Goal: Task Accomplishment & Management: Use online tool/utility

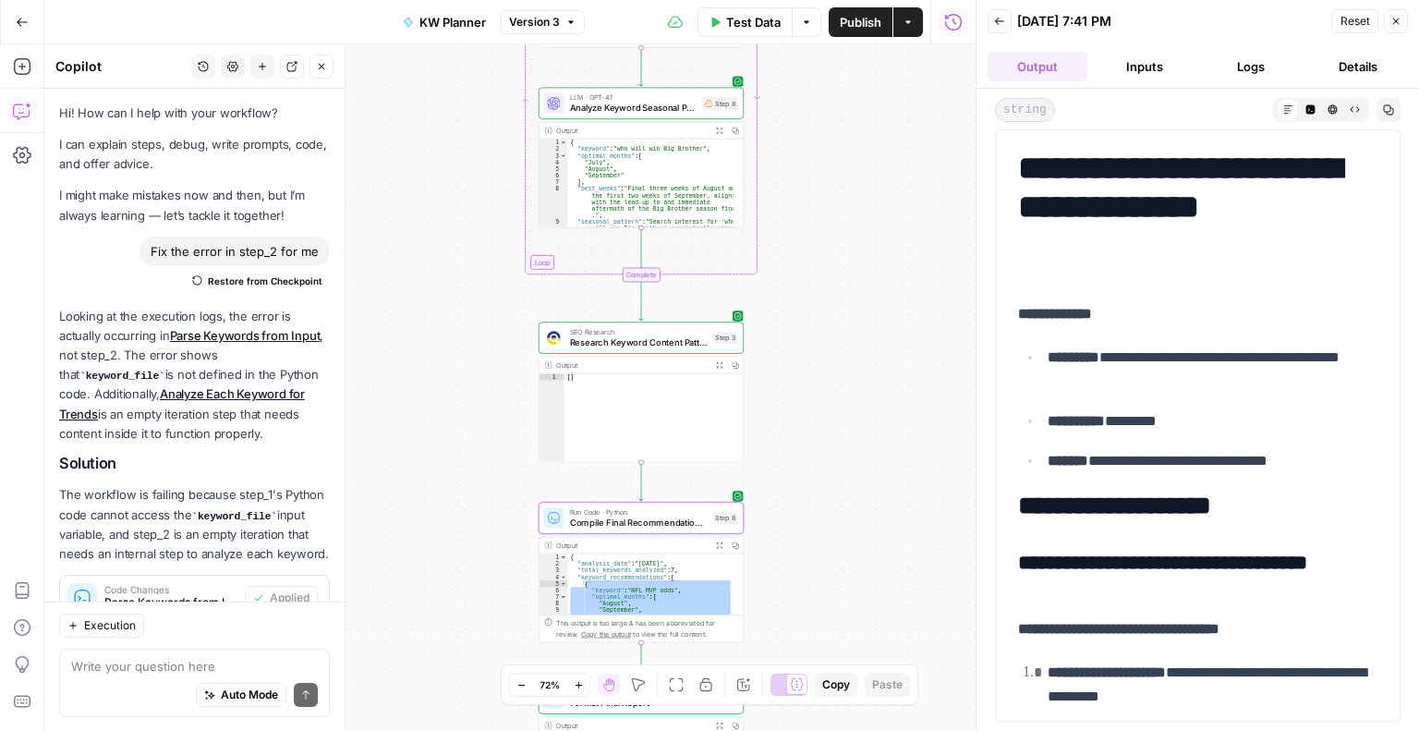
scroll to position [6777, 0]
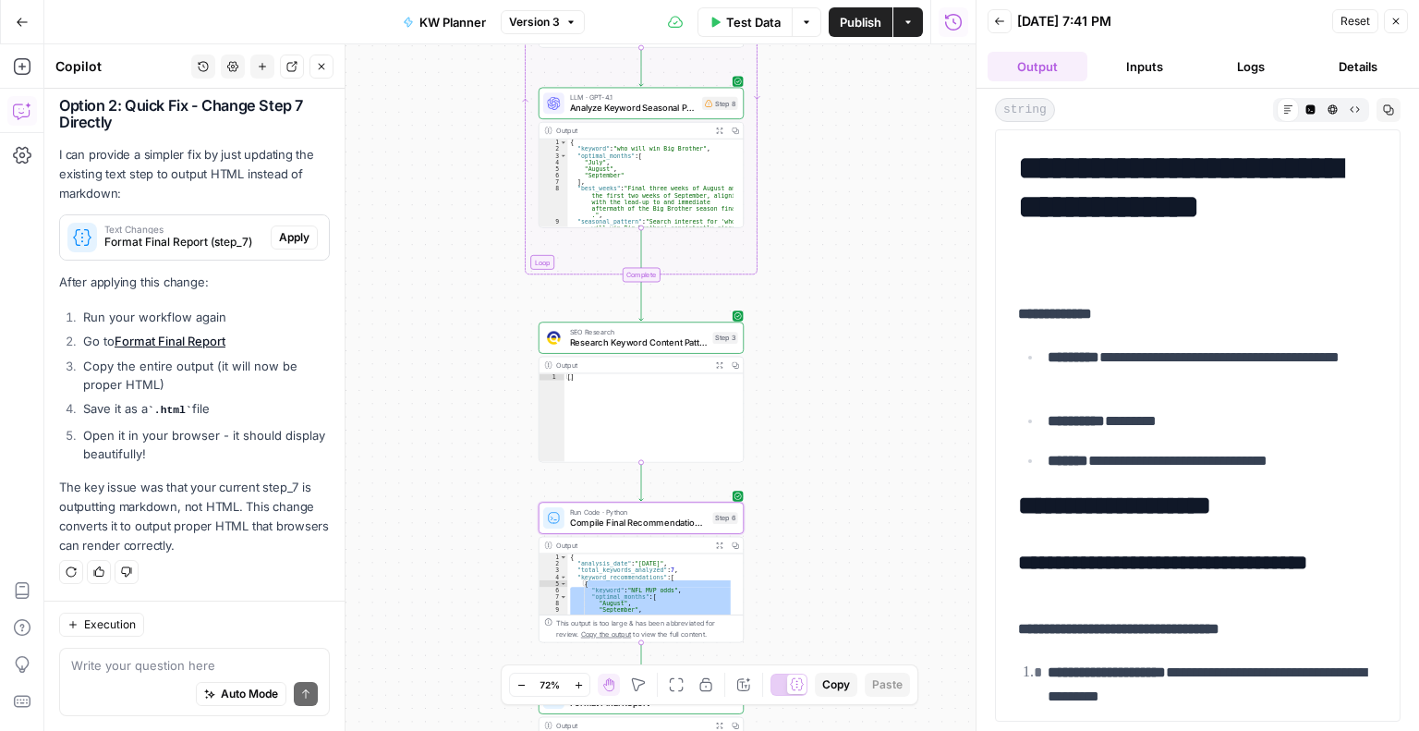
click at [625, 575] on div "{ "analysis_date" : "[DATE]" , "total_keywords_analyzed" : 7 , "keyword_recomme…" at bounding box center [649, 590] width 165 height 75
type textarea "* *"
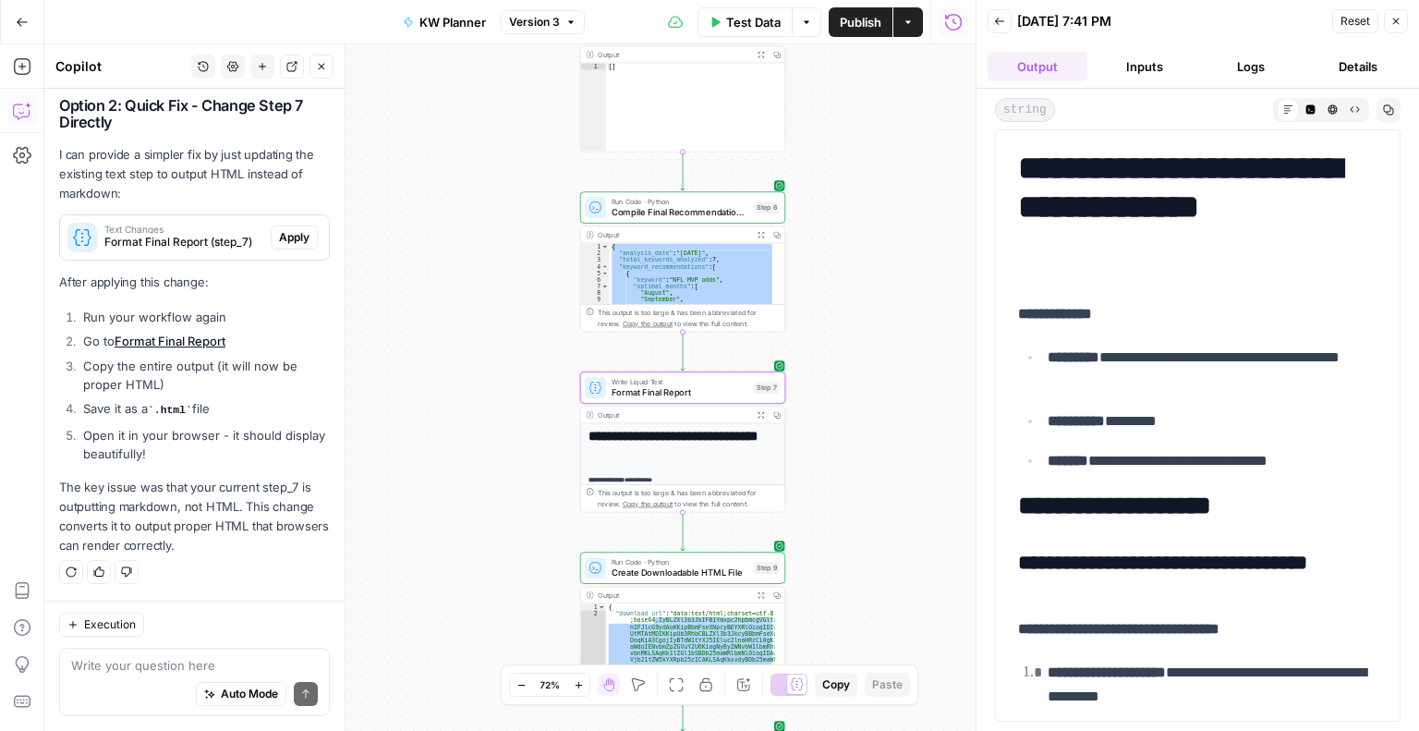
click at [290, 237] on span "Apply" at bounding box center [294, 237] width 30 height 17
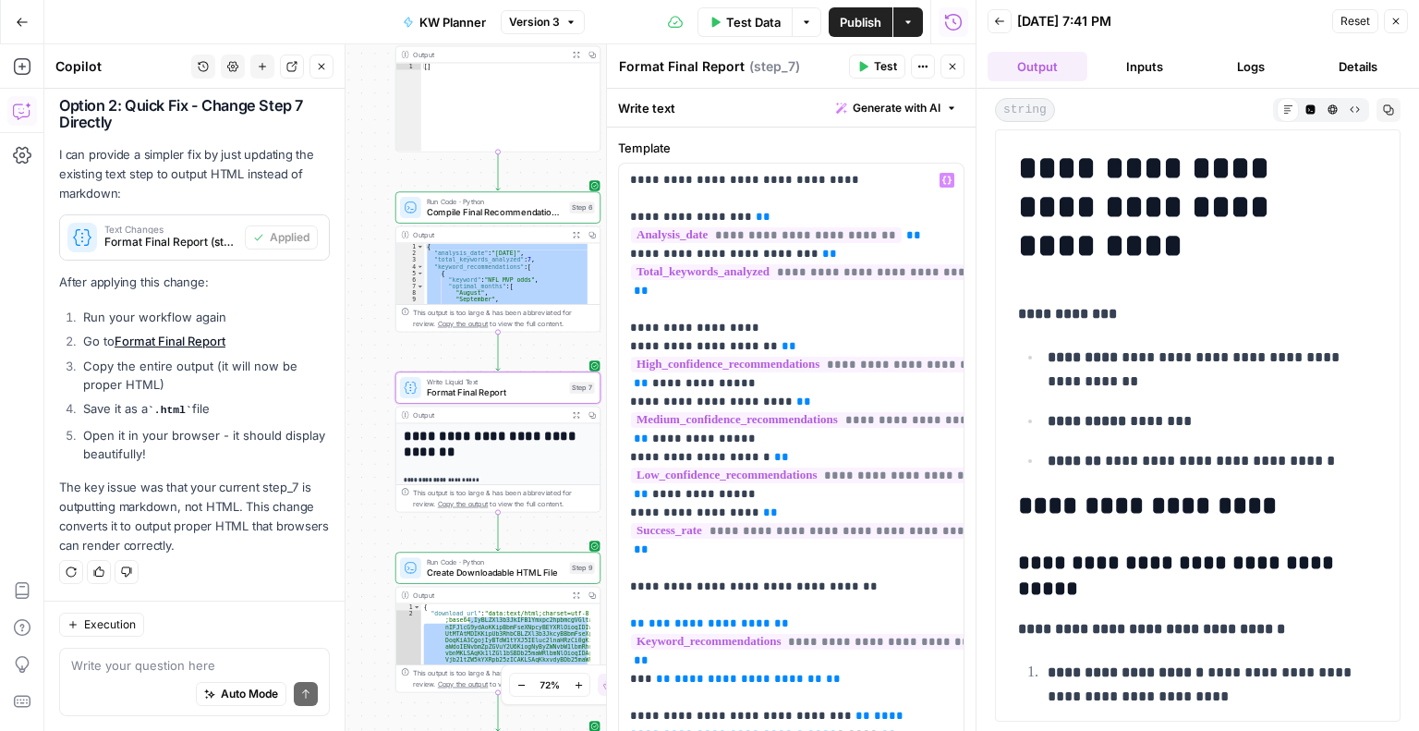
click at [176, 243] on span "Format Final Report (step_7)" at bounding box center [170, 242] width 133 height 17
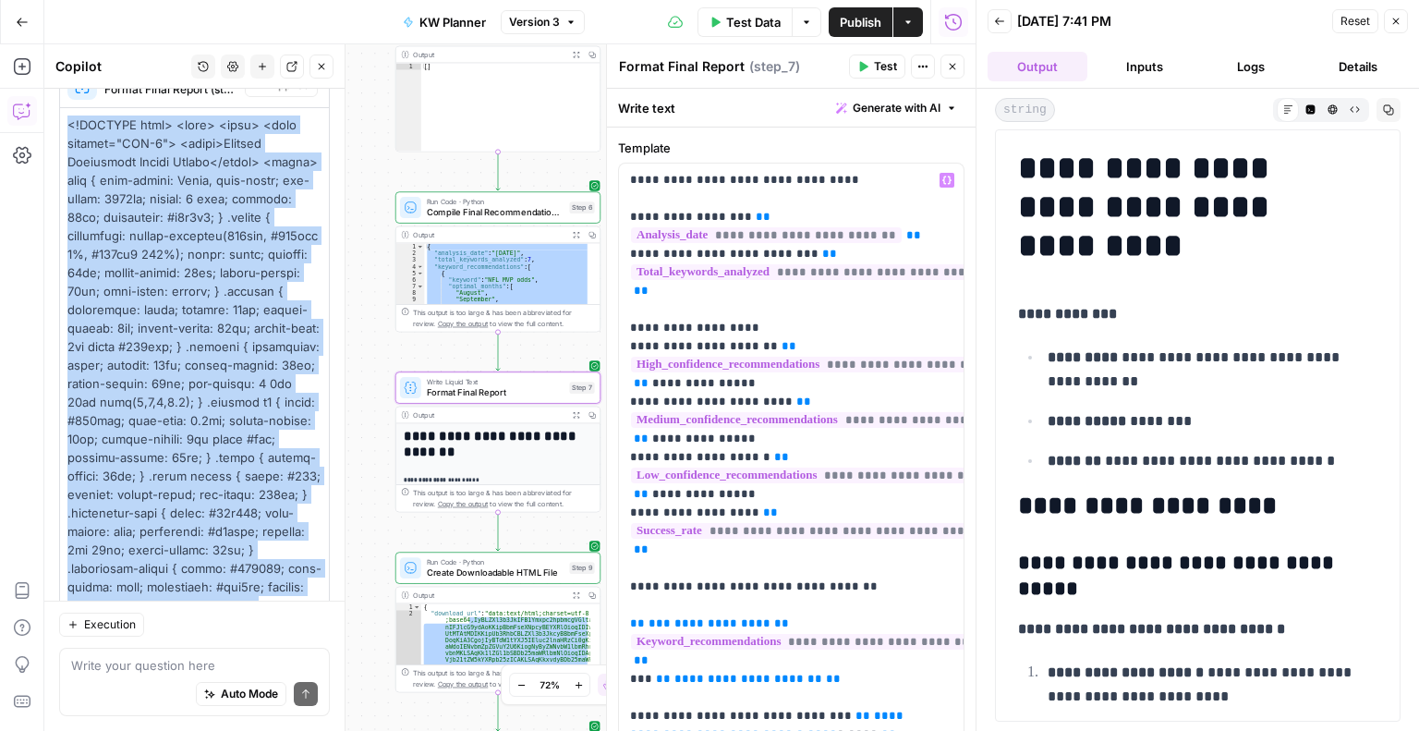
copy div "<!DOCTYPE html> <html> <head> <meta charset="UTF-8"> <title>Keyword Publishing …"
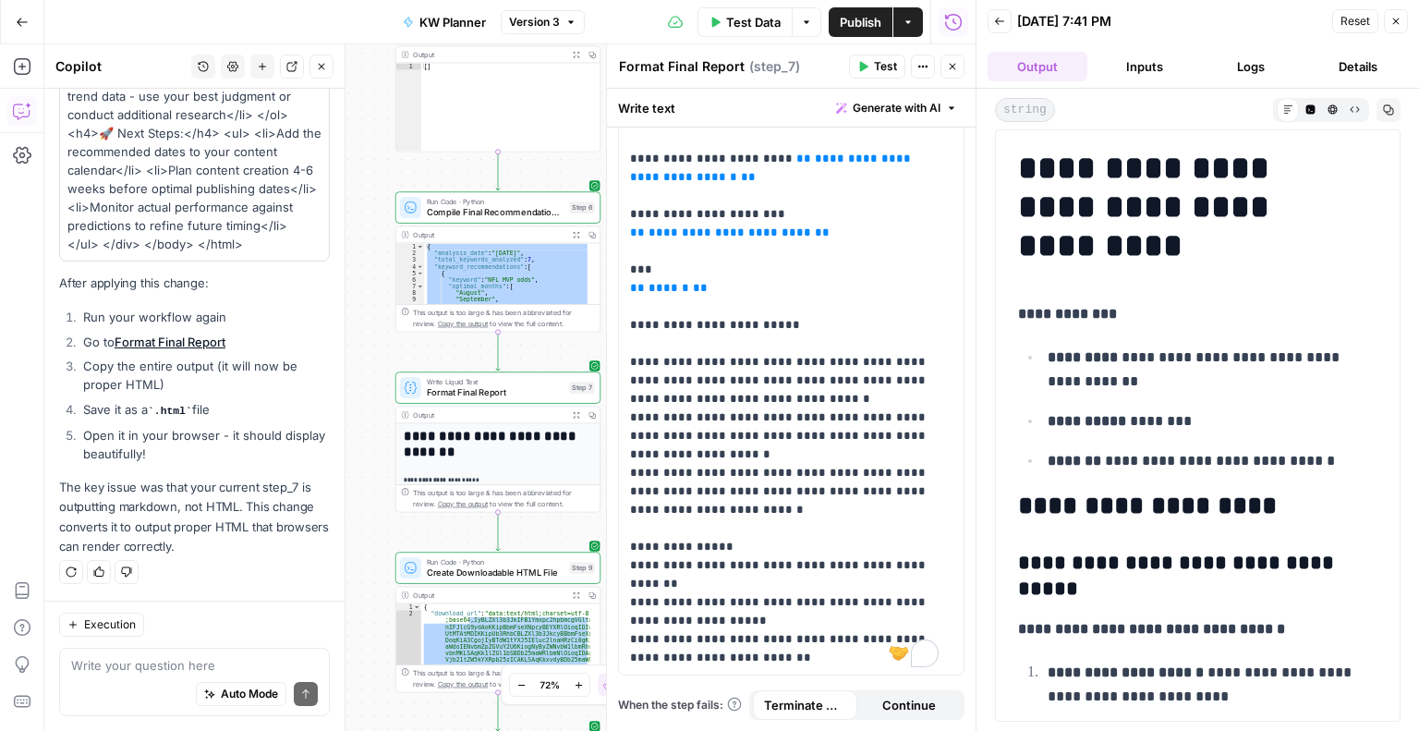
scroll to position [736, 0]
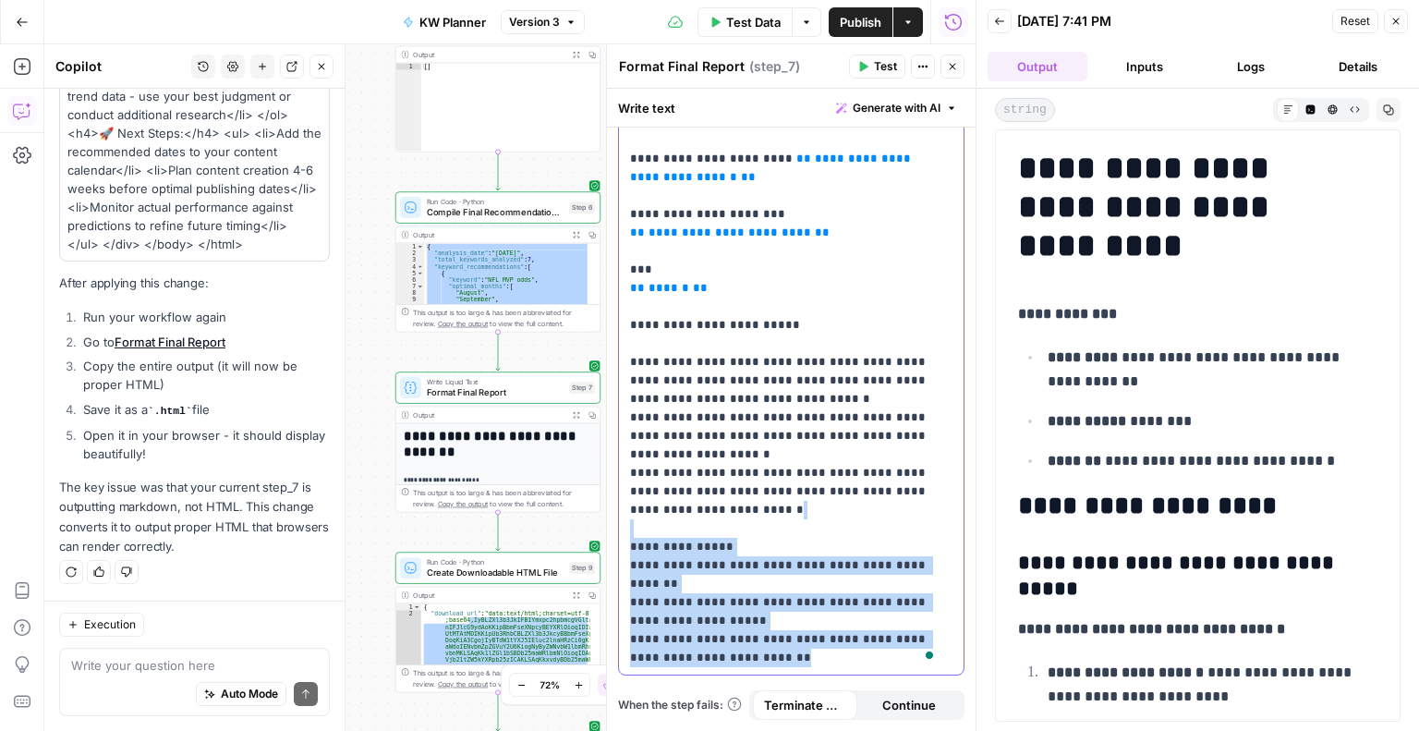
drag, startPoint x: 765, startPoint y: 641, endPoint x: 691, endPoint y: 505, distance: 154.6
click at [691, 505] on p "**********" at bounding box center [784, 57] width 309 height 1219
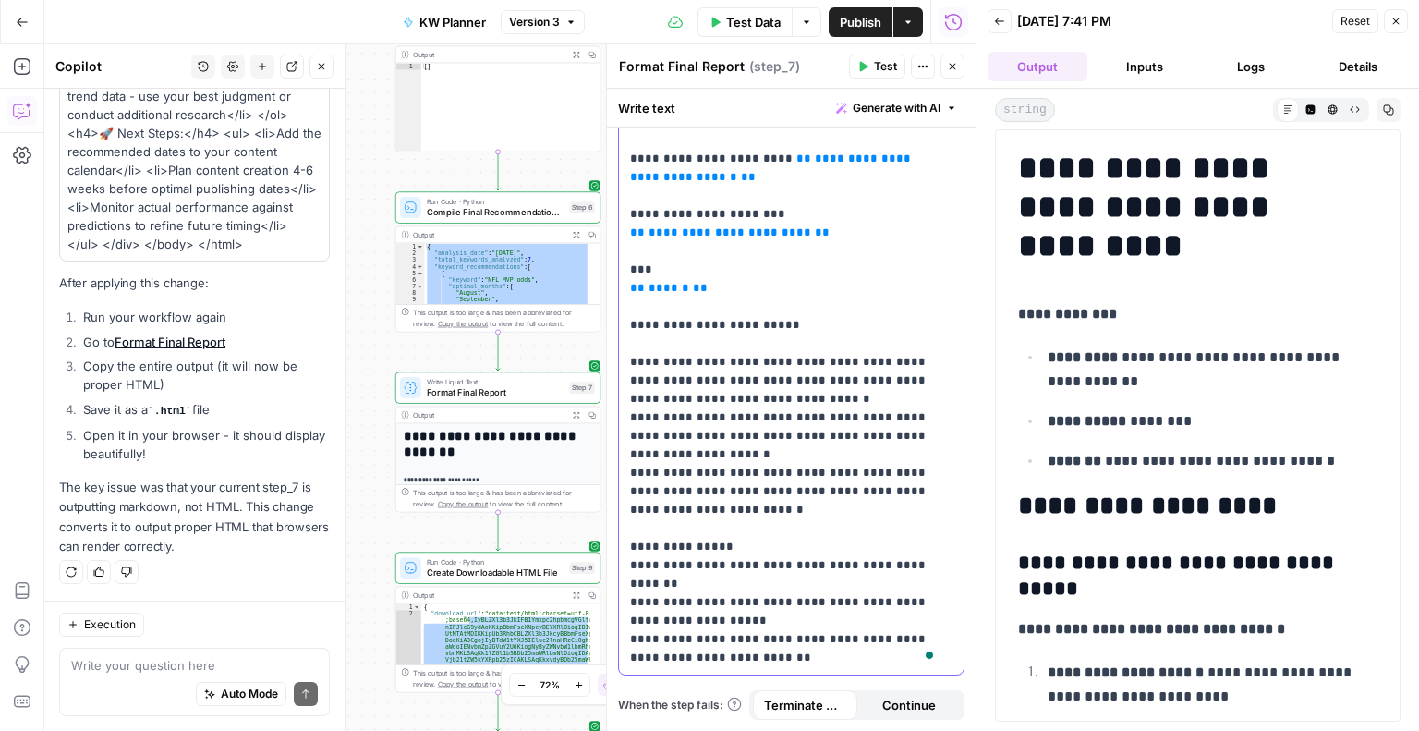
click at [742, 278] on p "**********" at bounding box center [784, 57] width 309 height 1219
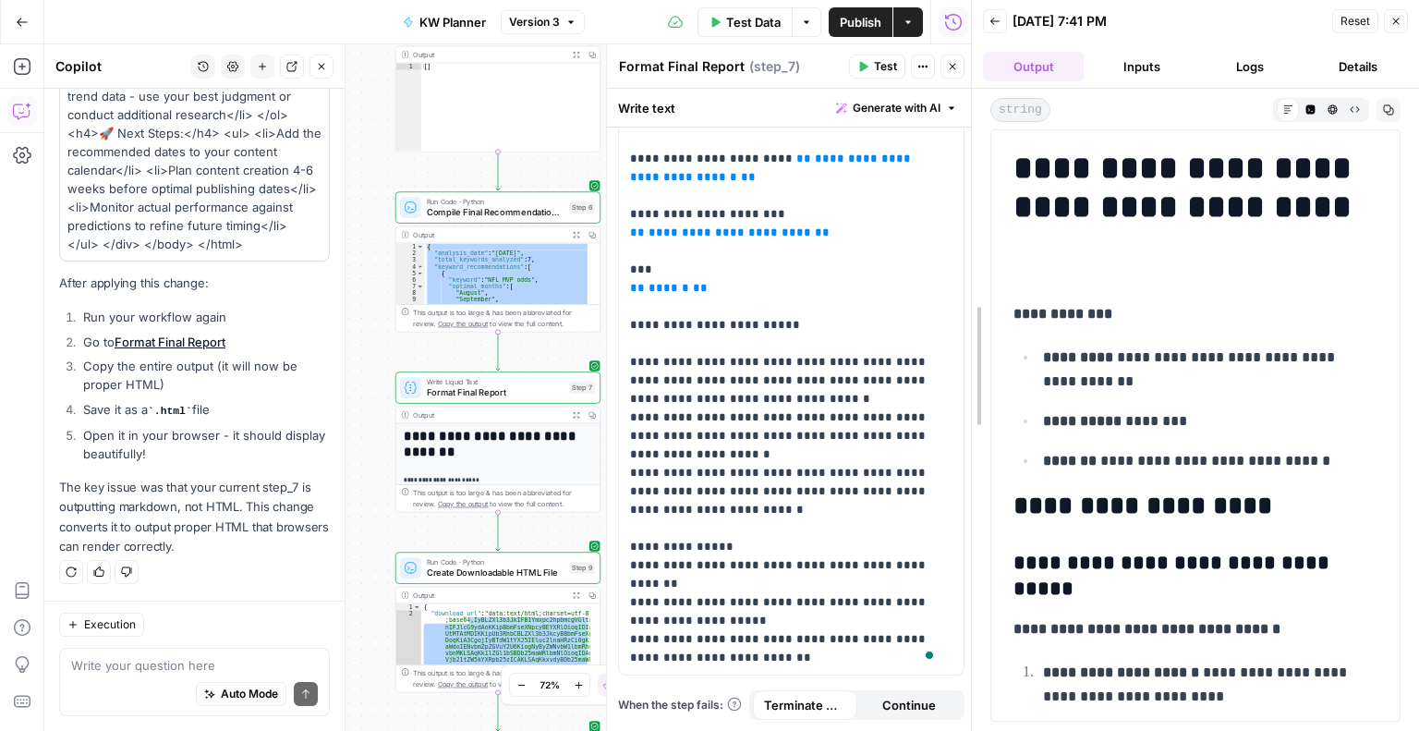
click at [963, 444] on div at bounding box center [972, 365] width 18 height 731
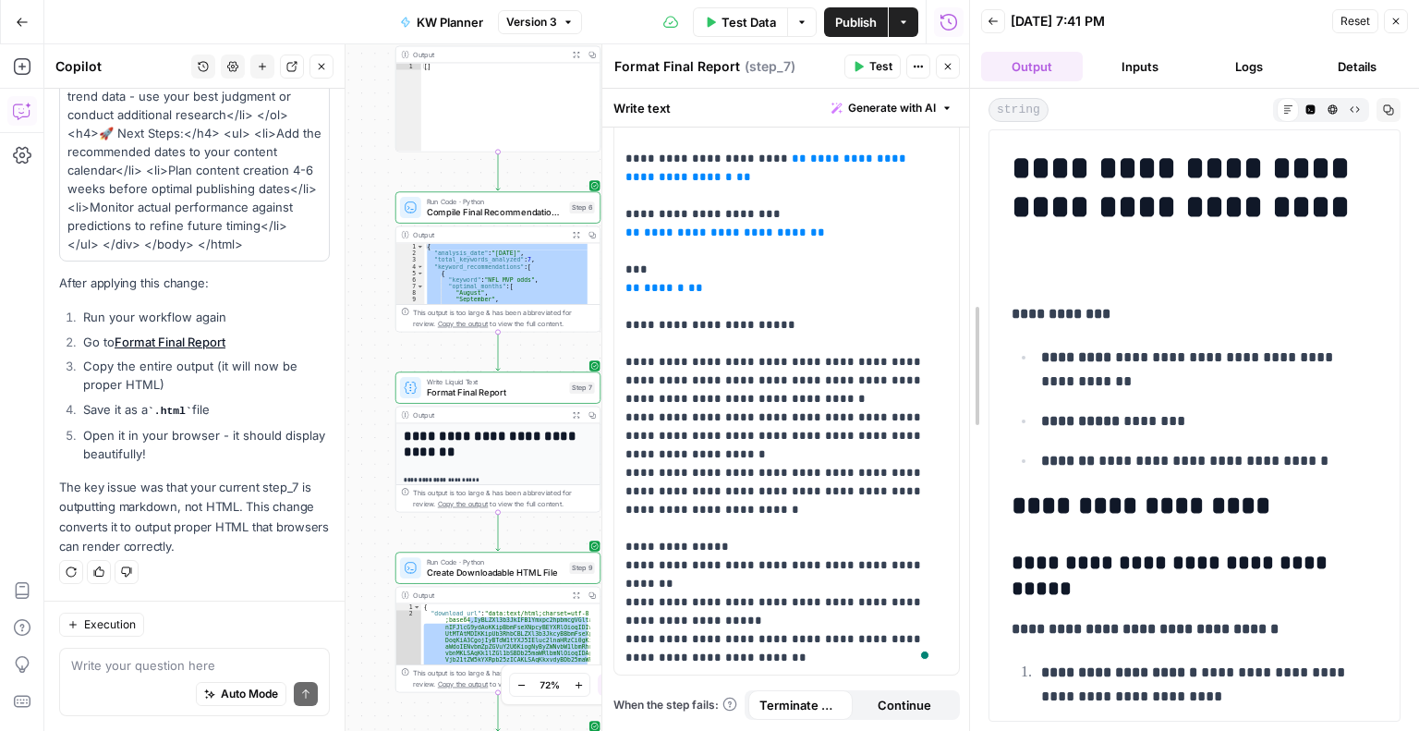
drag, startPoint x: 973, startPoint y: 477, endPoint x: 971, endPoint y: 456, distance: 20.4
drag, startPoint x: 962, startPoint y: 479, endPoint x: 958, endPoint y: 467, distance: 12.6
click at [960, 467] on div at bounding box center [969, 365] width 18 height 731
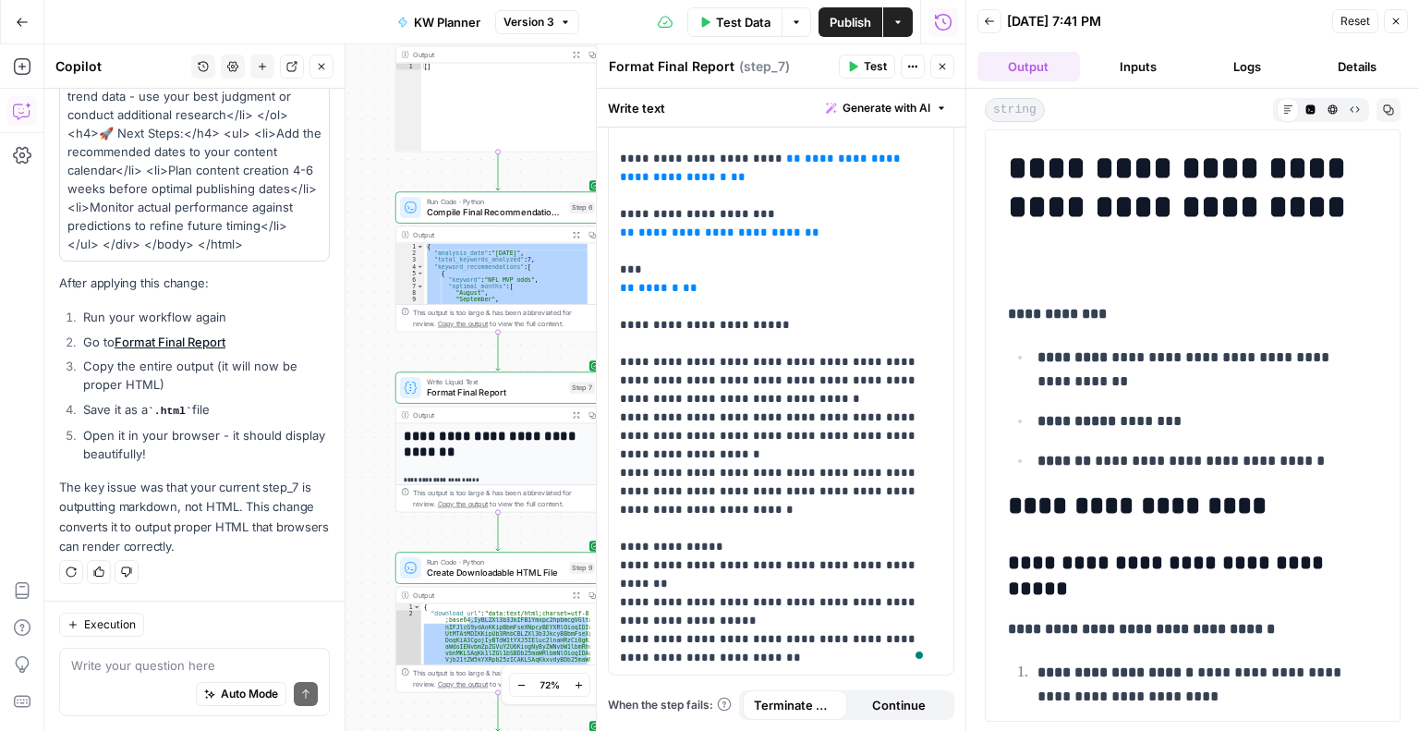
click at [735, 16] on span "Test Data" at bounding box center [743, 22] width 55 height 18
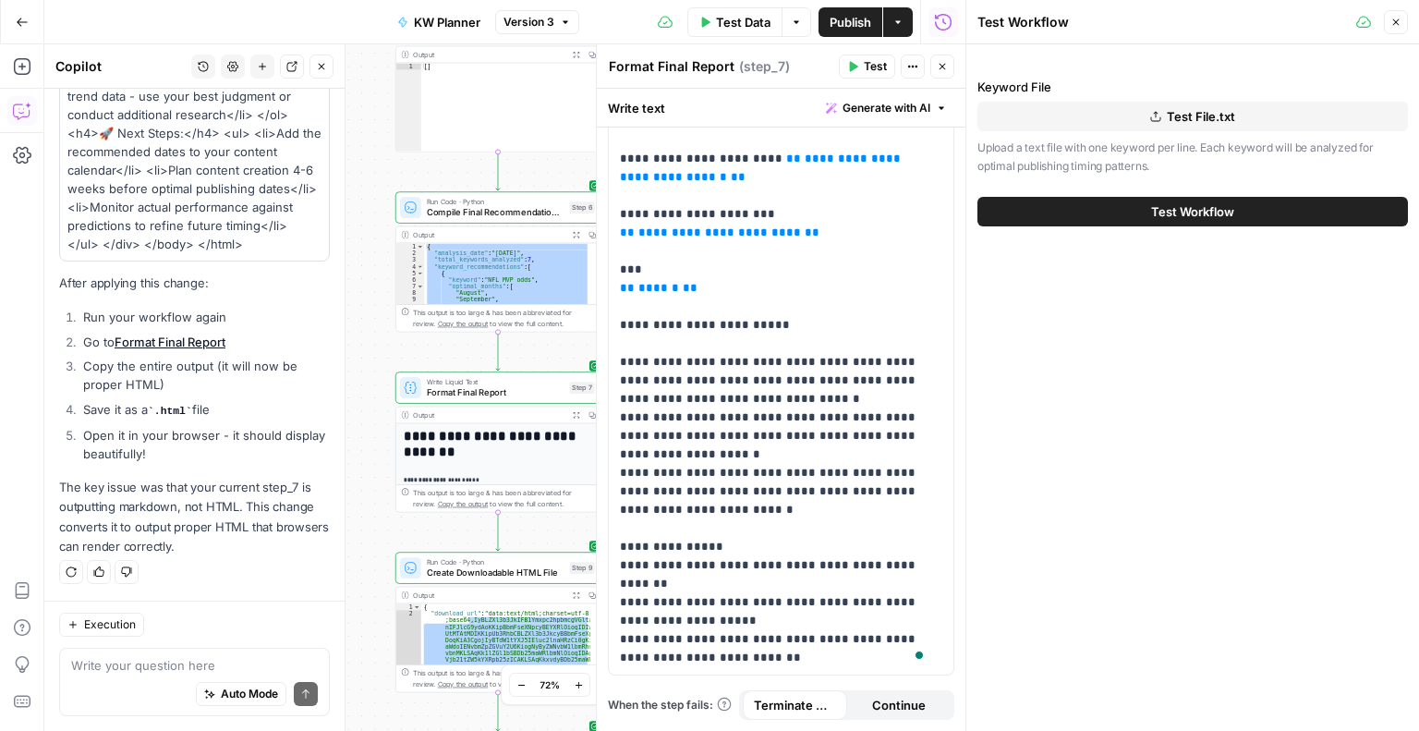
click at [1199, 214] on span "Test Workflow" at bounding box center [1192, 211] width 83 height 18
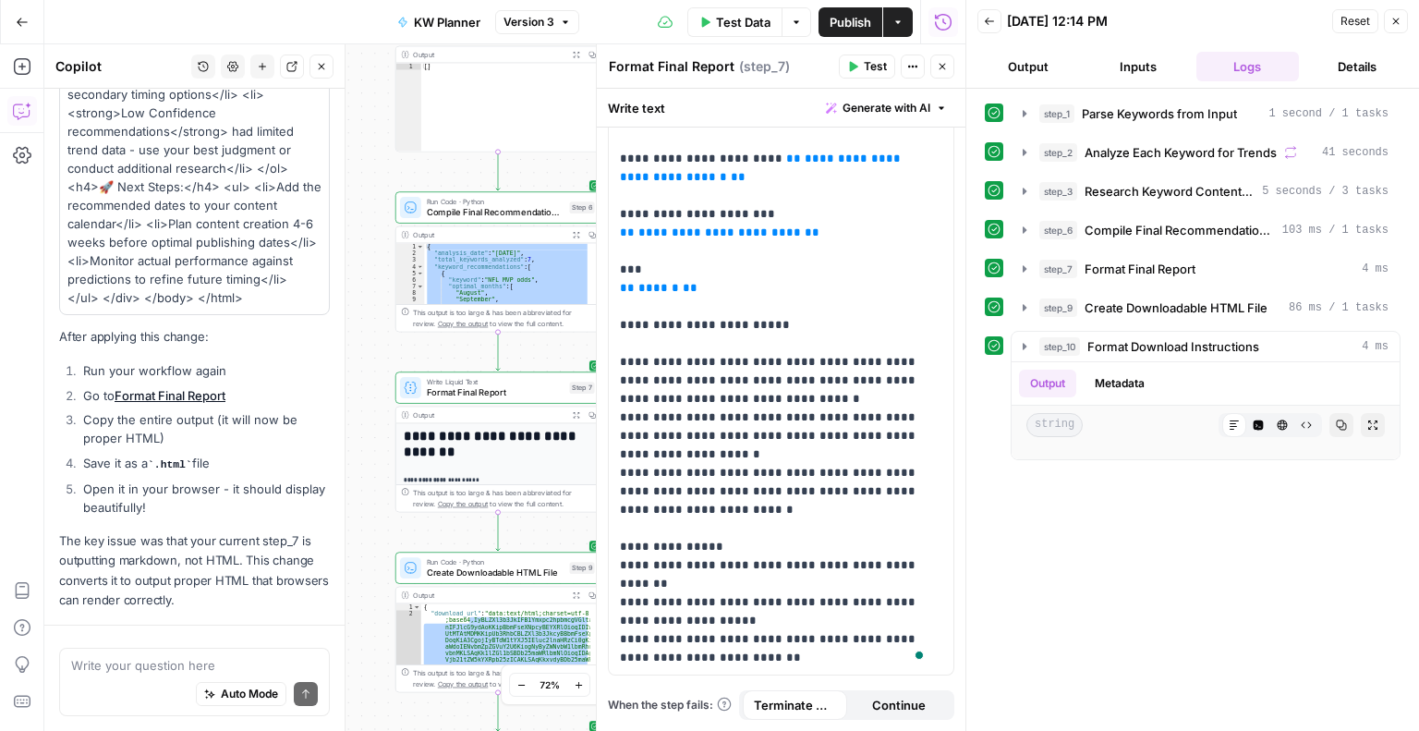
scroll to position [6777, 0]
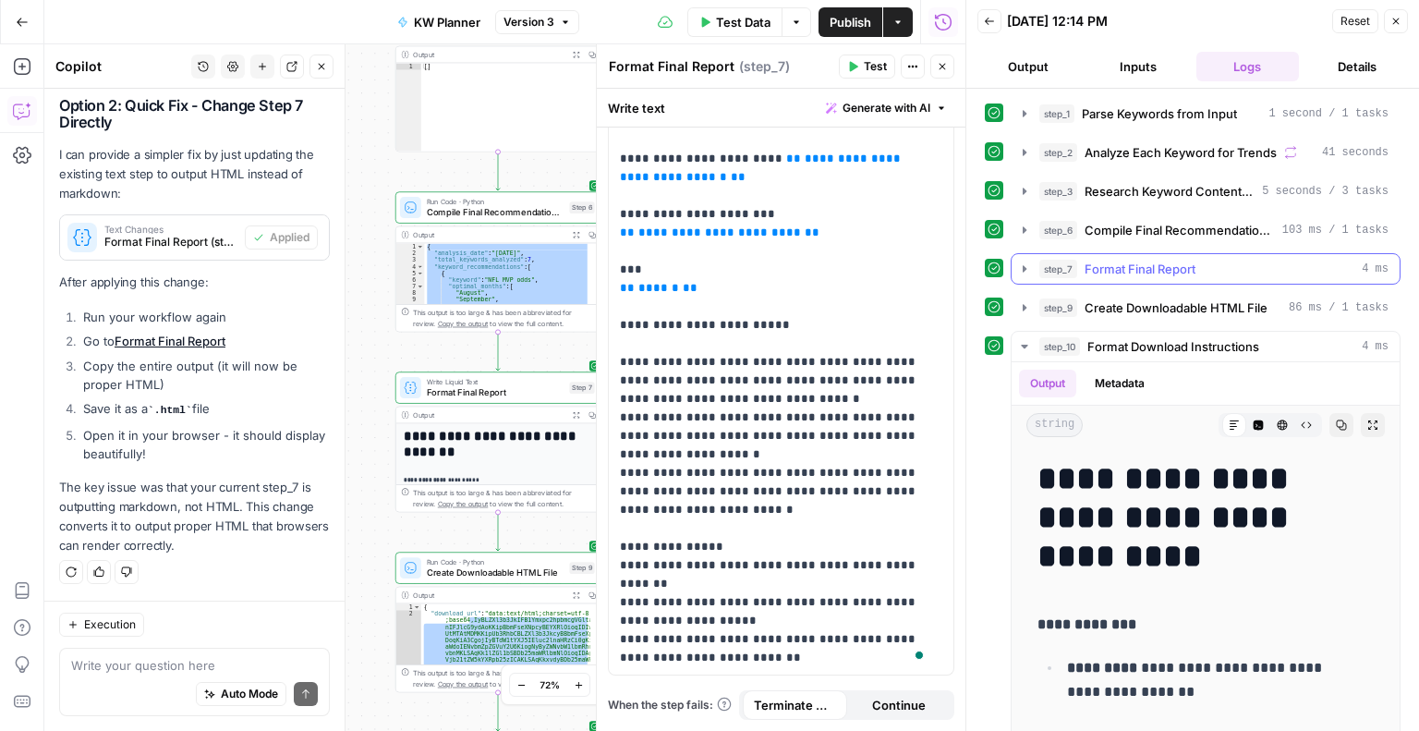
click at [1107, 266] on span "Format Final Report" at bounding box center [1140, 269] width 111 height 18
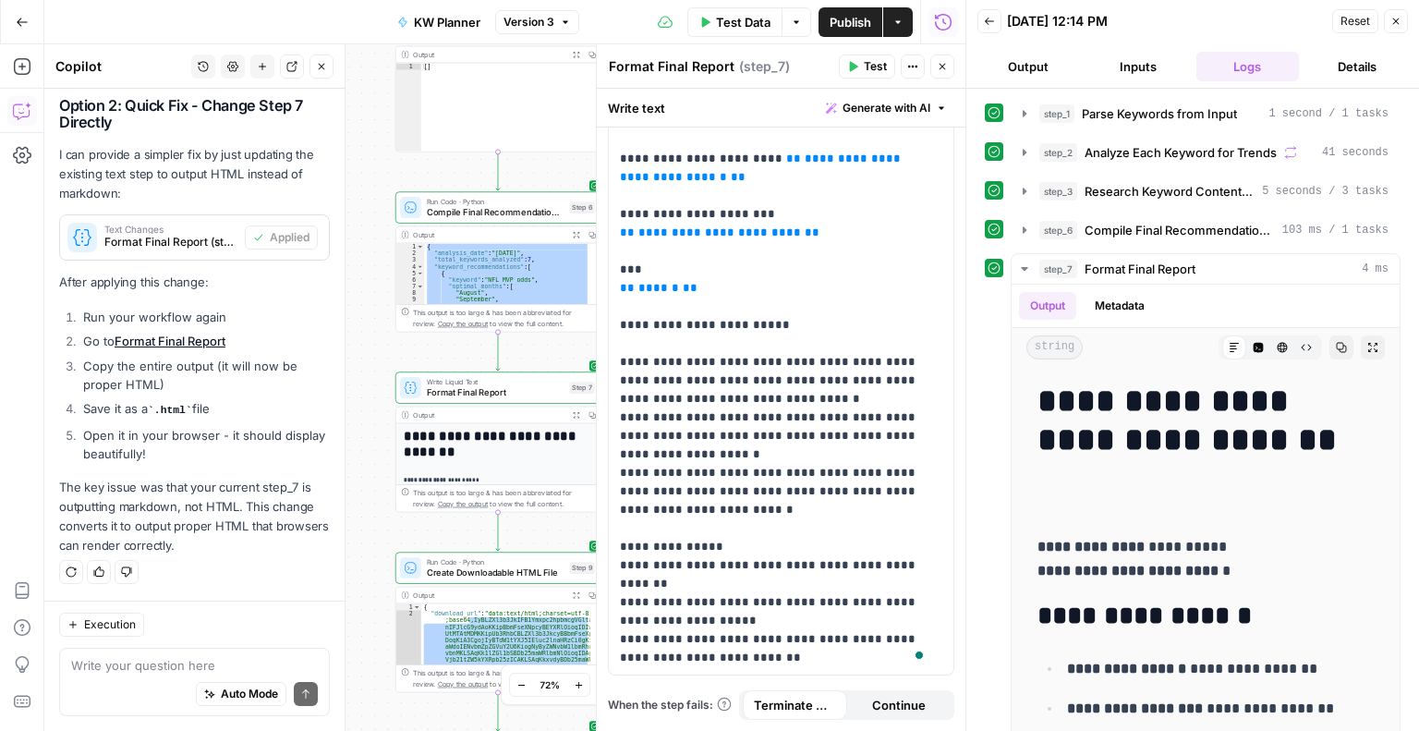
click at [1049, 59] on button "Output" at bounding box center [1028, 67] width 103 height 30
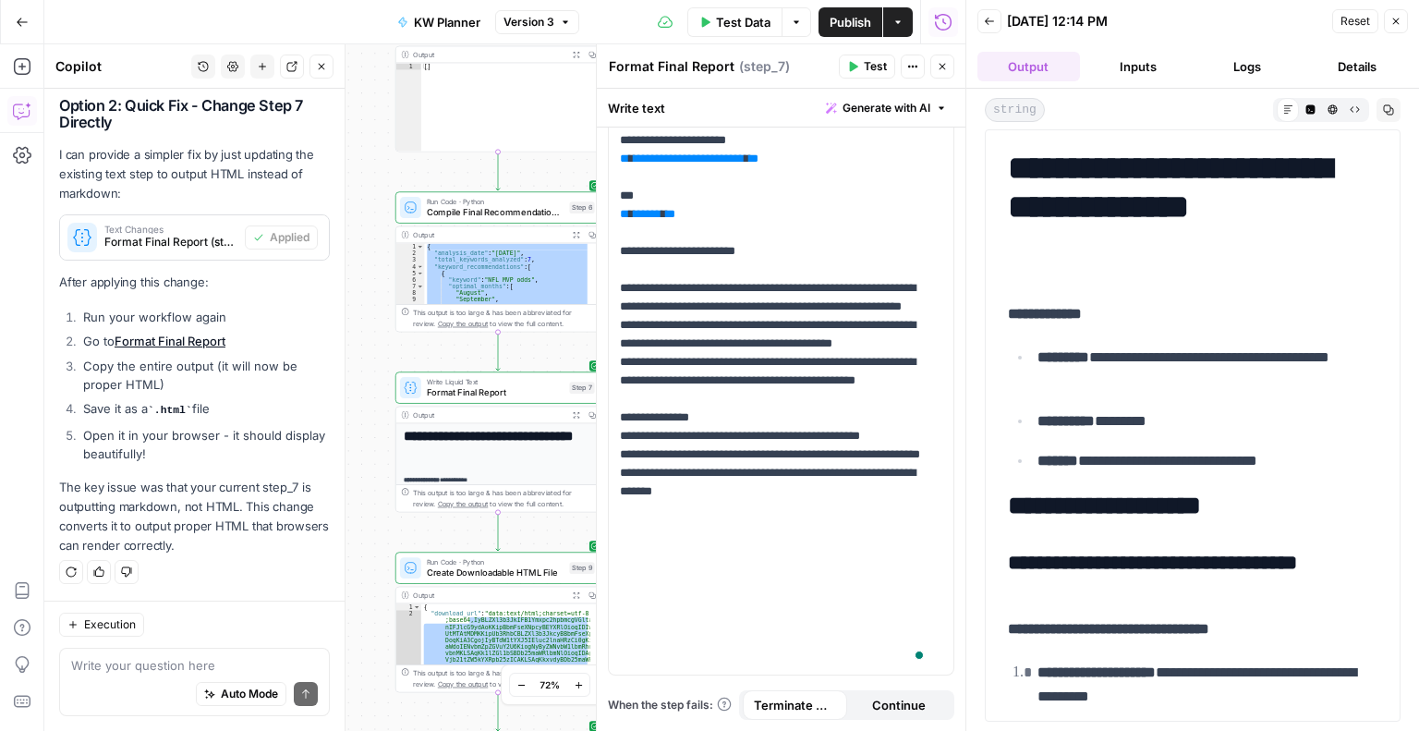
click at [1311, 108] on icon "button" at bounding box center [1309, 108] width 9 height 9
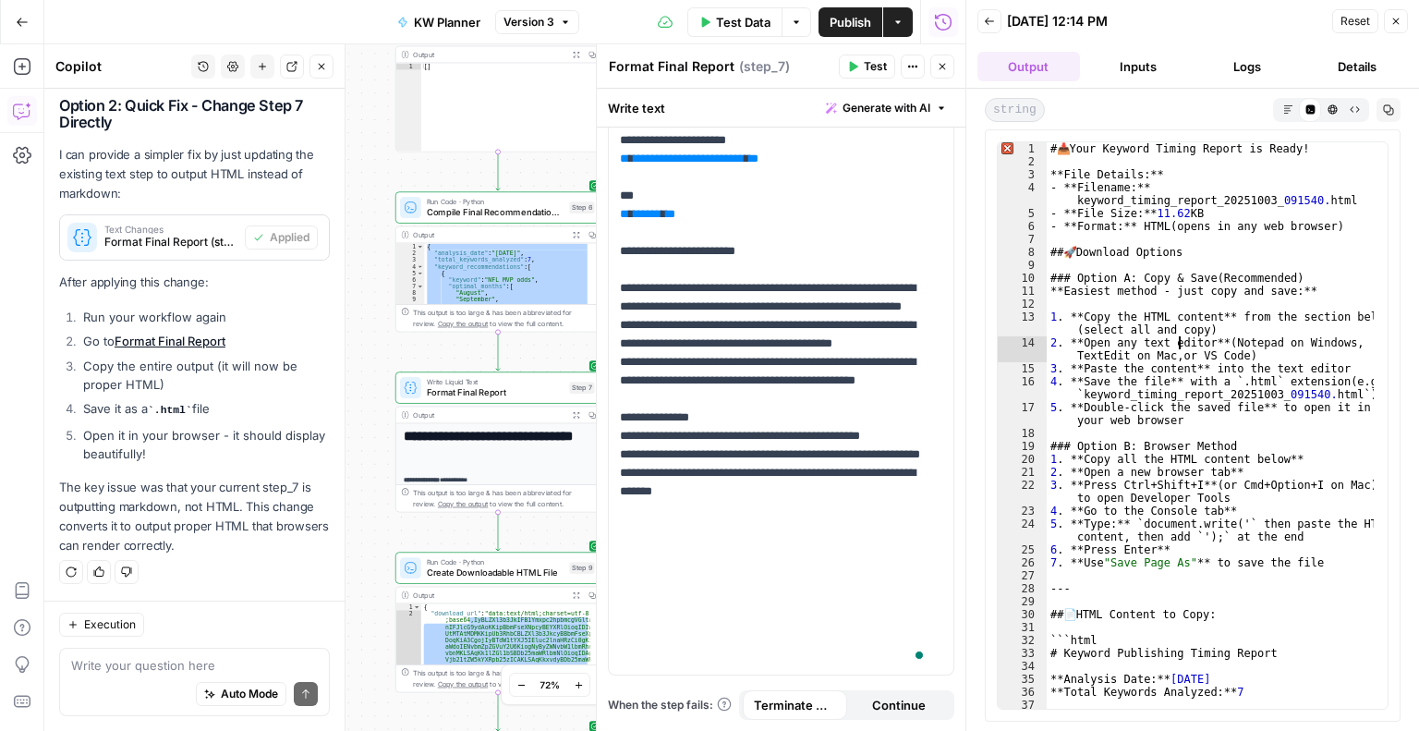
click at [1180, 343] on div "# 📥 Your Keyword Timing Report is Ready! **File Details:** - **Filename:** keyw…" at bounding box center [1211, 438] width 328 height 593
type textarea "**********"
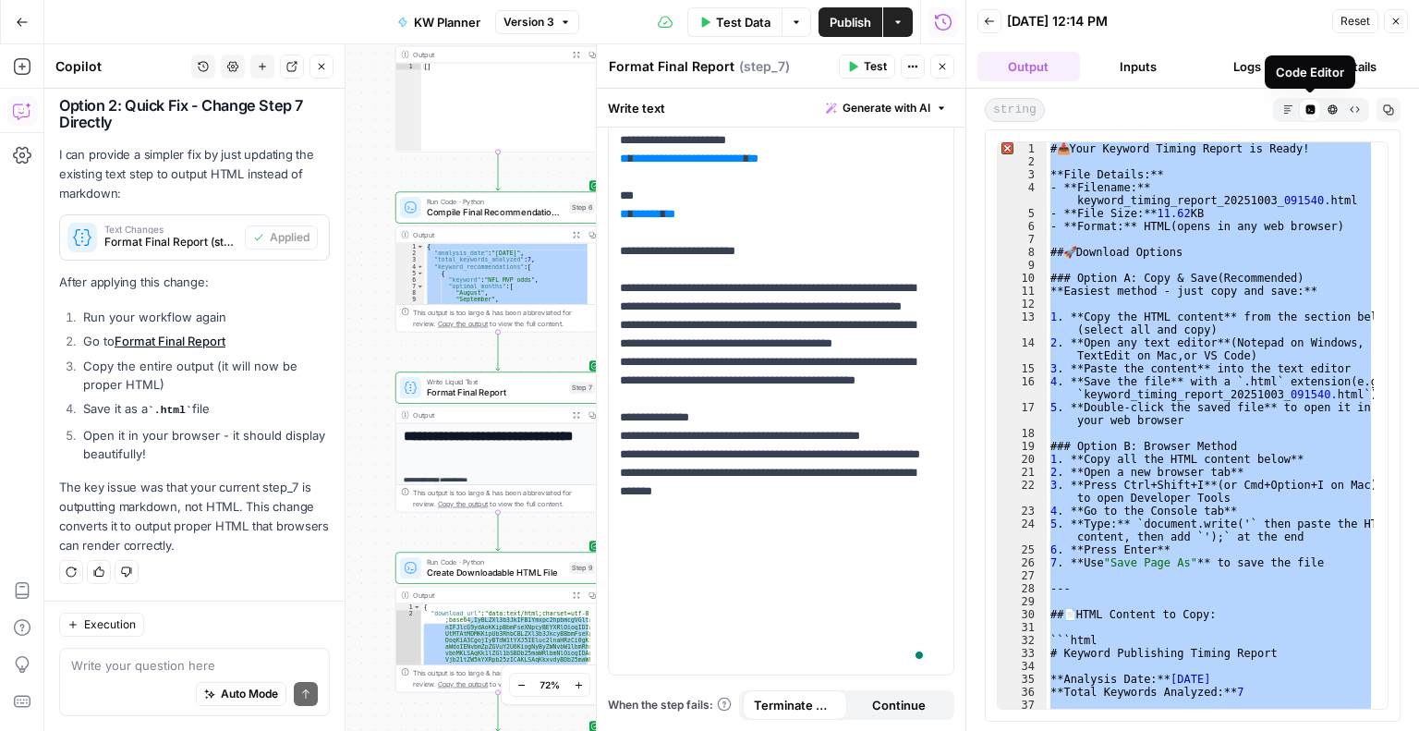
click at [1307, 109] on icon at bounding box center [1309, 108] width 9 height 9
click at [1293, 112] on button "Markdown" at bounding box center [1288, 109] width 22 height 22
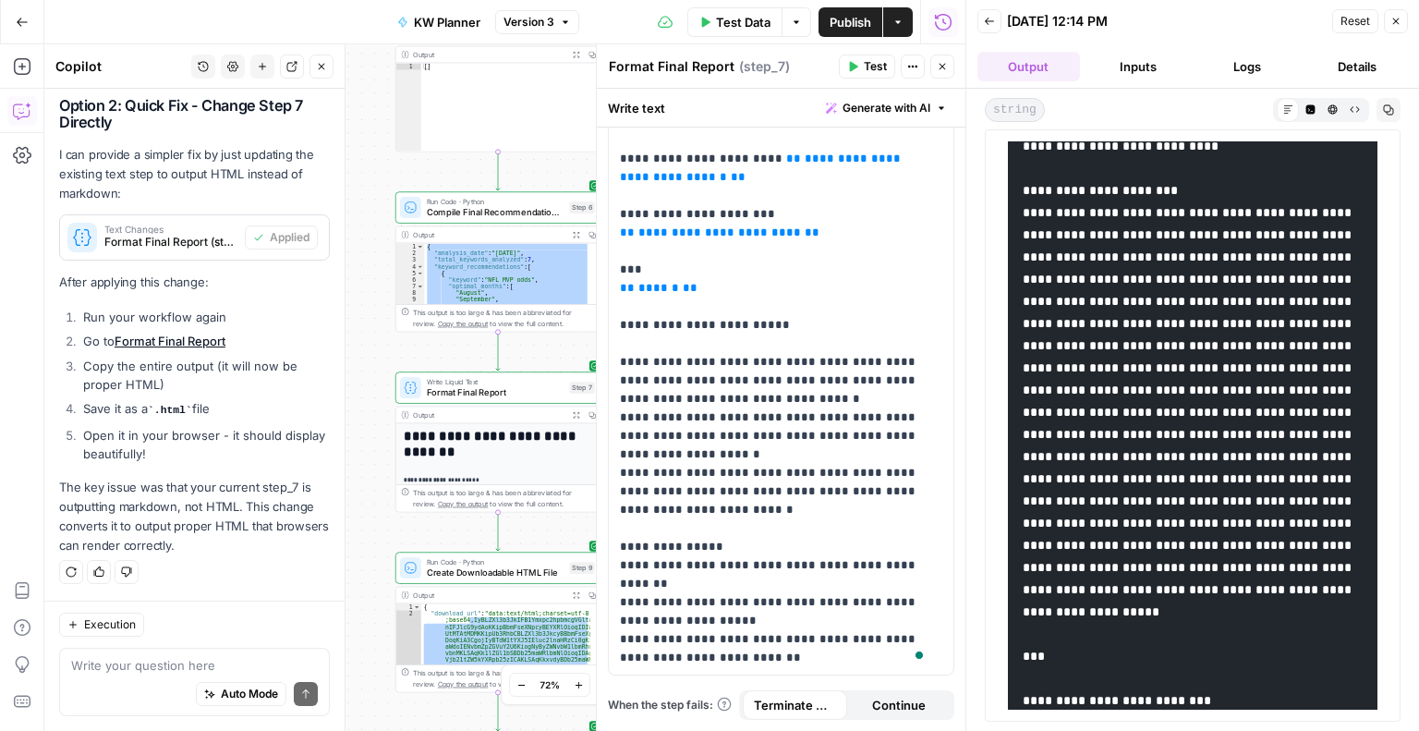
scroll to position [31, 0]
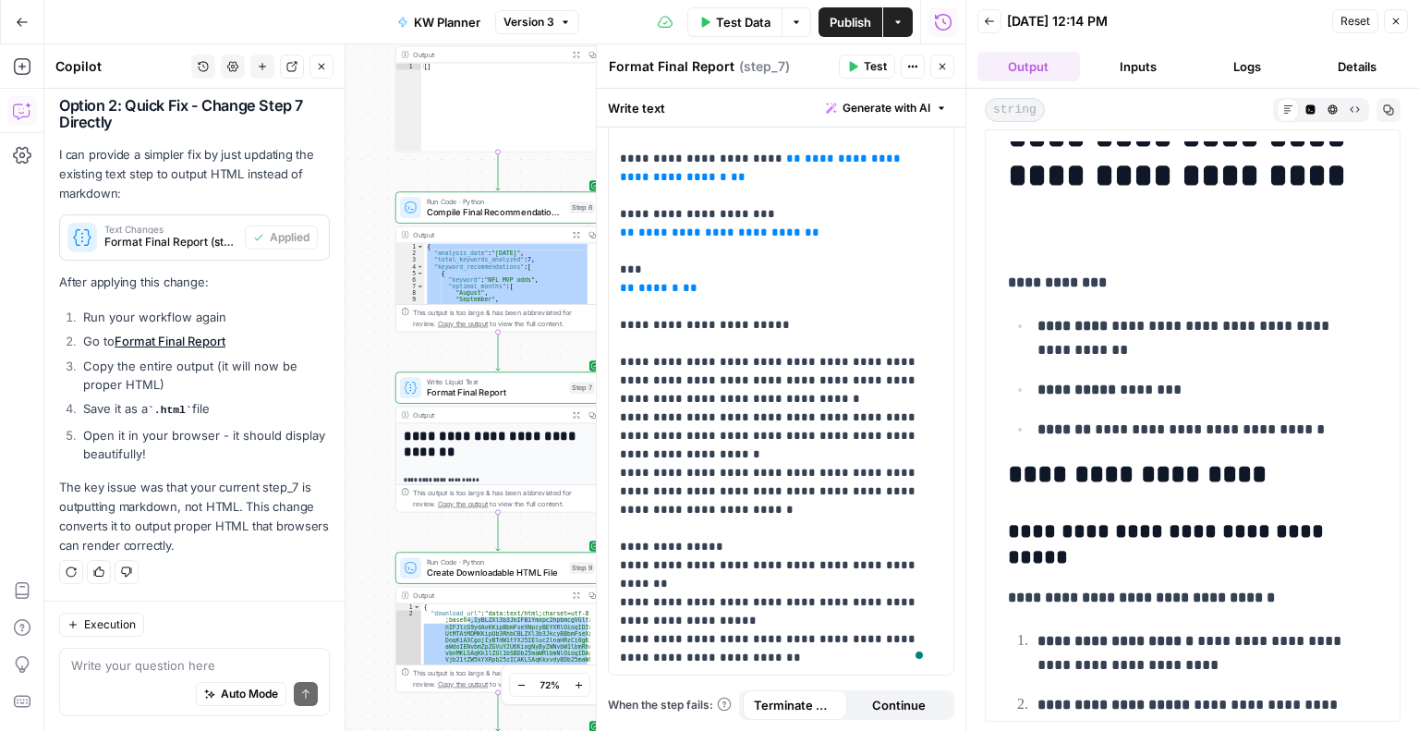
click at [1309, 117] on button "Code Editor" at bounding box center [1310, 109] width 22 height 22
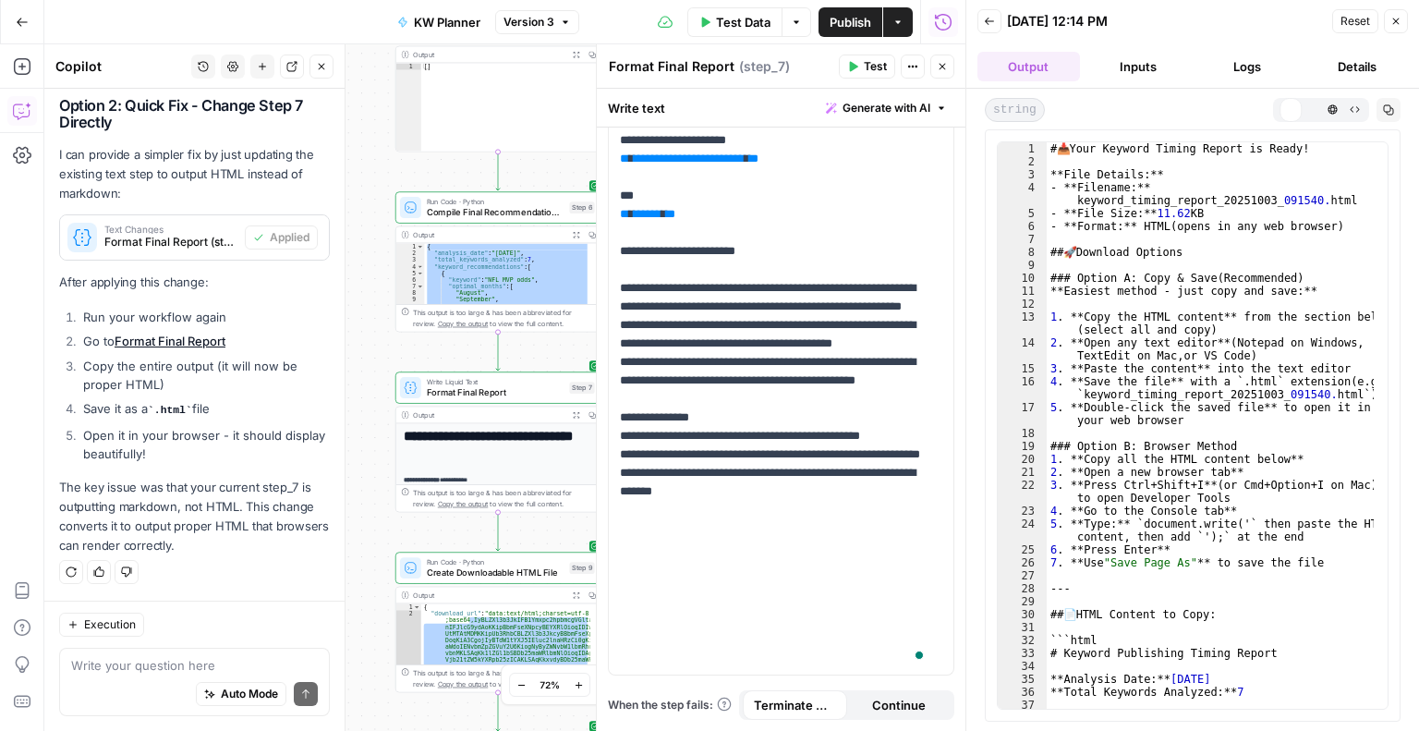
scroll to position [0, 0]
click at [1333, 116] on button "HTML Viewer" at bounding box center [1332, 109] width 22 height 22
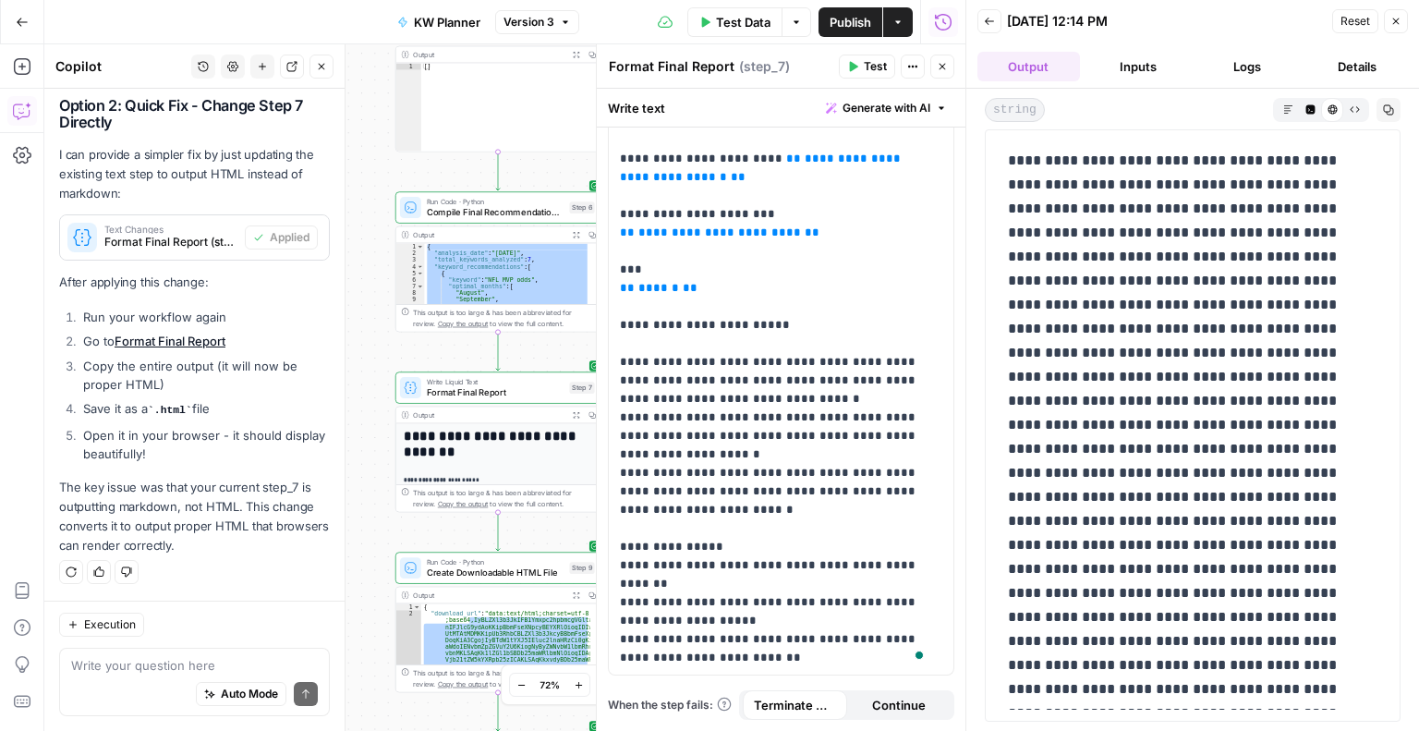
click at [1311, 110] on icon "button" at bounding box center [1309, 108] width 9 height 9
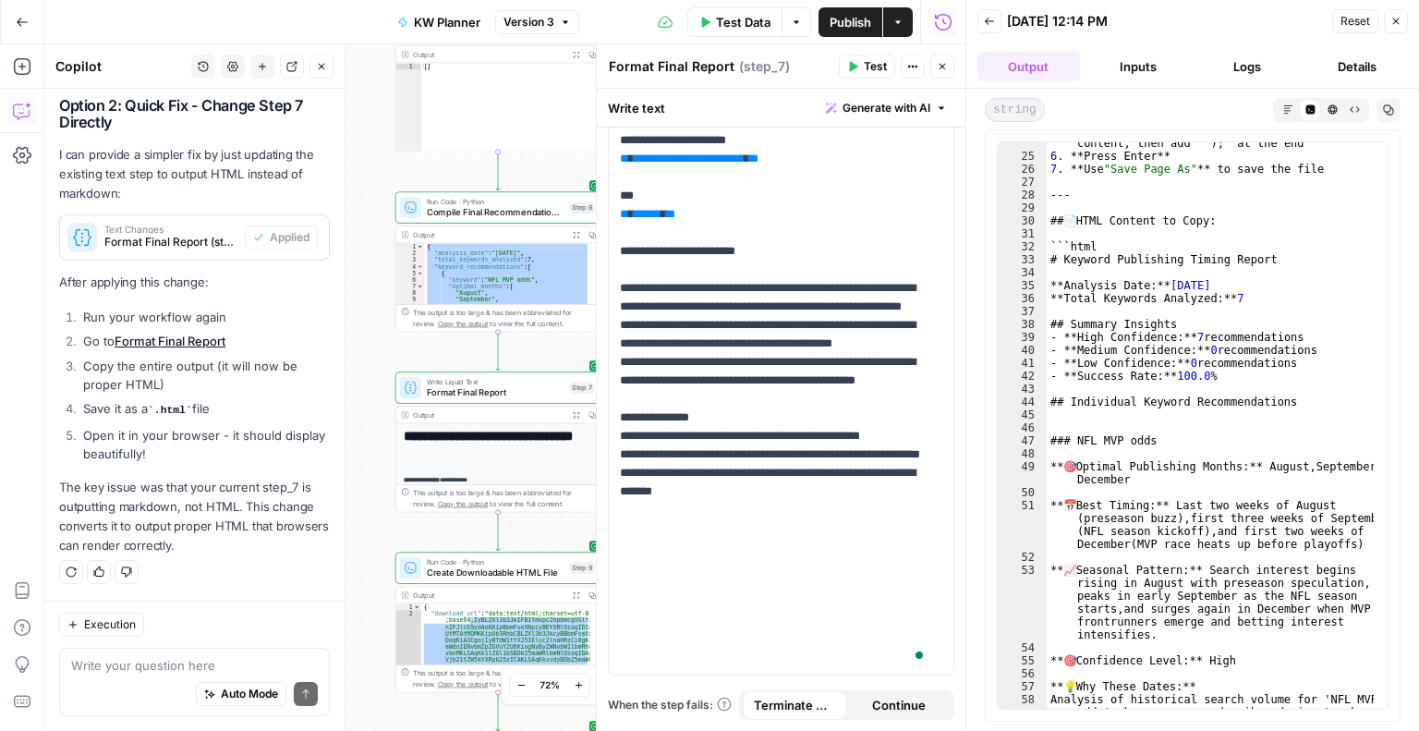
scroll to position [394, 0]
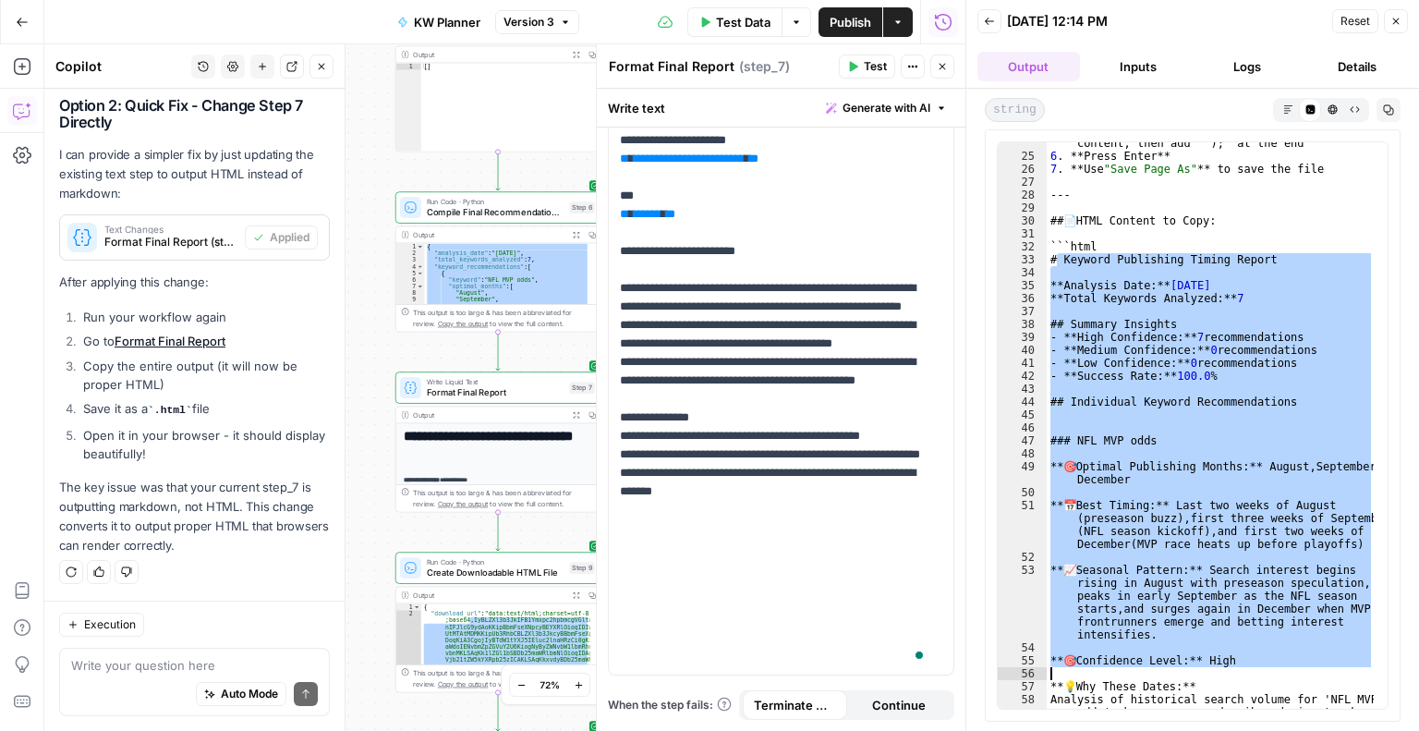
drag, startPoint x: 1053, startPoint y: 261, endPoint x: 1331, endPoint y: 675, distance: 498.6
click at [1331, 675] on div "5 . **Type:** `document.write ( '` then paste the HTML content, then add `' ) ;…" at bounding box center [1211, 550] width 328 height 852
click at [1087, 253] on div "5 . **Type:** `document.write ( '` then paste the HTML content, then add `' ) ;…" at bounding box center [1210, 425] width 327 height 566
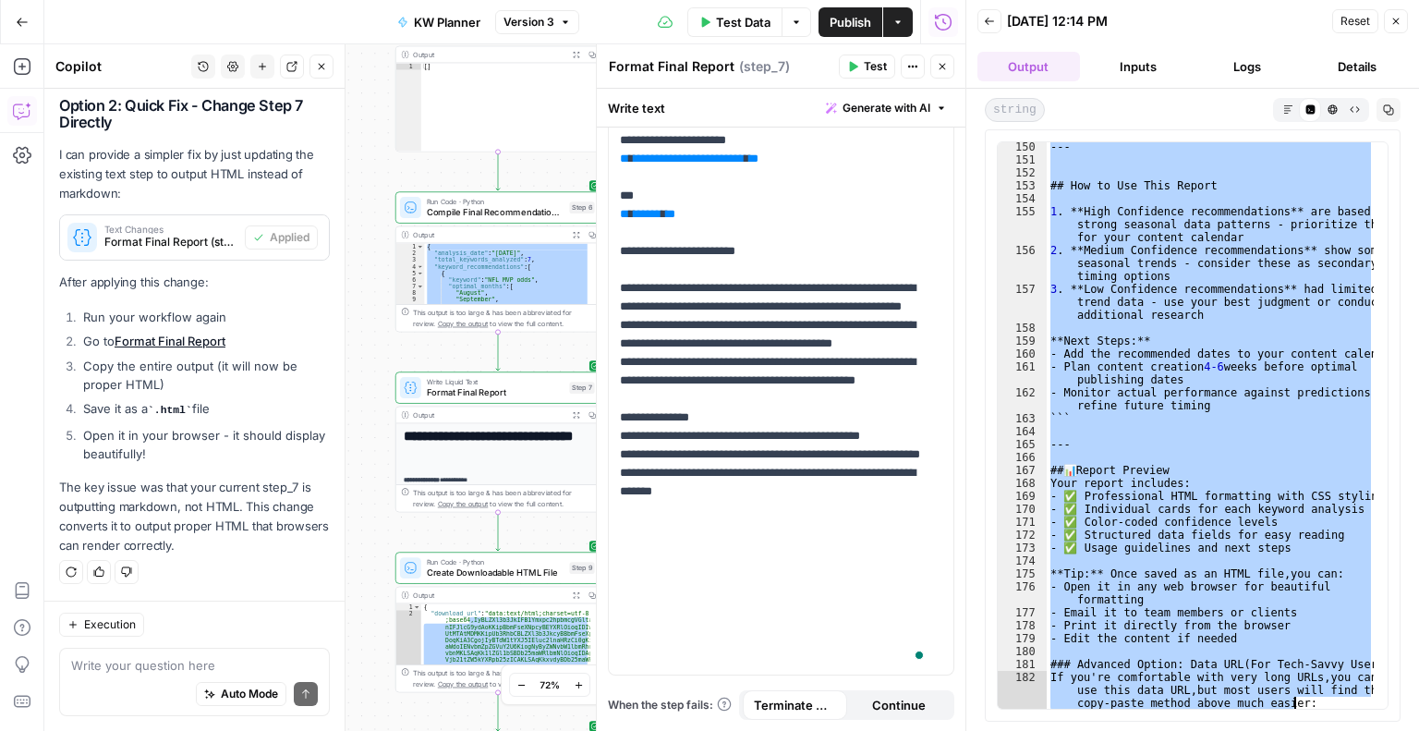
scroll to position [4749, 0]
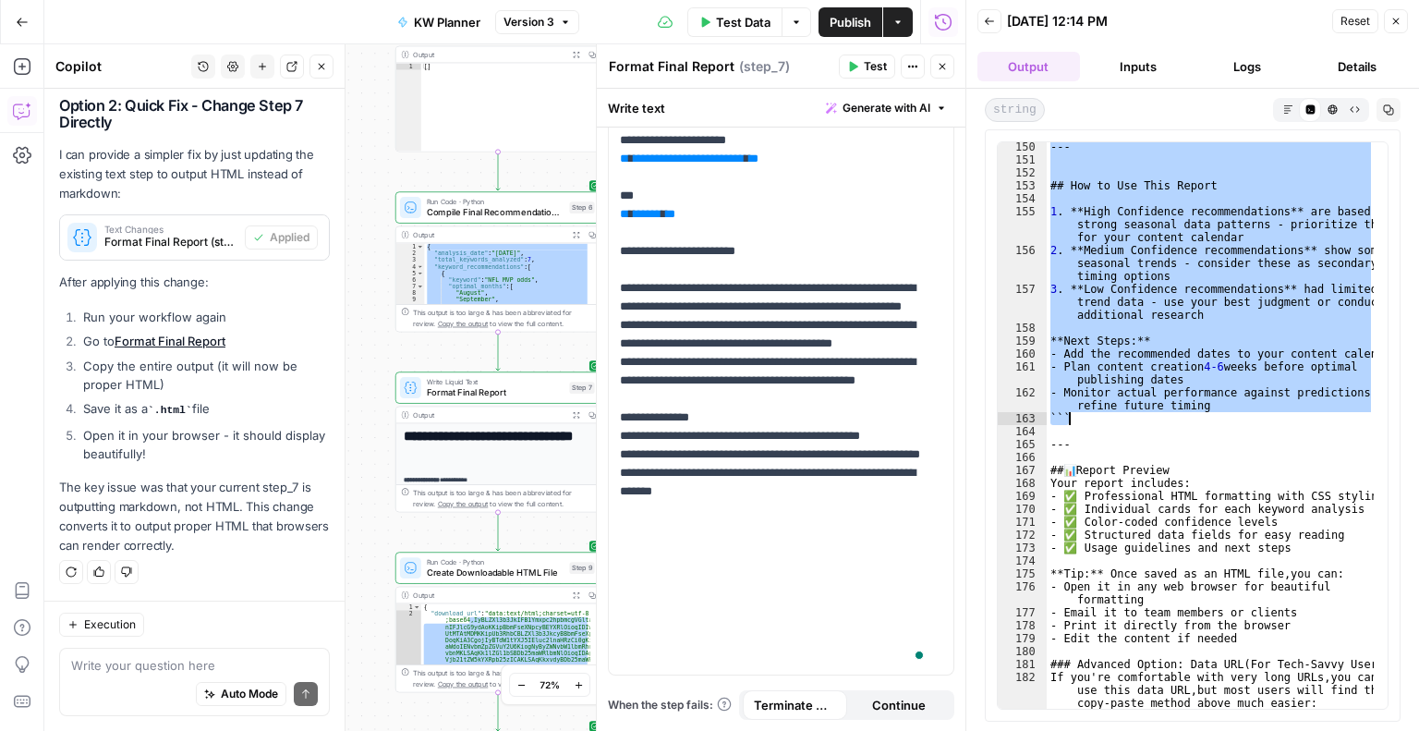
drag, startPoint x: 1049, startPoint y: 244, endPoint x: 1211, endPoint y: 412, distance: 233.3
click at [1211, 412] on div "--- ## How to Use This Report 1 . **High Confidence recommendations** are based…" at bounding box center [1211, 436] width 328 height 593
type textarea "**********"
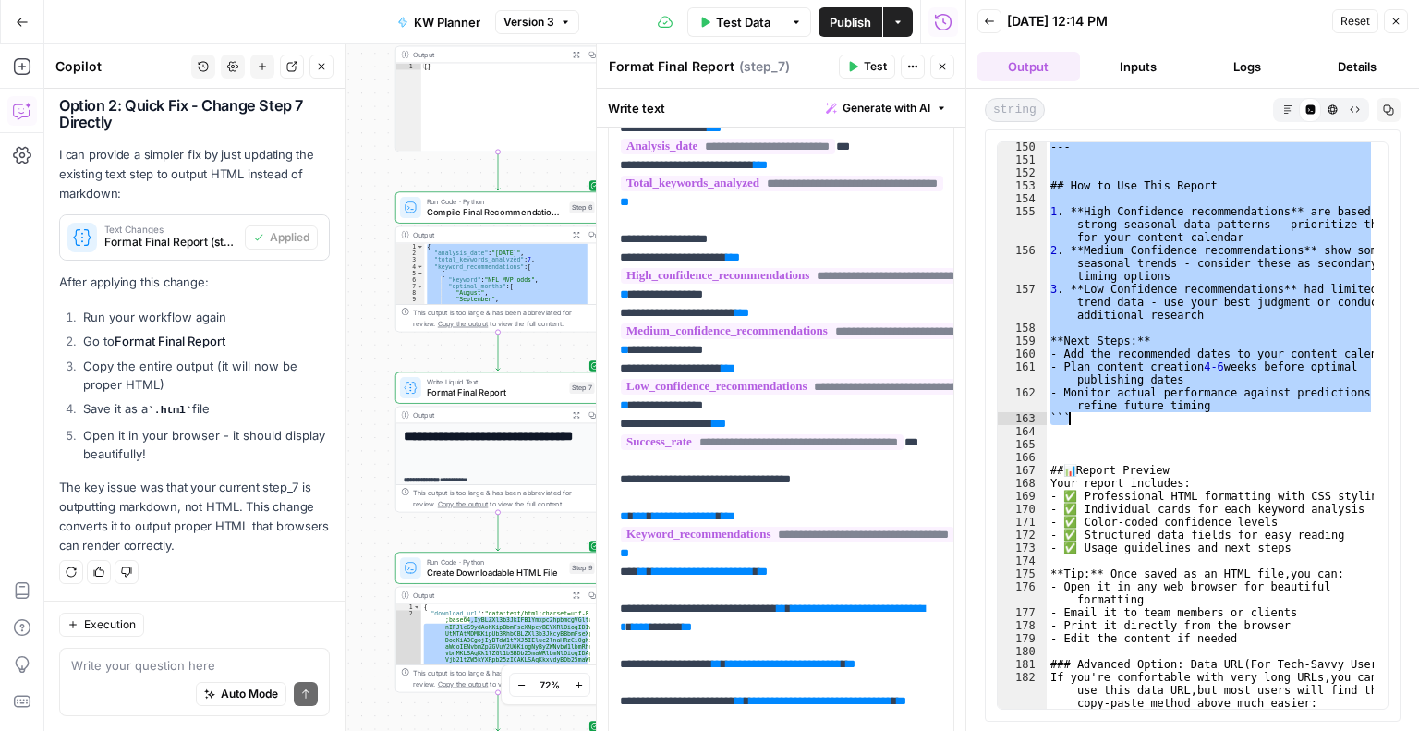
scroll to position [0, 0]
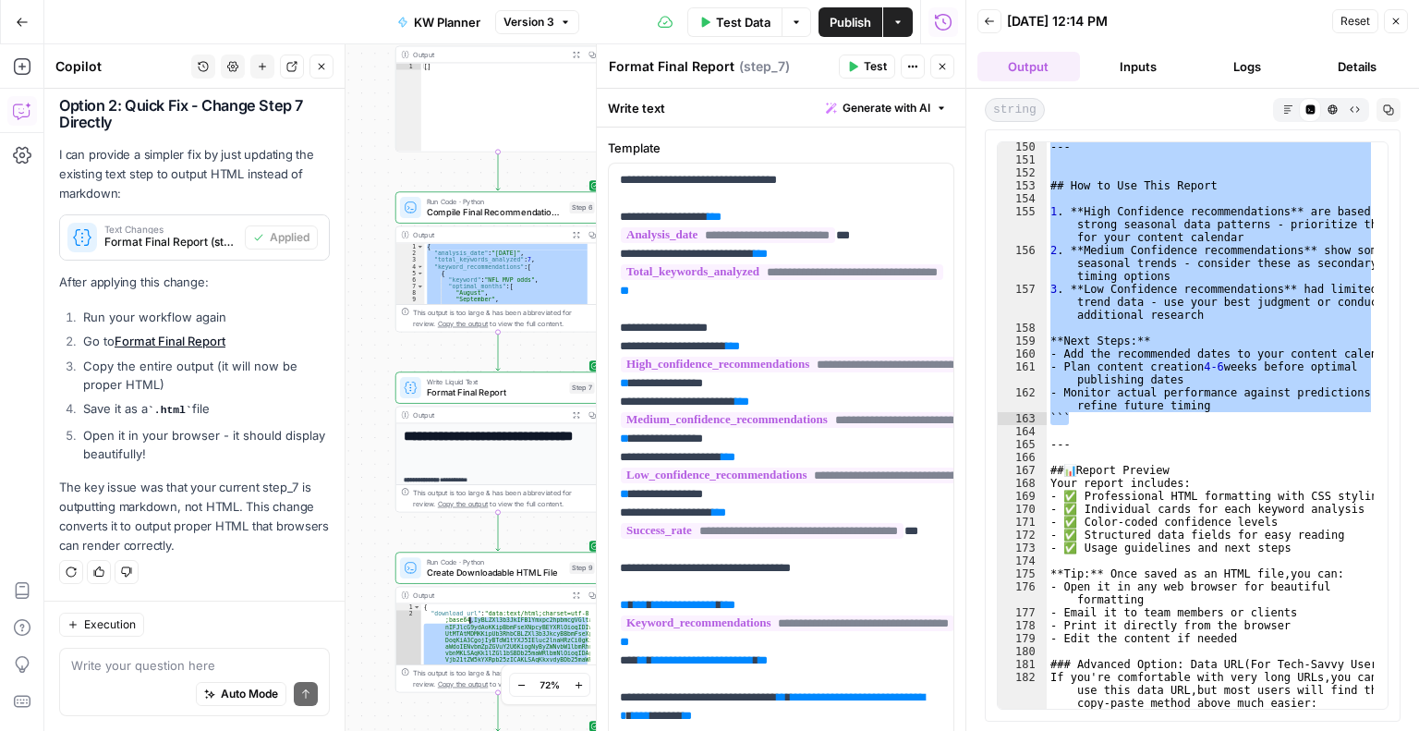
click at [537, 630] on div "{ "download_url" : "data:text/html;charset=utf-8 ;base64,IyBLZXl3b3JkIFB1Ymxpc2…" at bounding box center [505, 633] width 169 height 61
type textarea "**********"
click at [506, 382] on span "Write Liquid Text" at bounding box center [496, 381] width 138 height 10
click at [506, 402] on div "Write Liquid Text Format Final Report Step 7 Copy step Delete step Add Note Test" at bounding box center [497, 386] width 205 height 31
click at [945, 67] on icon "button" at bounding box center [942, 66] width 11 height 11
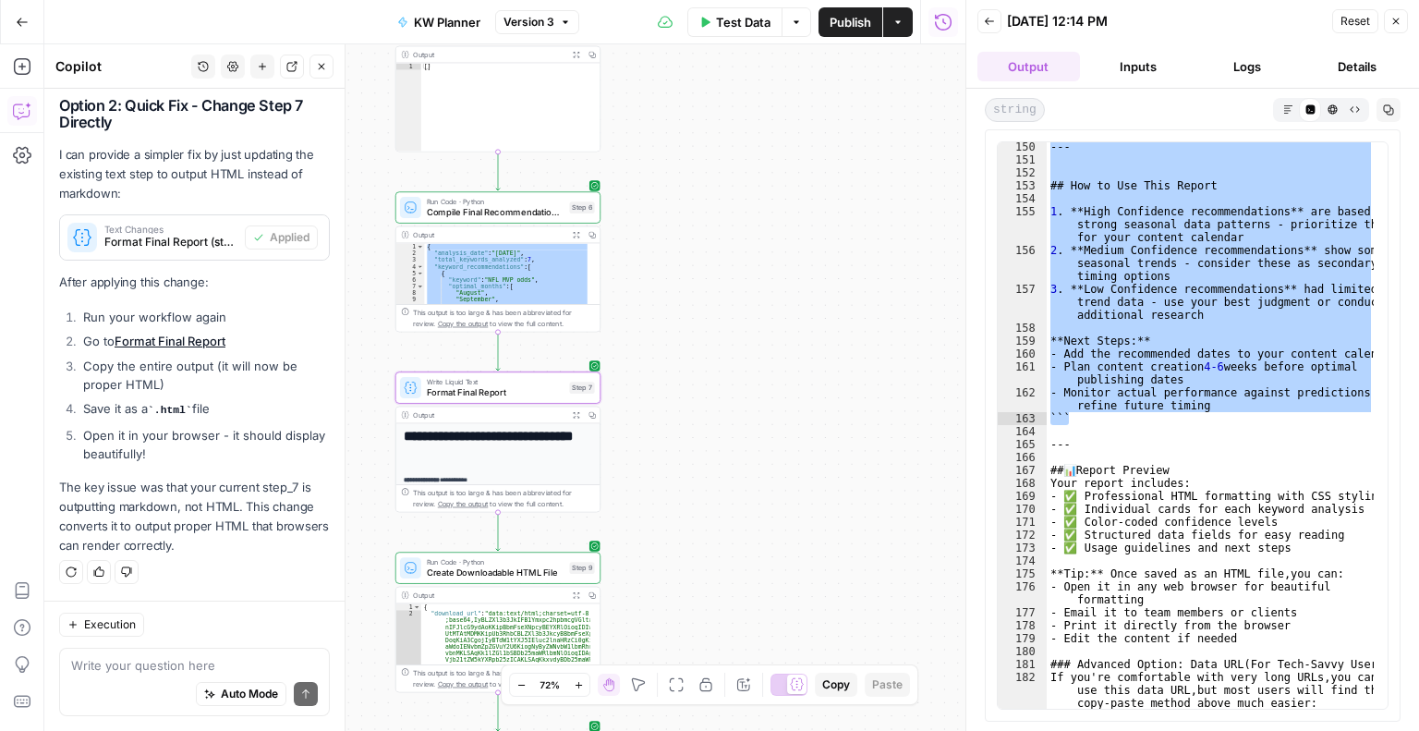
click at [1138, 77] on button "Inputs" at bounding box center [1138, 67] width 103 height 30
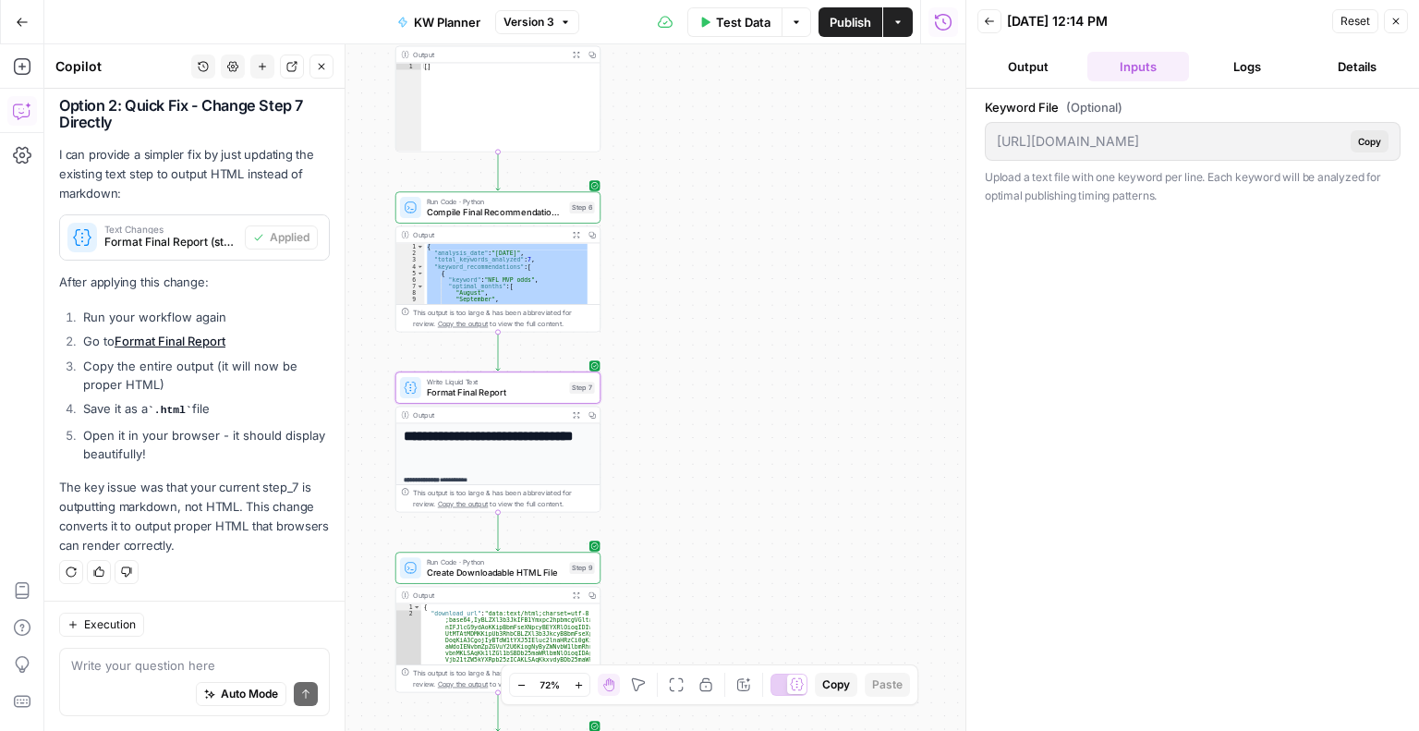
click at [1241, 66] on button "Logs" at bounding box center [1247, 67] width 103 height 30
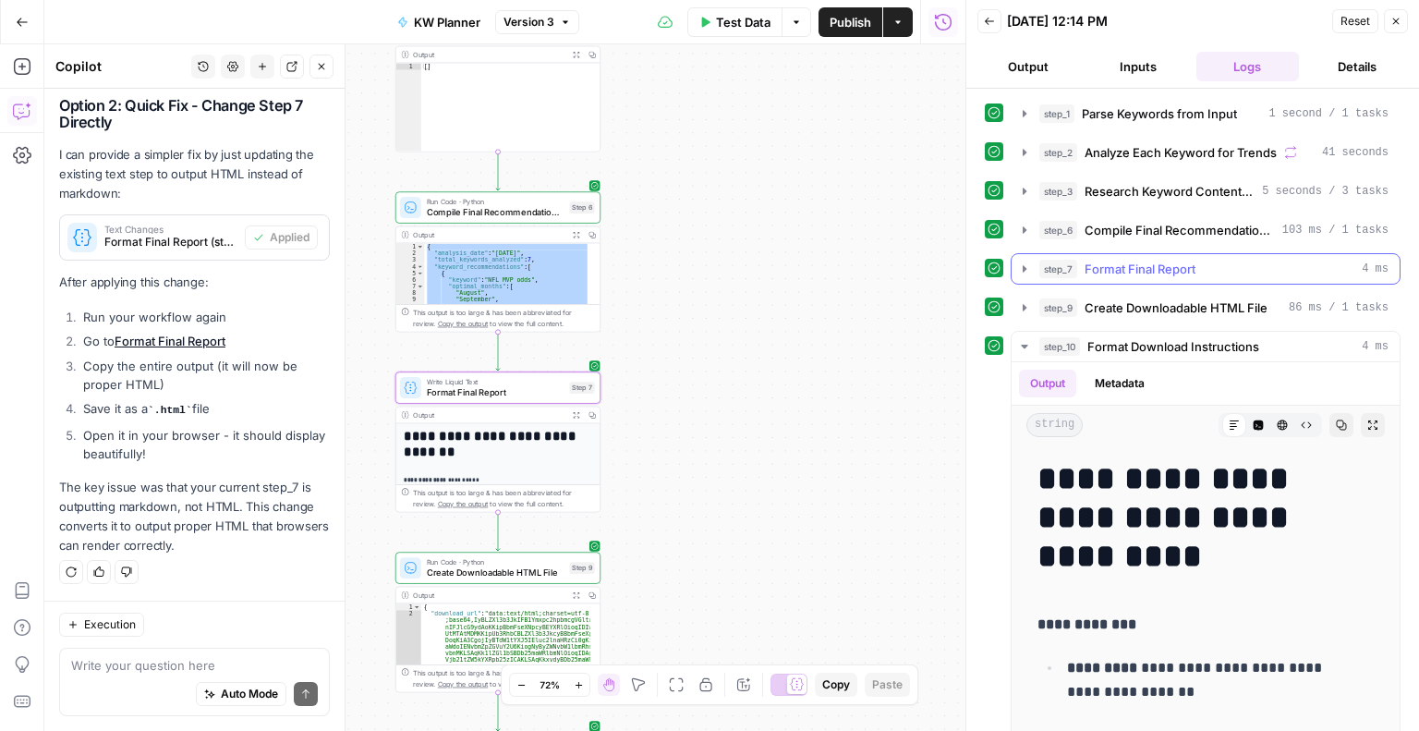
click at [1021, 269] on icon "button" at bounding box center [1024, 268] width 15 height 15
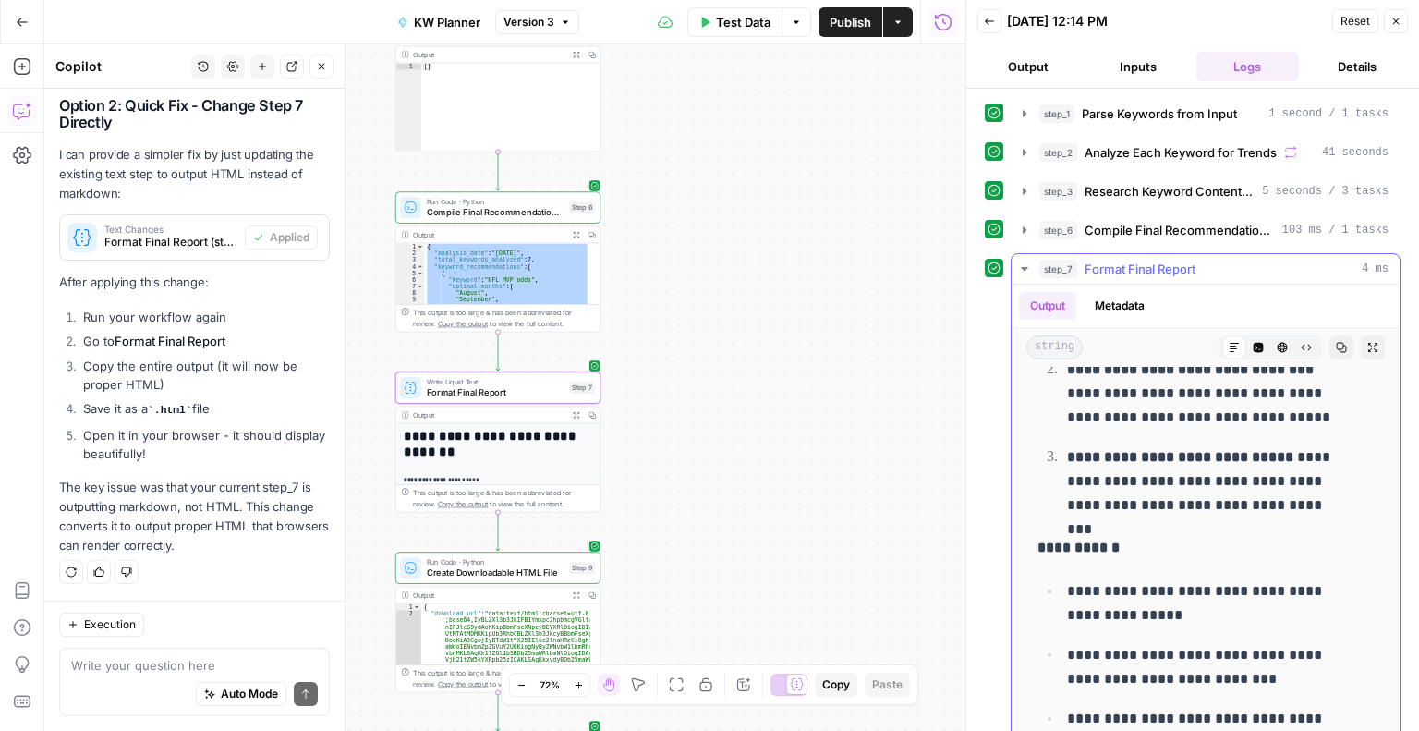
scroll to position [8625, 0]
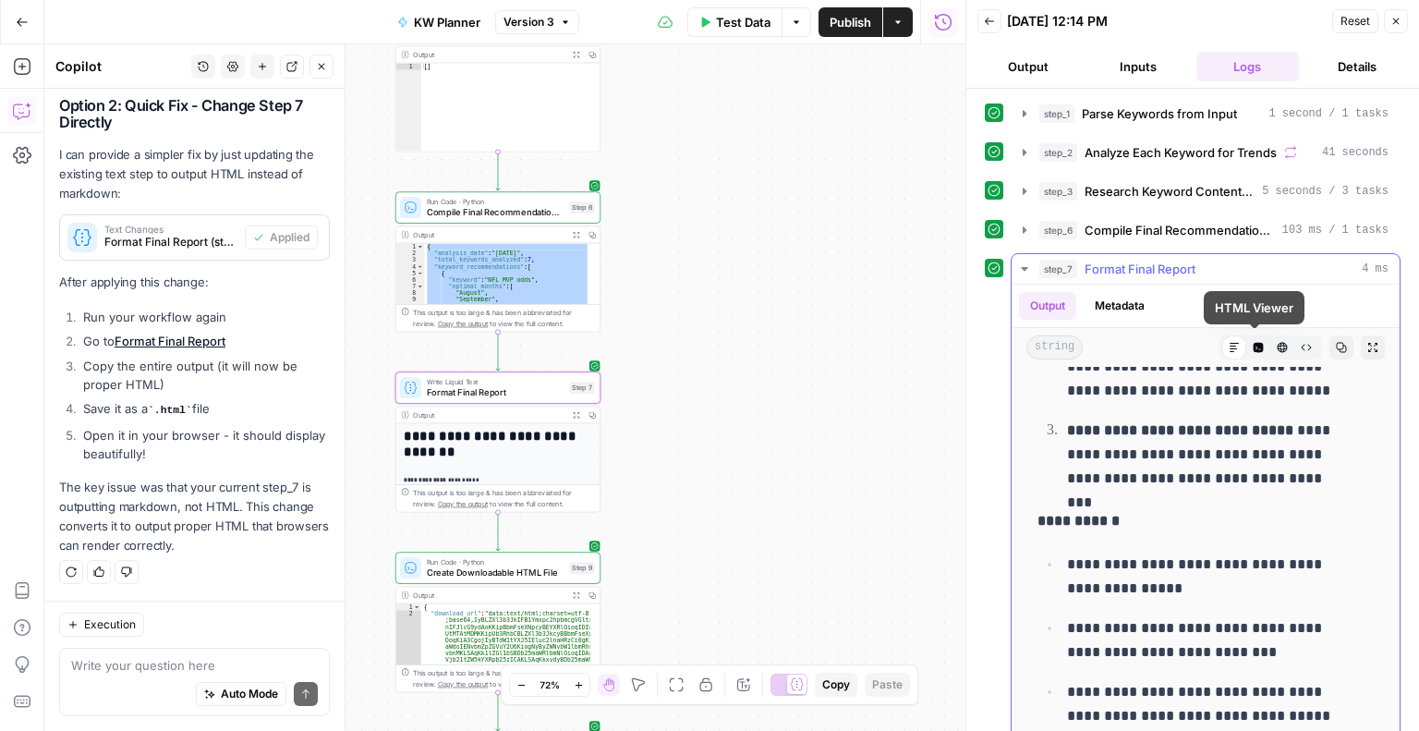
click at [1270, 349] on button "HTML Viewer" at bounding box center [1282, 347] width 24 height 24
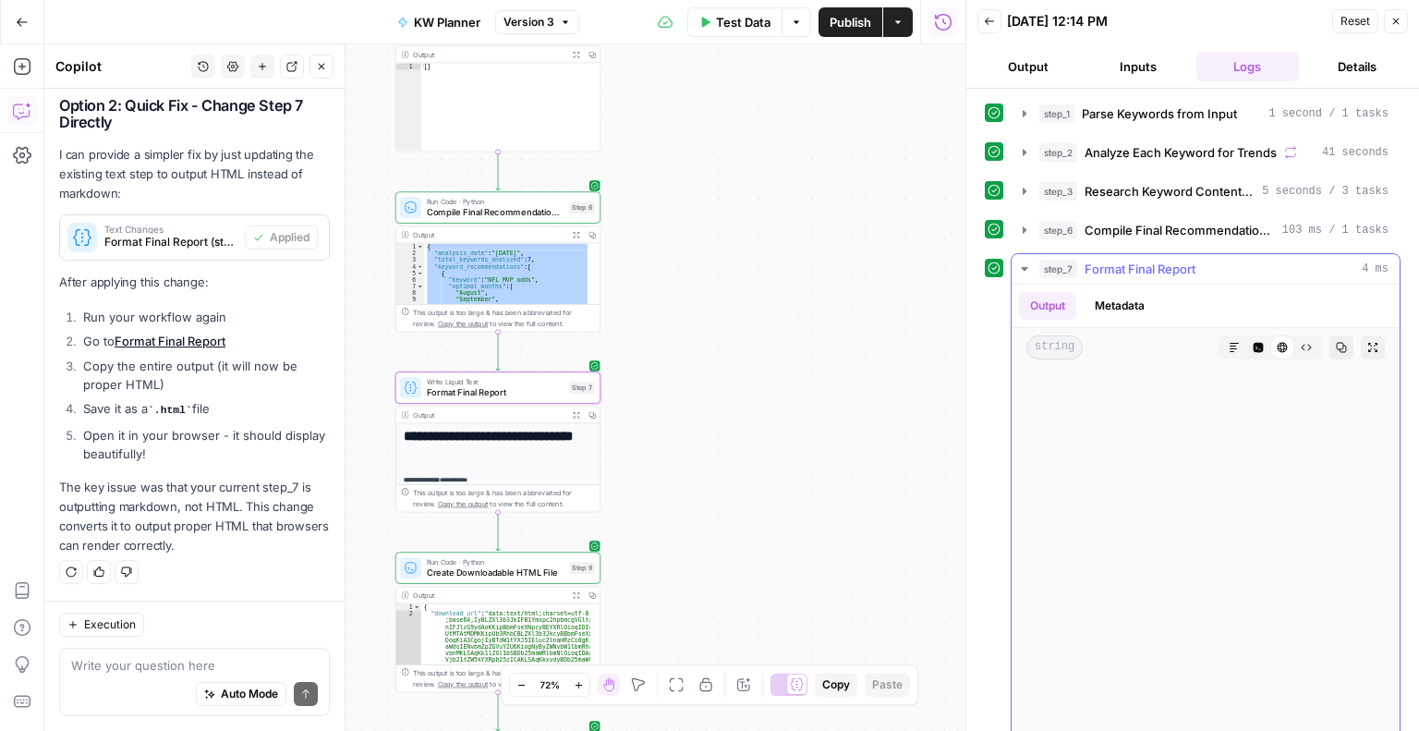
scroll to position [6447, 0]
click at [1045, 302] on button "Output" at bounding box center [1047, 306] width 57 height 28
click at [1049, 300] on button "Output" at bounding box center [1047, 306] width 57 height 28
click at [1100, 297] on button "Metadata" at bounding box center [1120, 306] width 72 height 28
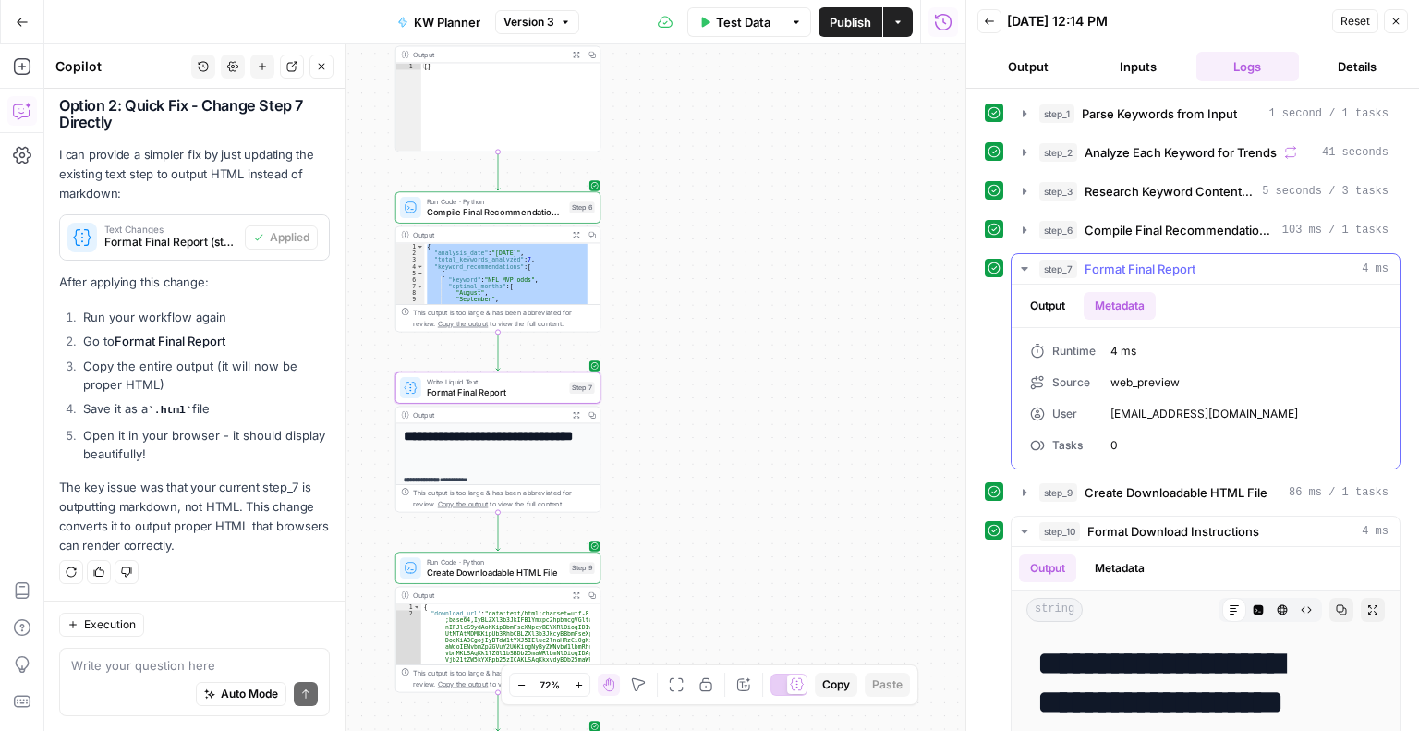
scroll to position [0, 0]
click at [1201, 360] on div "Runtime 4 ms Source web_preview User [EMAIL_ADDRESS][DOMAIN_NAME] Tasks 0" at bounding box center [1205, 398] width 351 height 111
click at [1058, 305] on button "Output" at bounding box center [1047, 306] width 57 height 28
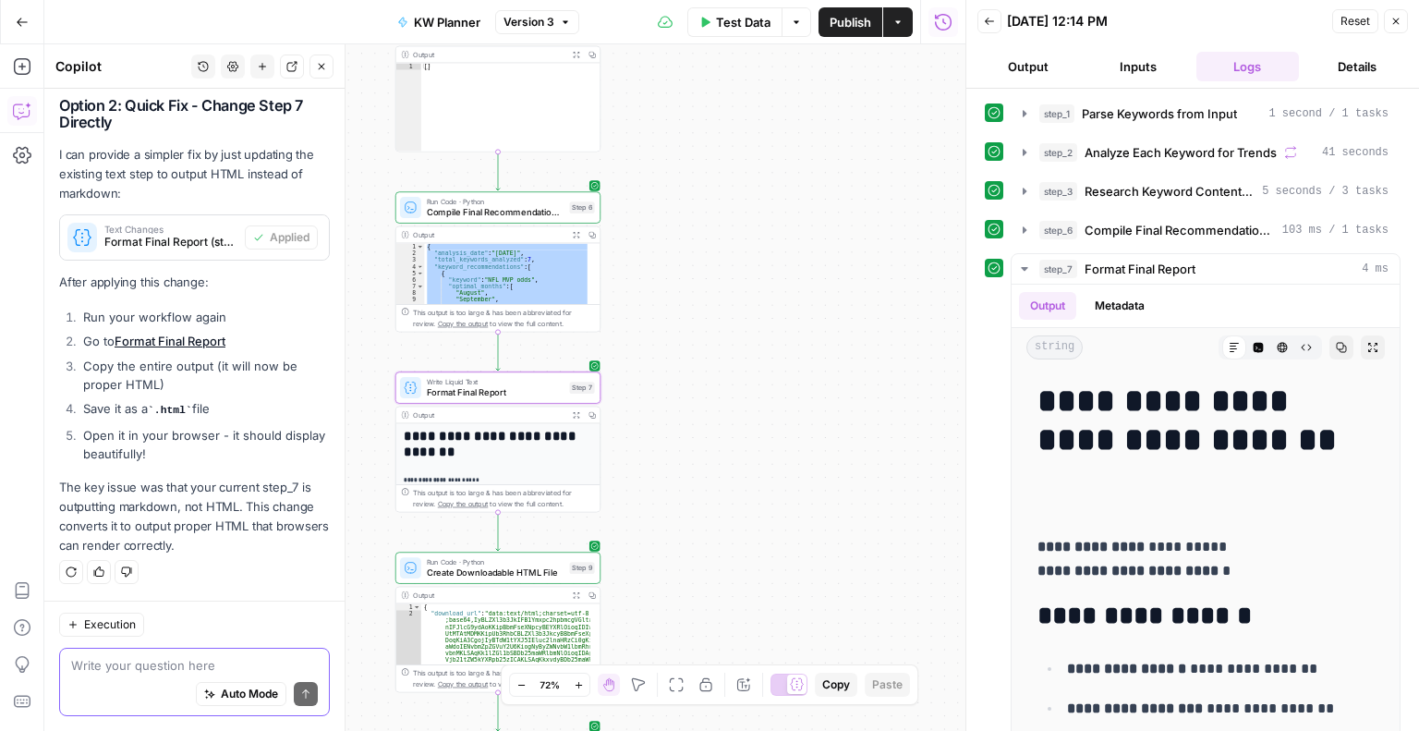
click at [119, 673] on textarea at bounding box center [194, 665] width 247 height 18
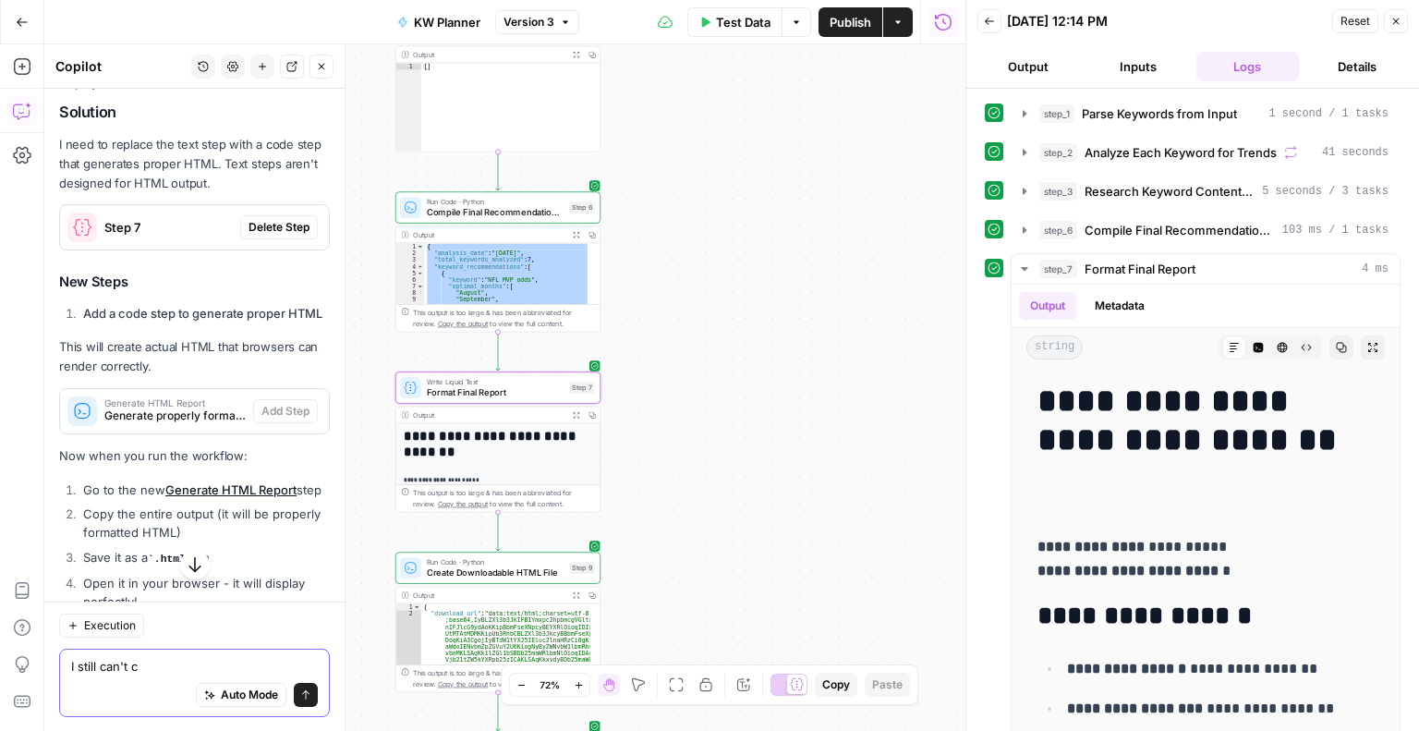
scroll to position [5562, 0]
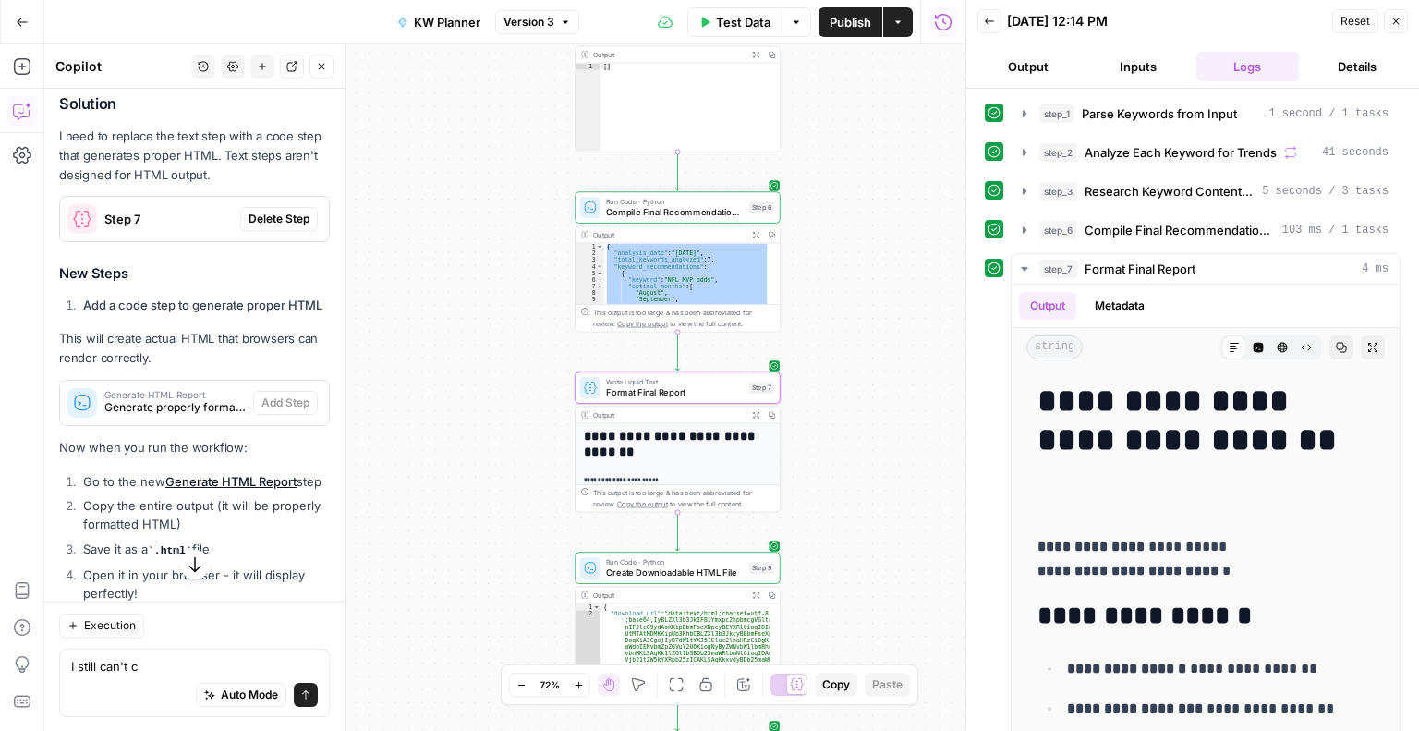
click at [274, 227] on span "Delete Step" at bounding box center [279, 219] width 61 height 17
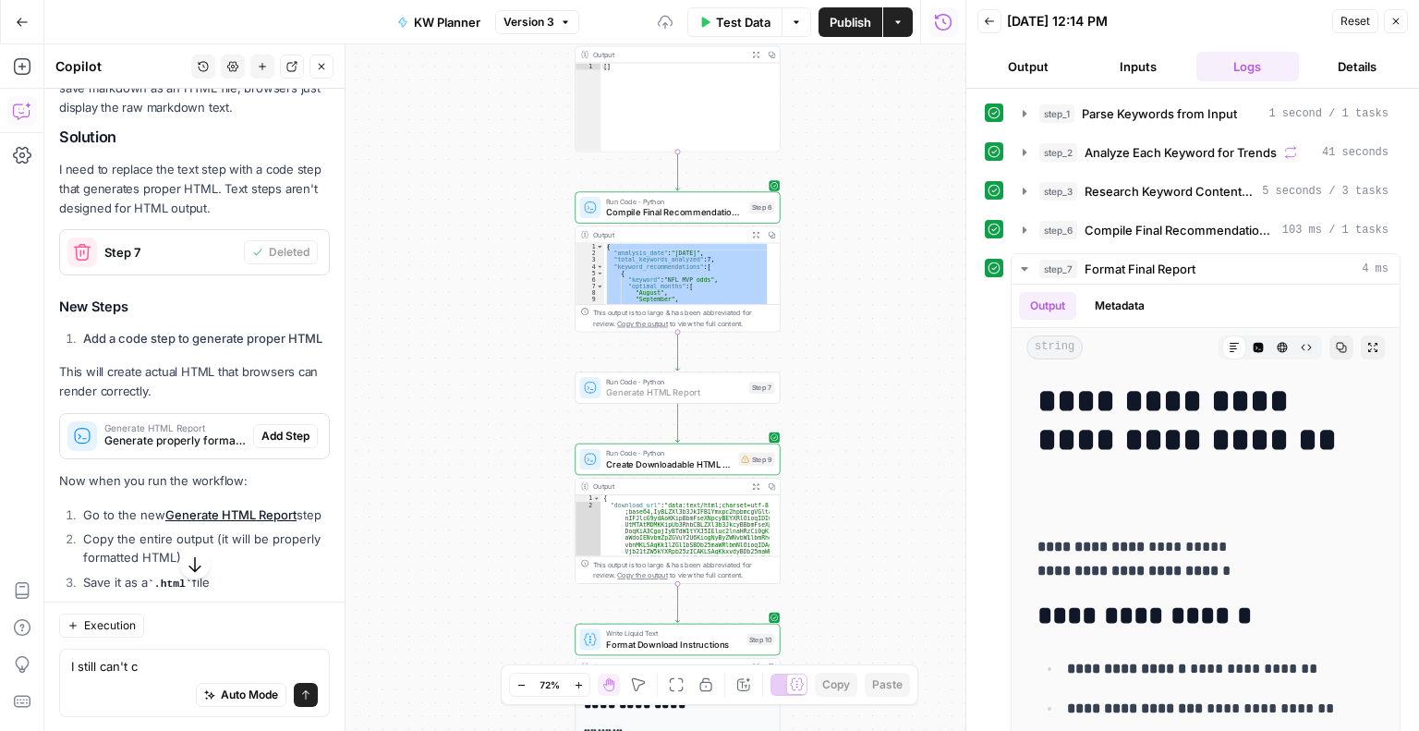
scroll to position [5681, 0]
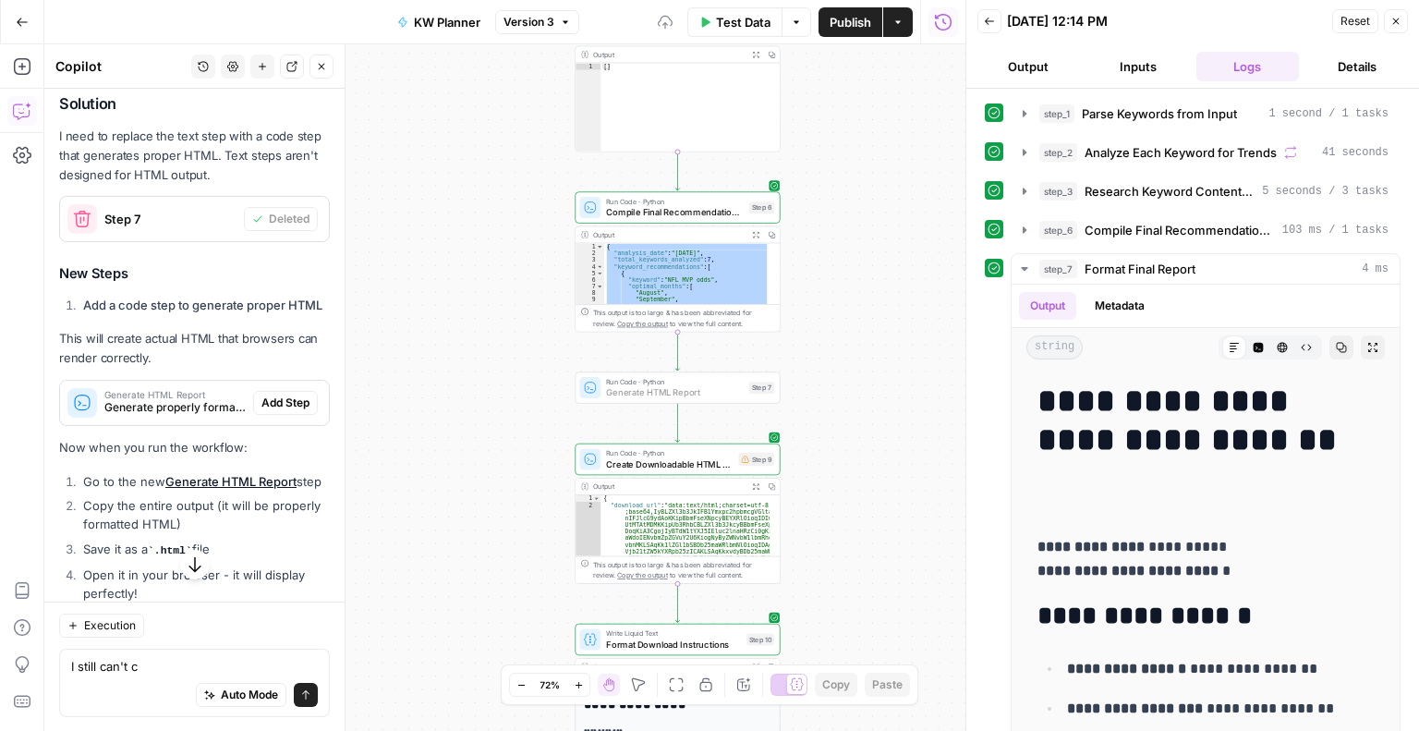
click at [279, 411] on span "Add Step" at bounding box center [285, 402] width 48 height 17
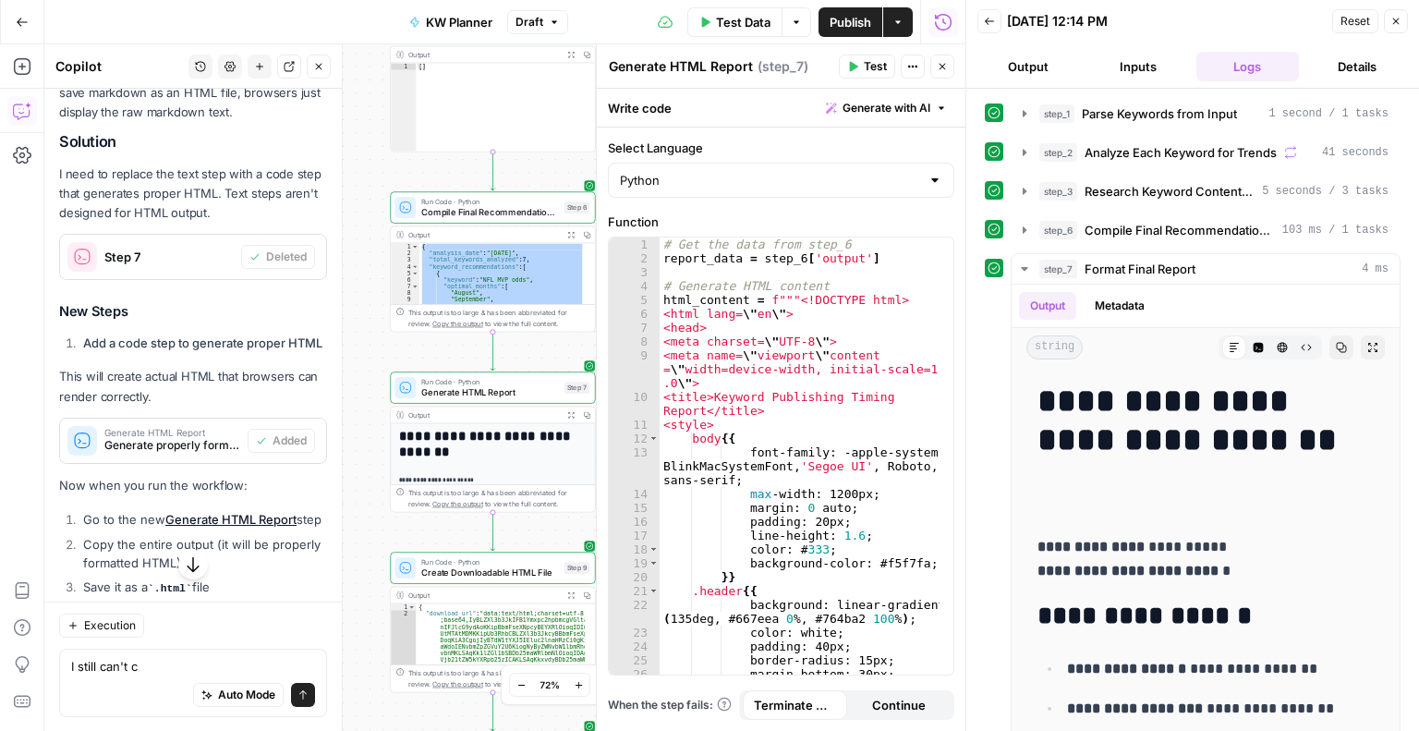
click at [184, 565] on icon "button" at bounding box center [193, 563] width 18 height 18
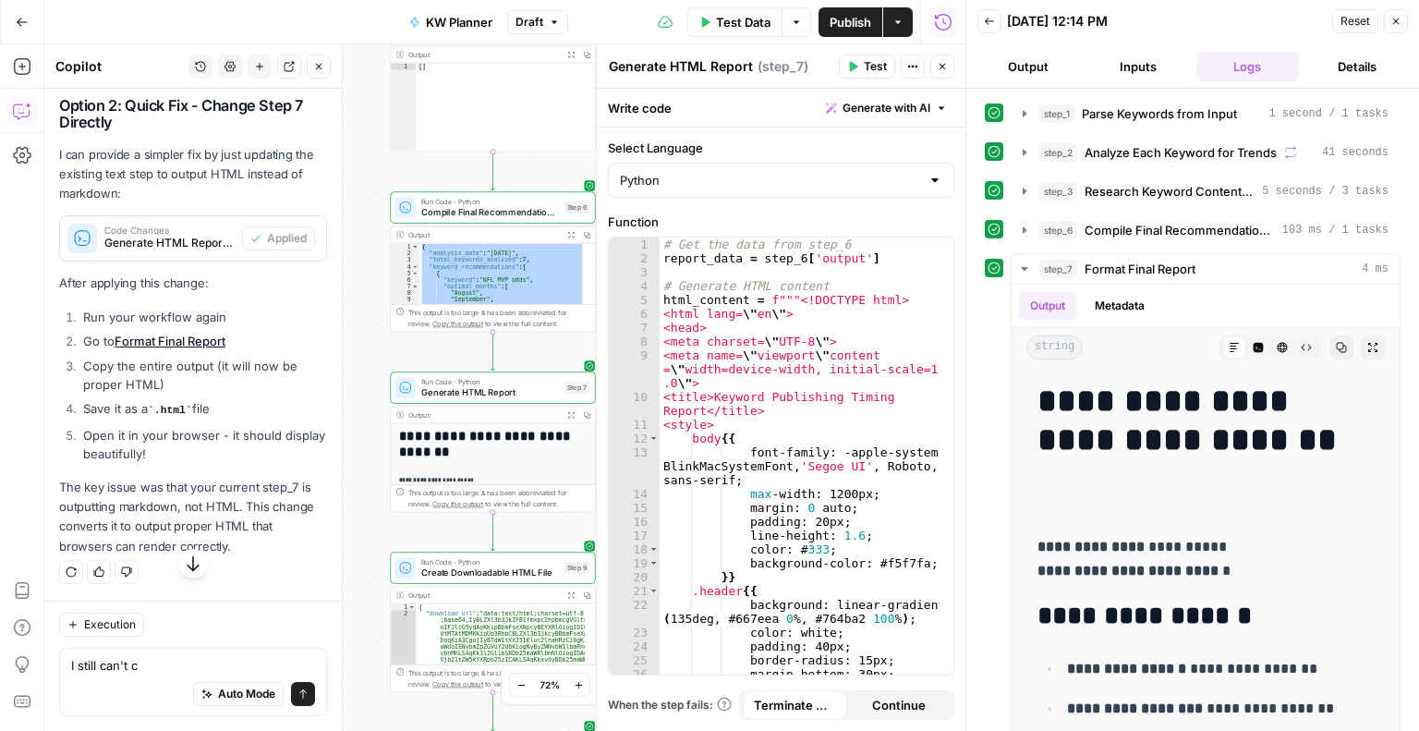
scroll to position [6925, 0]
click at [743, 23] on span "Test Data" at bounding box center [743, 22] width 55 height 18
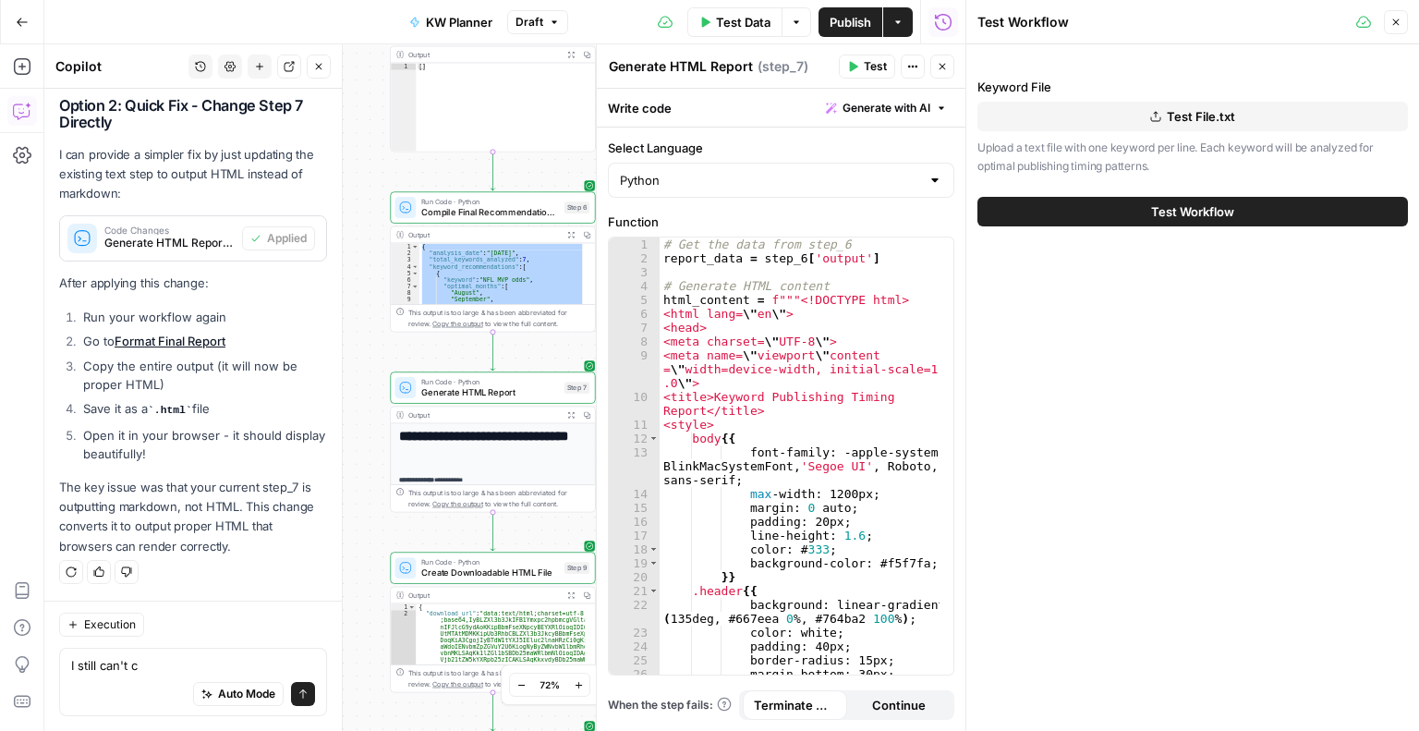
click at [1137, 212] on button "Test Workflow" at bounding box center [1192, 212] width 431 height 30
click at [939, 62] on icon "button" at bounding box center [942, 66] width 11 height 11
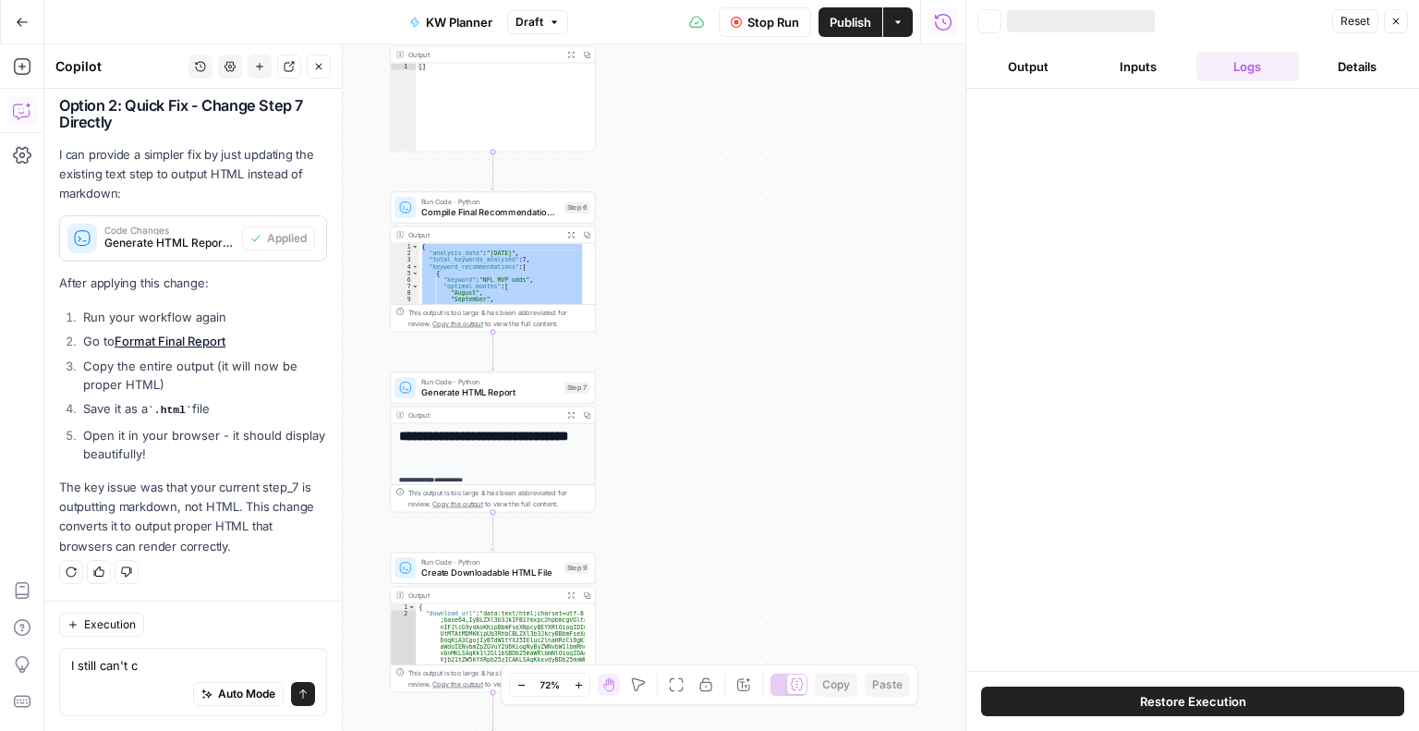
click at [1201, 212] on div at bounding box center [1192, 380] width 453 height 582
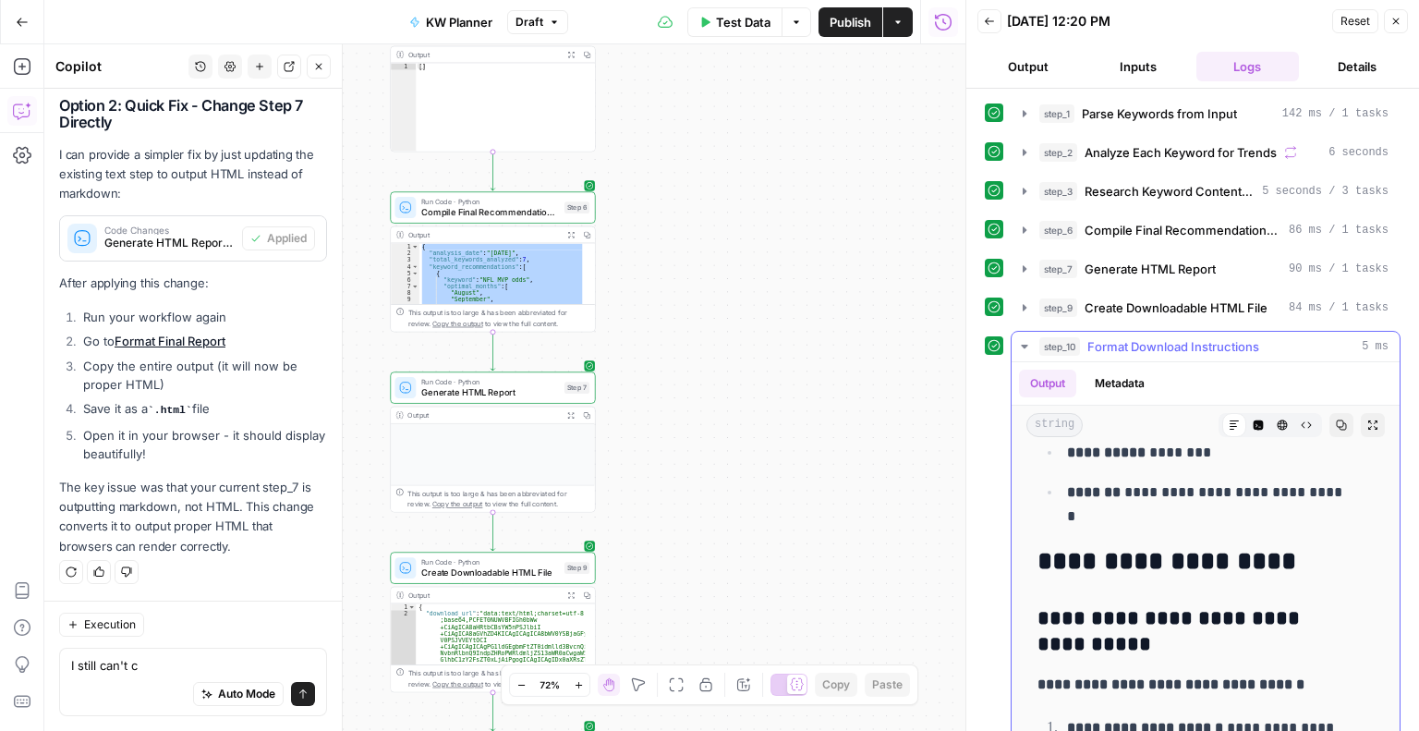
scroll to position [375, 0]
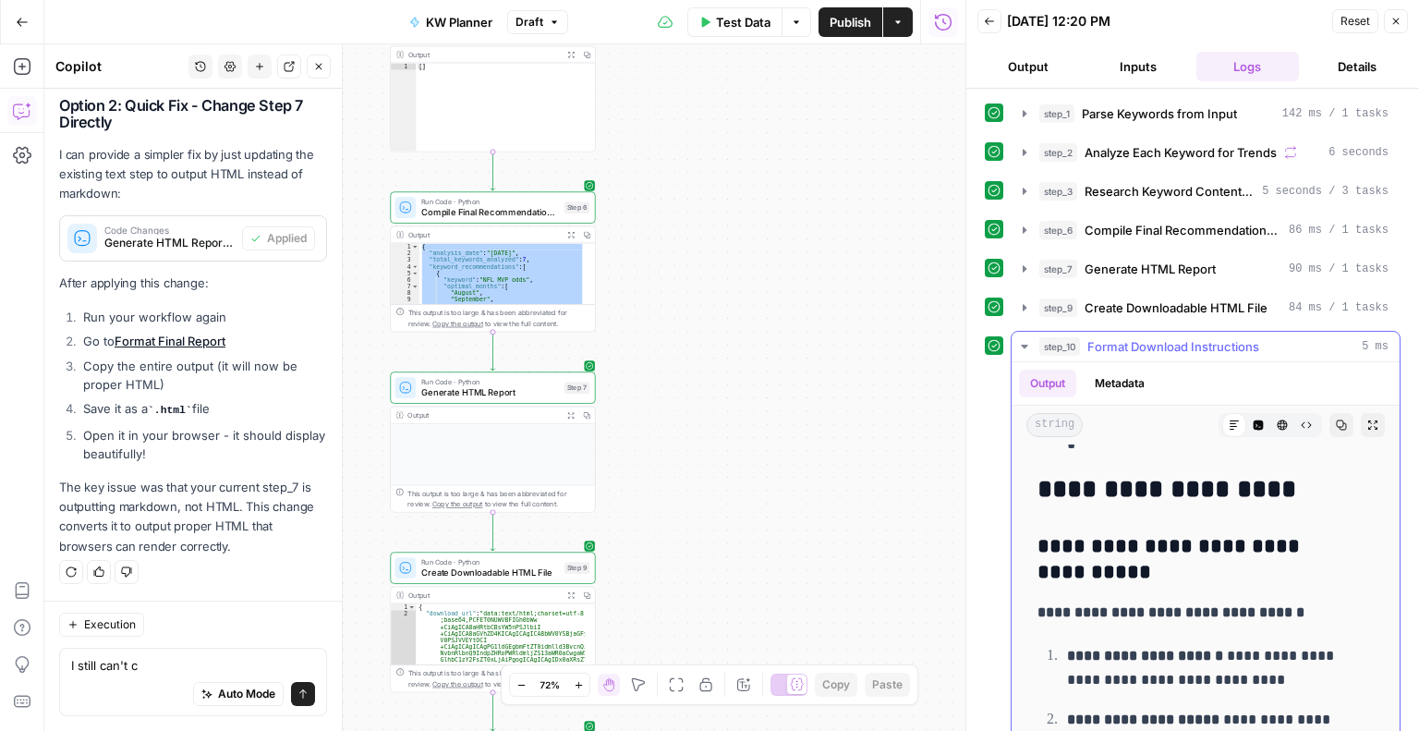
click at [1287, 542] on h3 "**********" at bounding box center [1191, 560] width 309 height 52
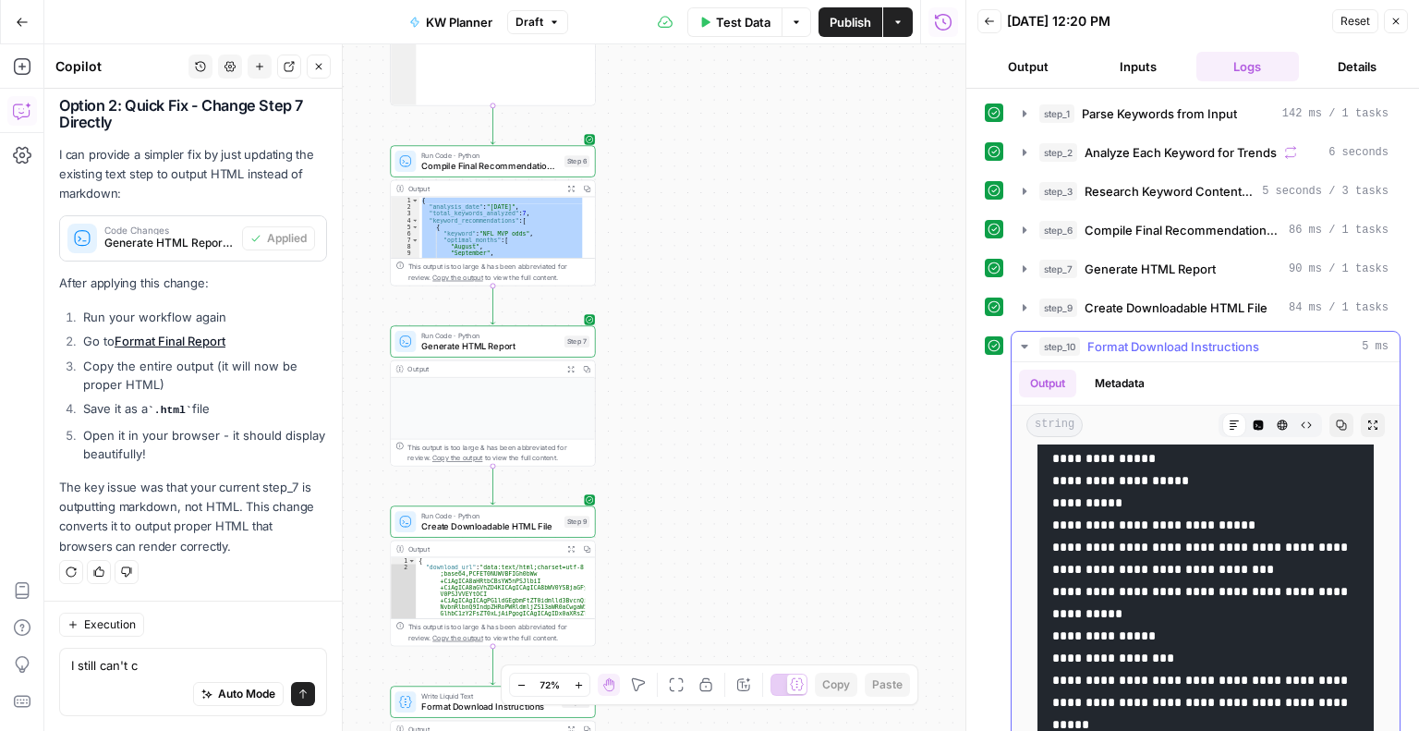
scroll to position [1464, 0]
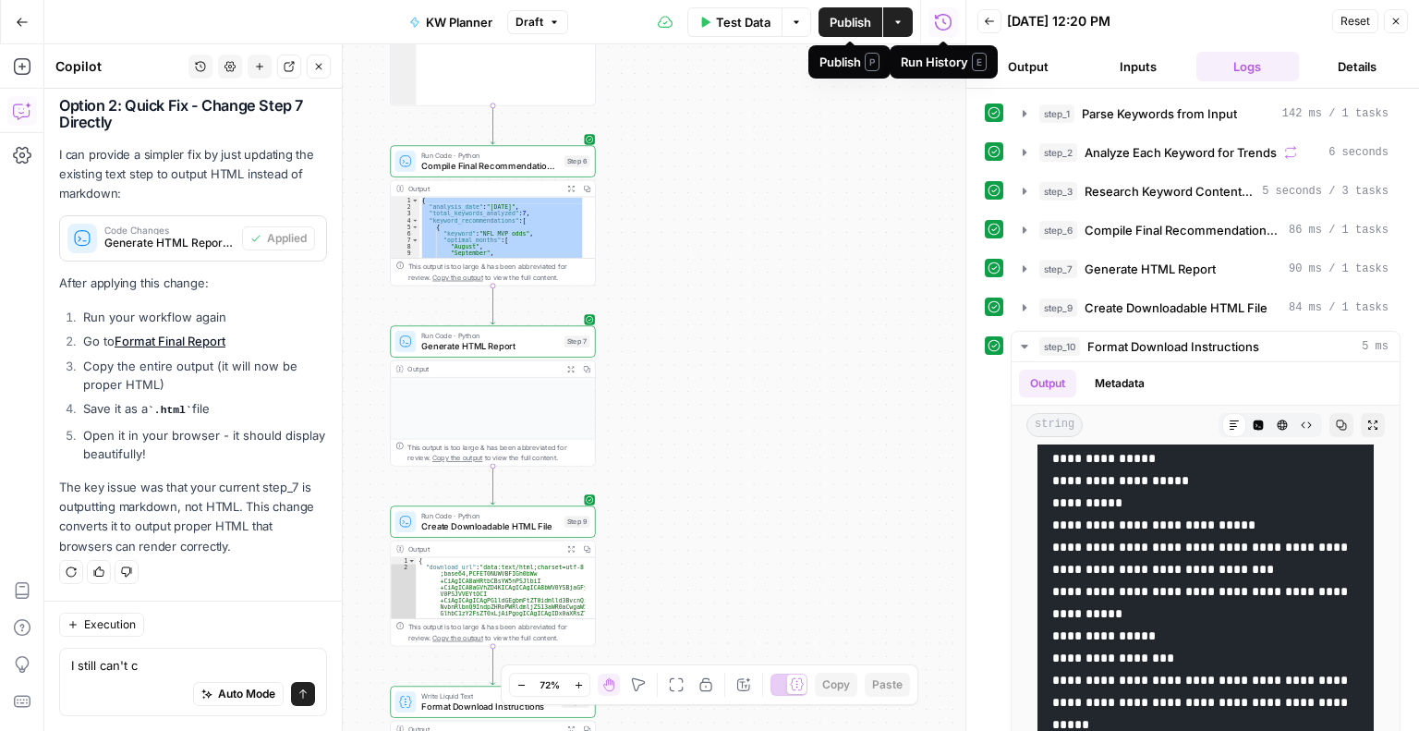
click at [845, 25] on span "Publish" at bounding box center [851, 22] width 42 height 18
click at [746, 30] on span "Test Data" at bounding box center [743, 22] width 55 height 18
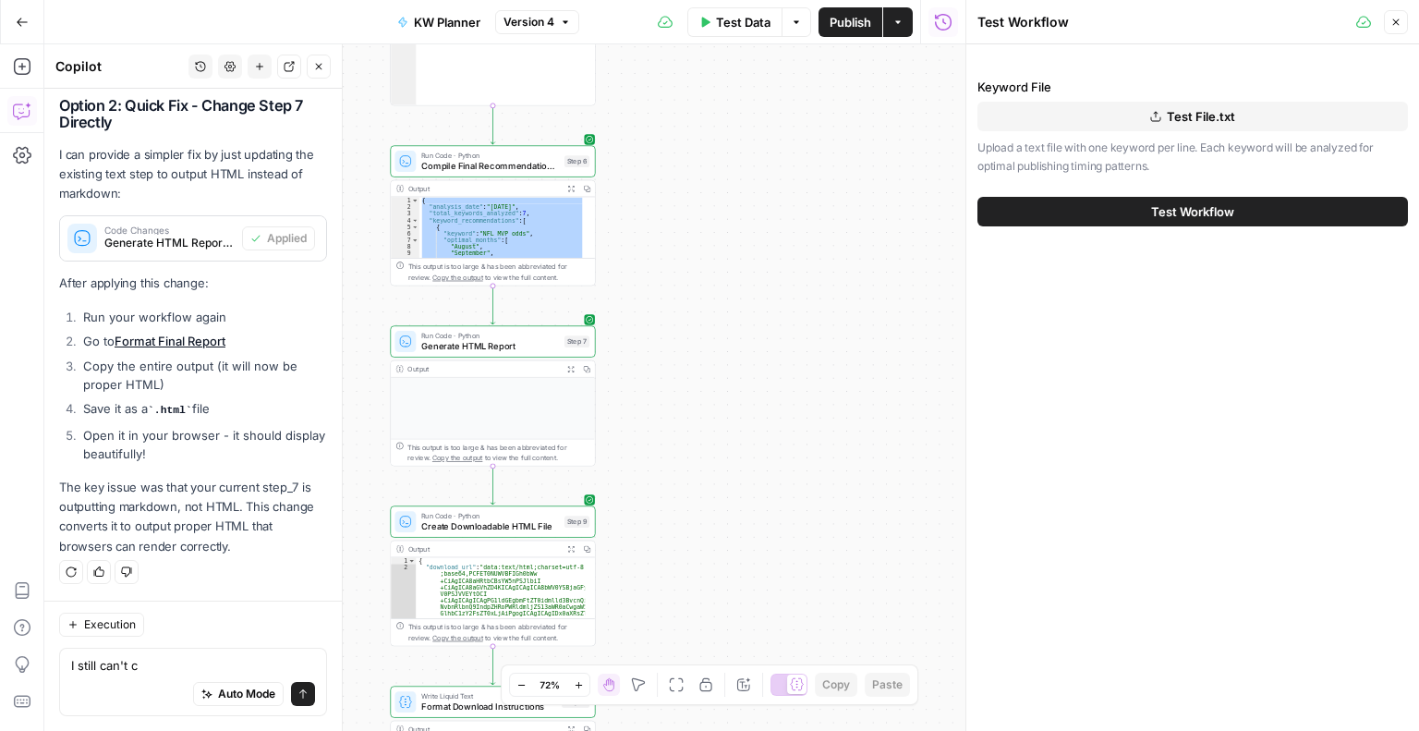
click at [1178, 114] on span "Test File.txt" at bounding box center [1201, 116] width 68 height 18
click at [1162, 210] on span "Test Workflow" at bounding box center [1192, 211] width 83 height 18
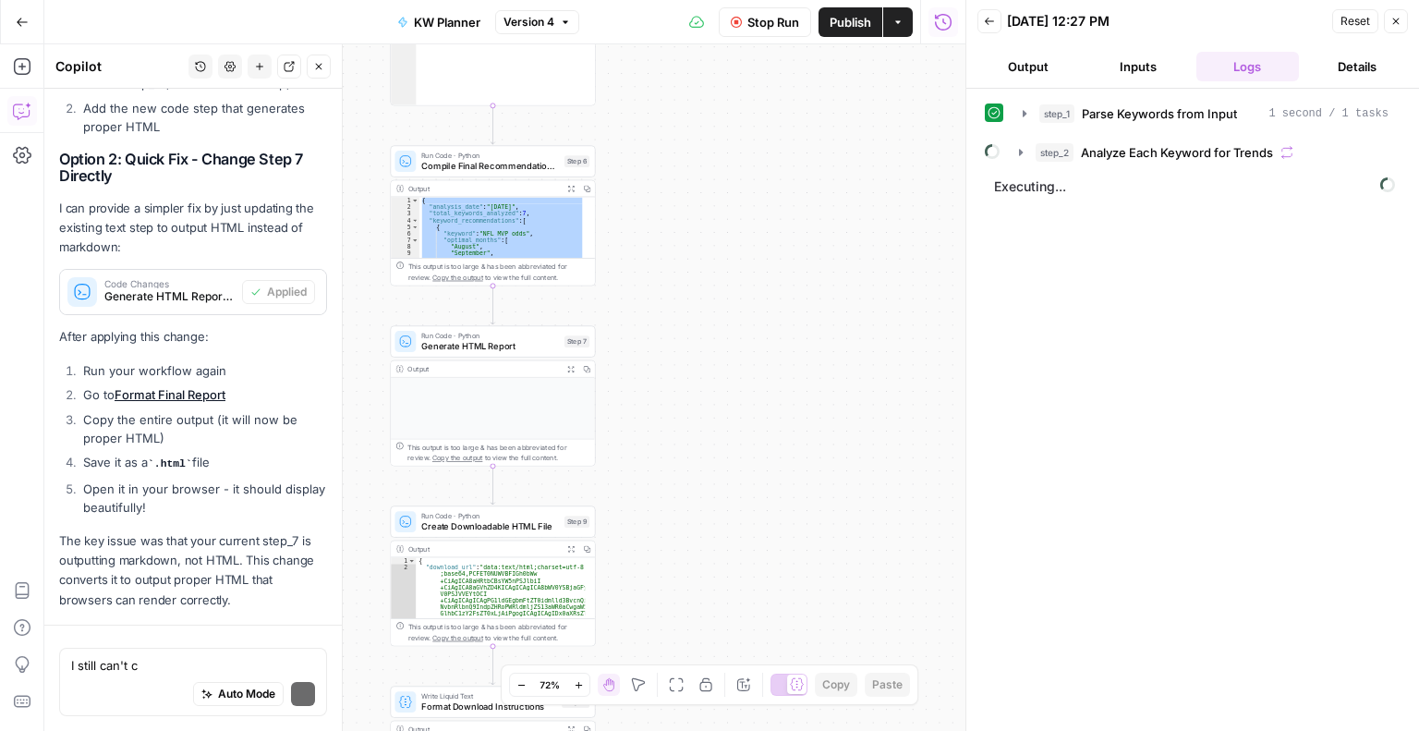
scroll to position [6576, 0]
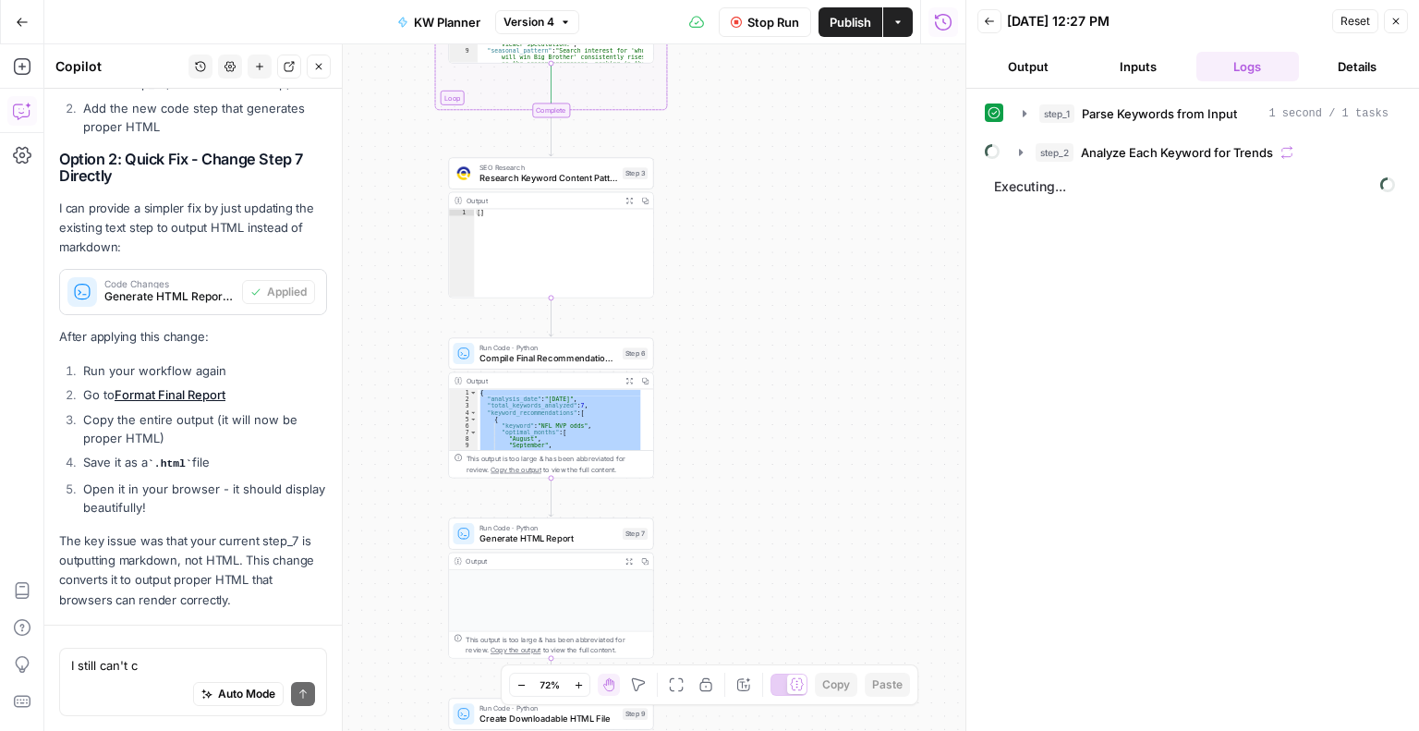
drag, startPoint x: 681, startPoint y: 239, endPoint x: 739, endPoint y: 447, distance: 215.9
click at [739, 447] on div "Workflow Input Settings Inputs Run Code · Python Parse Keywords from Input Step…" at bounding box center [504, 387] width 921 height 686
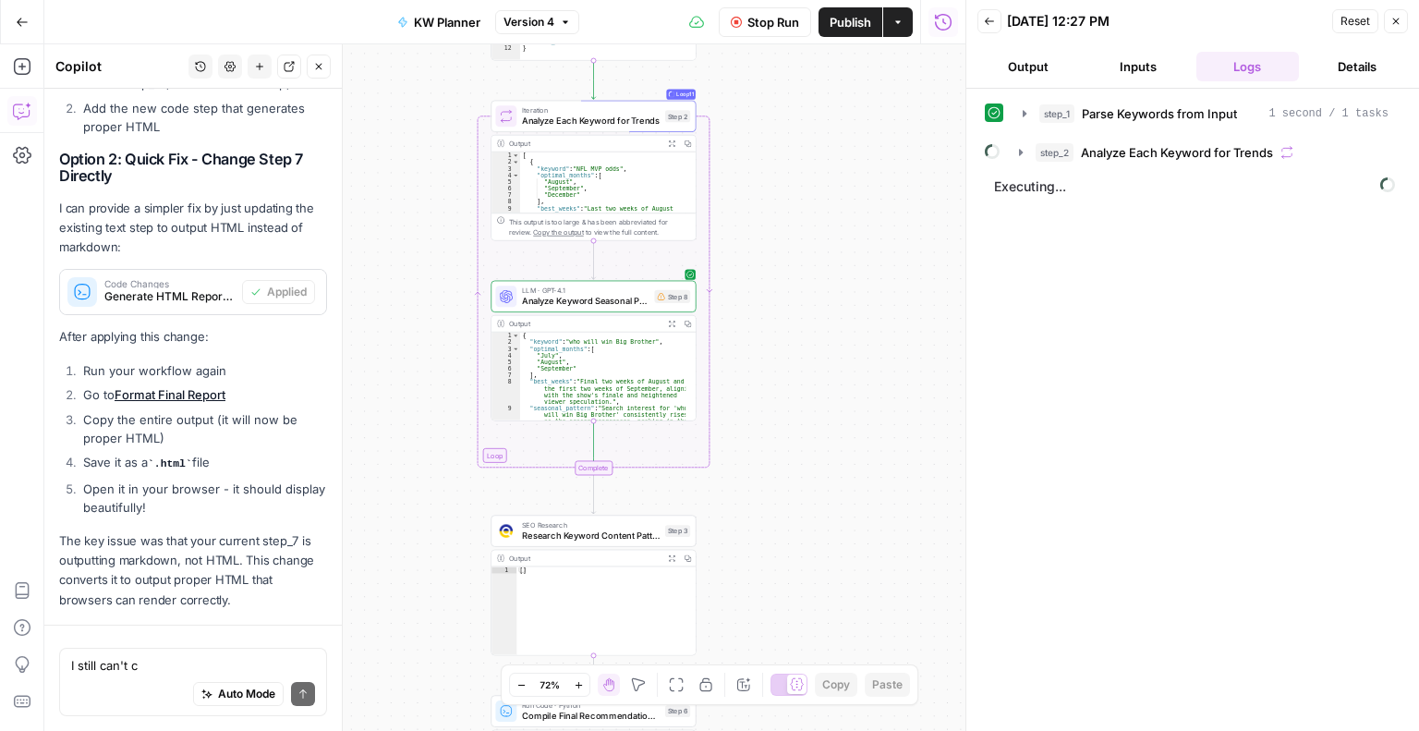
drag, startPoint x: 741, startPoint y: 179, endPoint x: 808, endPoint y: 579, distance: 405.7
click at [808, 579] on div "Workflow Input Settings Inputs Run Code · Python Parse Keywords from Input Step…" at bounding box center [504, 387] width 921 height 686
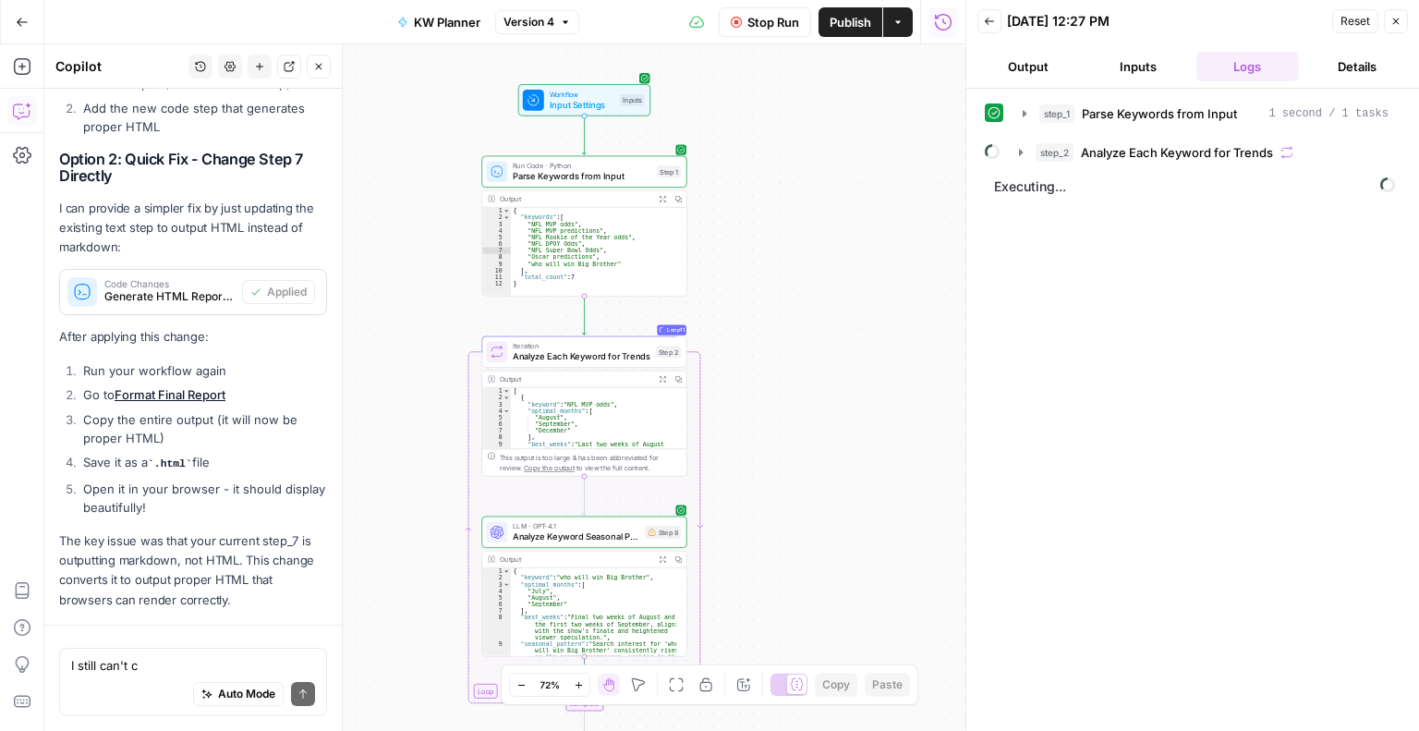
drag, startPoint x: 825, startPoint y: 229, endPoint x: 789, endPoint y: 428, distance: 201.9
click at [789, 428] on div "Workflow Input Settings Inputs Run Code · Python Parse Keywords from Input Step…" at bounding box center [504, 387] width 921 height 686
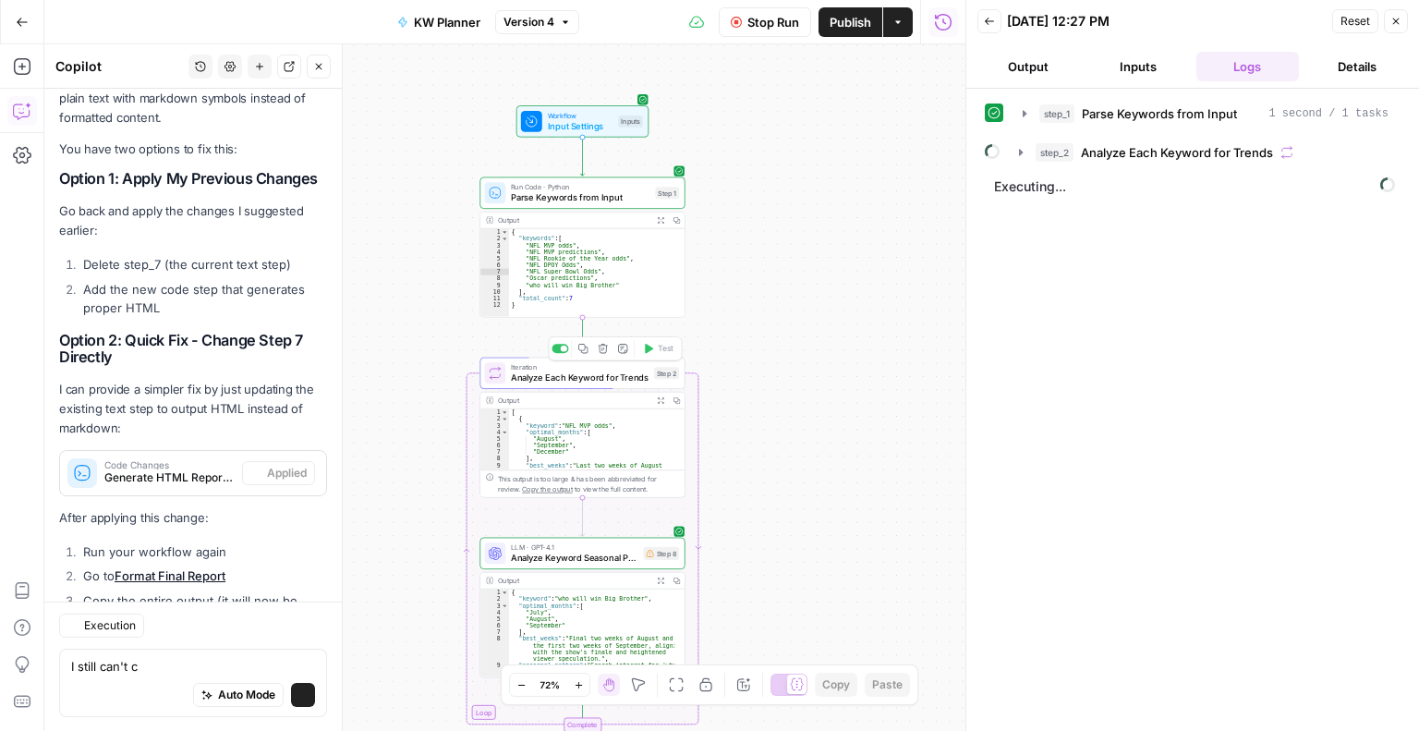
scroll to position [6925, 0]
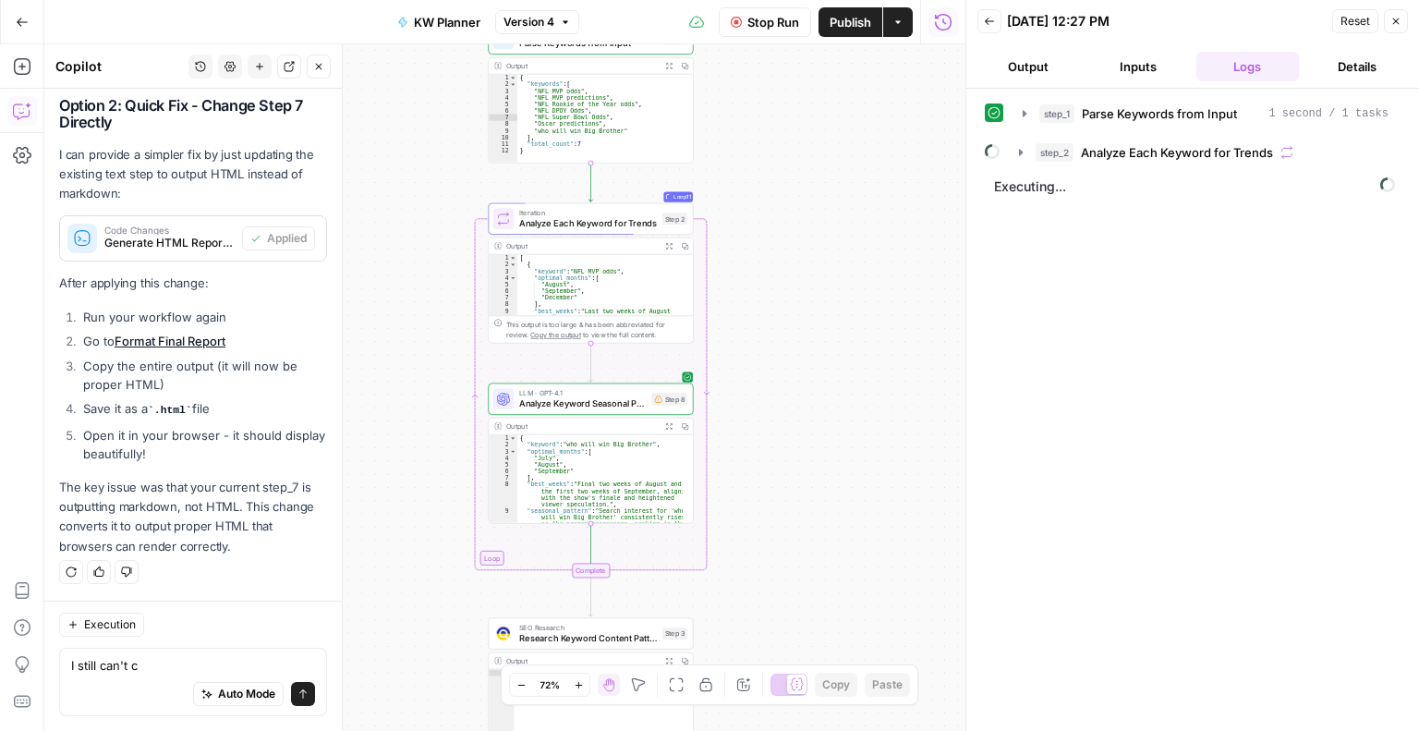
drag, startPoint x: 775, startPoint y: 528, endPoint x: 783, endPoint y: 373, distance: 154.5
click at [783, 373] on div "Workflow Input Settings Inputs Run Code · Python Parse Keywords from Input Step…" at bounding box center [504, 387] width 921 height 686
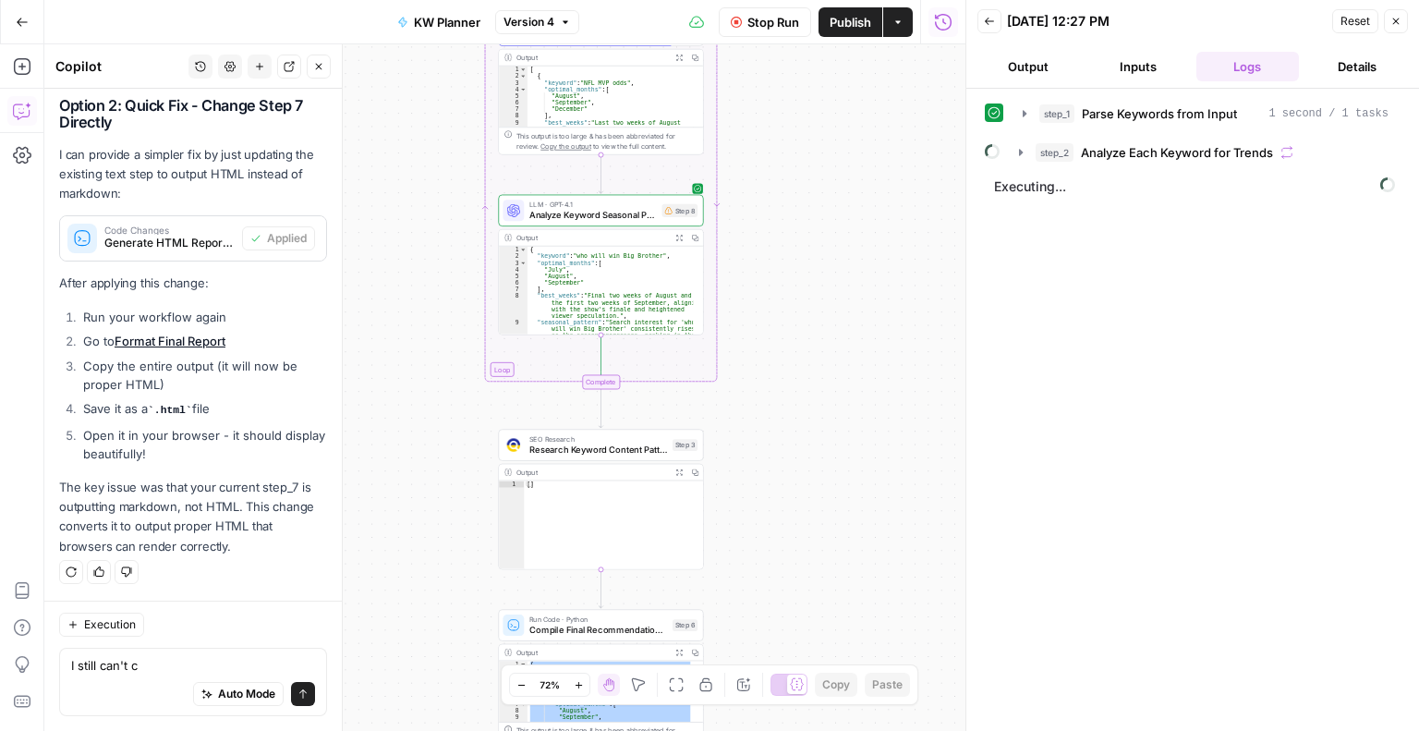
drag, startPoint x: 730, startPoint y: 598, endPoint x: 740, endPoint y: 400, distance: 198.0
click at [740, 400] on div "Workflow Input Settings Inputs Run Code · Python Parse Keywords from Input Step…" at bounding box center [504, 387] width 921 height 686
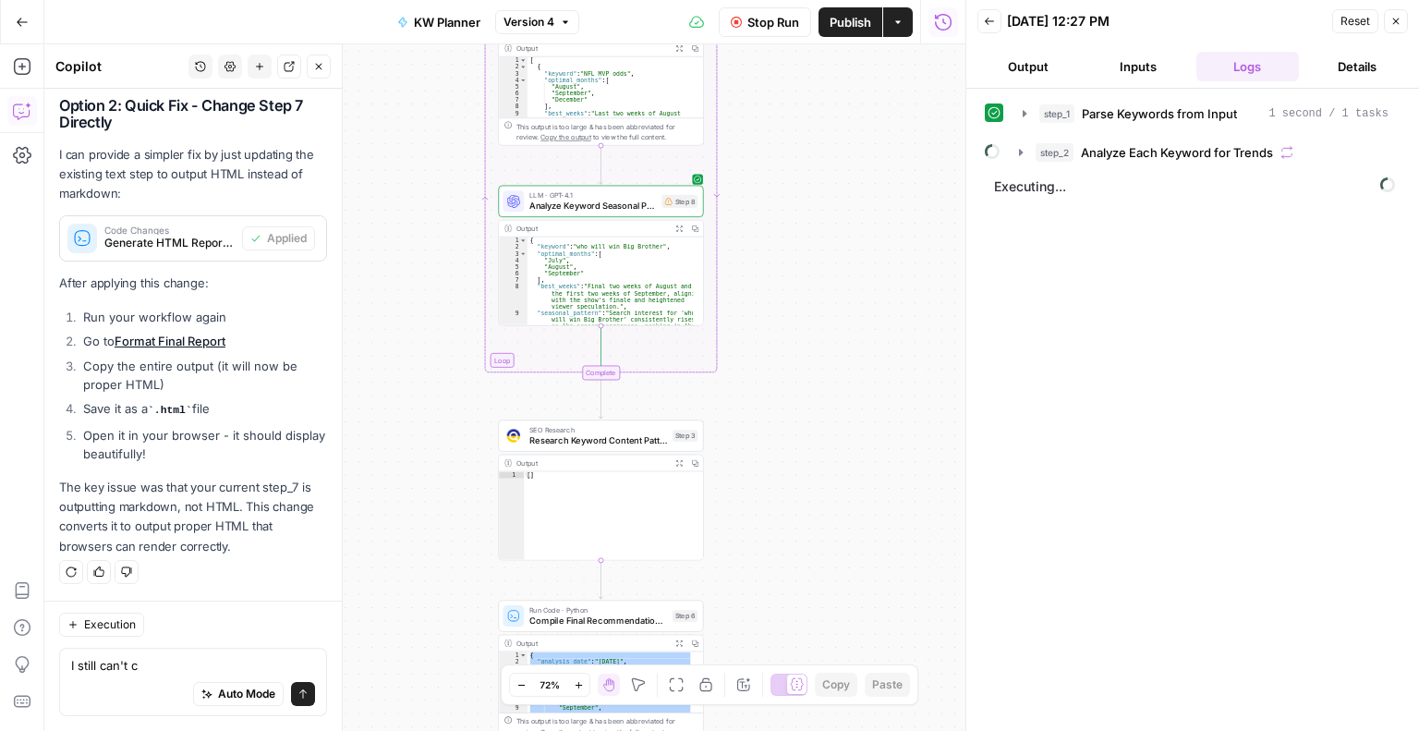
click at [595, 440] on span "Research Keyword Content Patterns" at bounding box center [598, 439] width 138 height 13
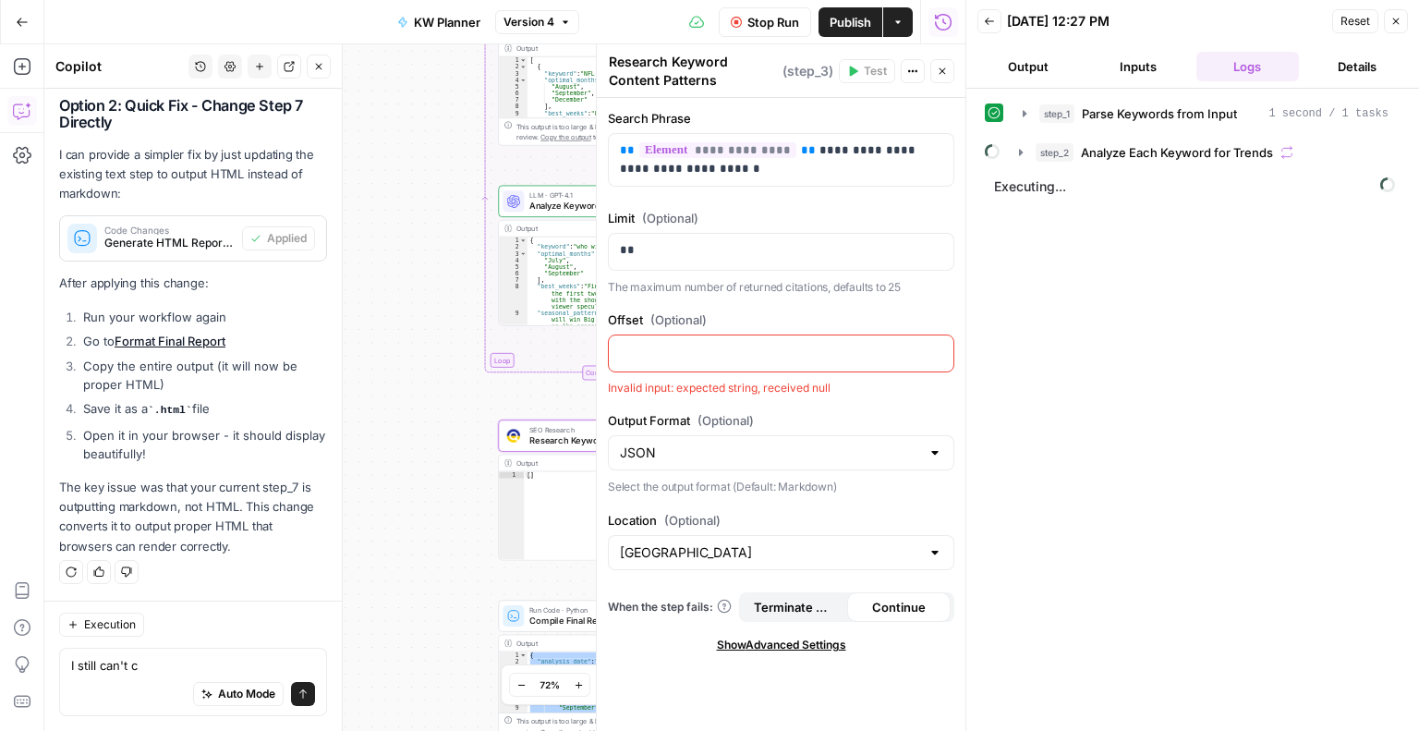
click at [945, 73] on icon "button" at bounding box center [943, 71] width 6 height 6
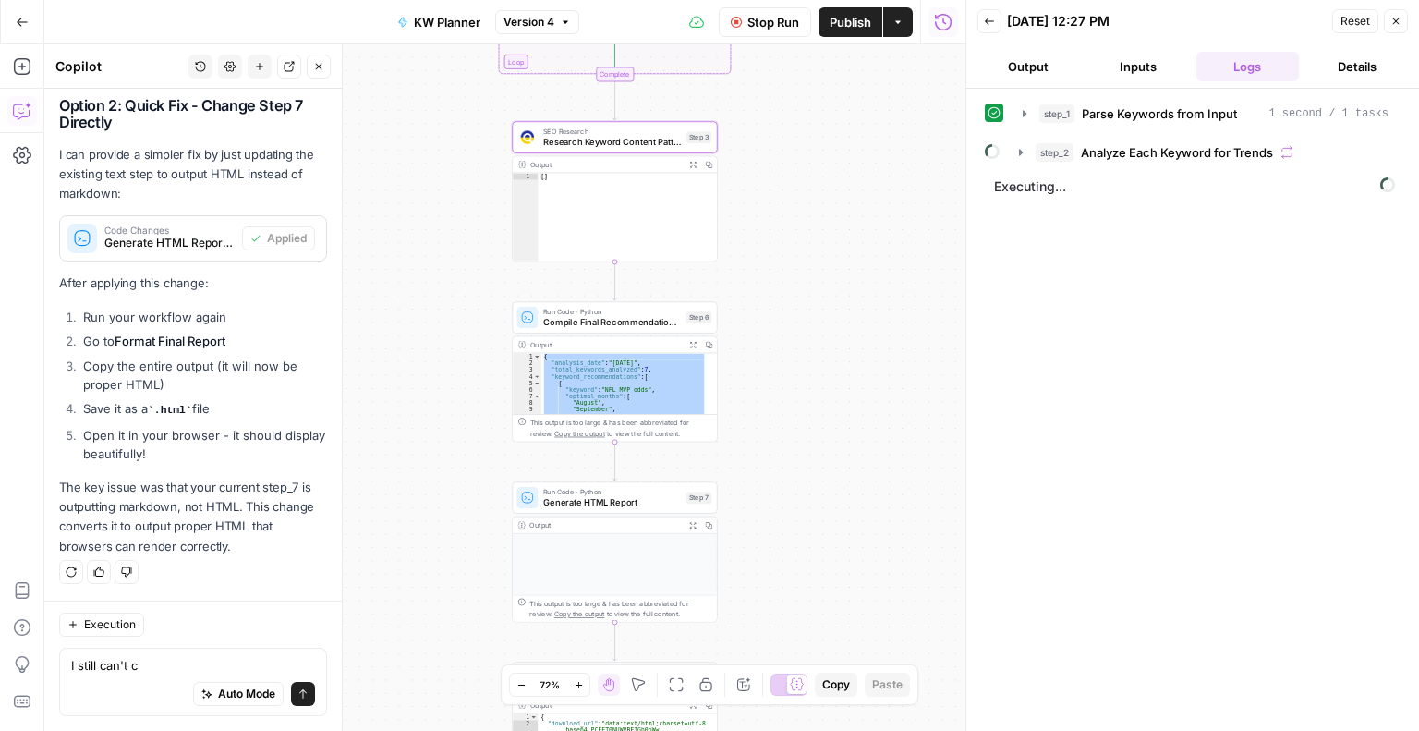
drag, startPoint x: 763, startPoint y: 582, endPoint x: 787, endPoint y: 745, distance: 164.4
click at [787, 730] on html "W Workspace1 New Home Browse Insights Opportunities Your Data Recent Grids Titl…" at bounding box center [709, 365] width 1419 height 731
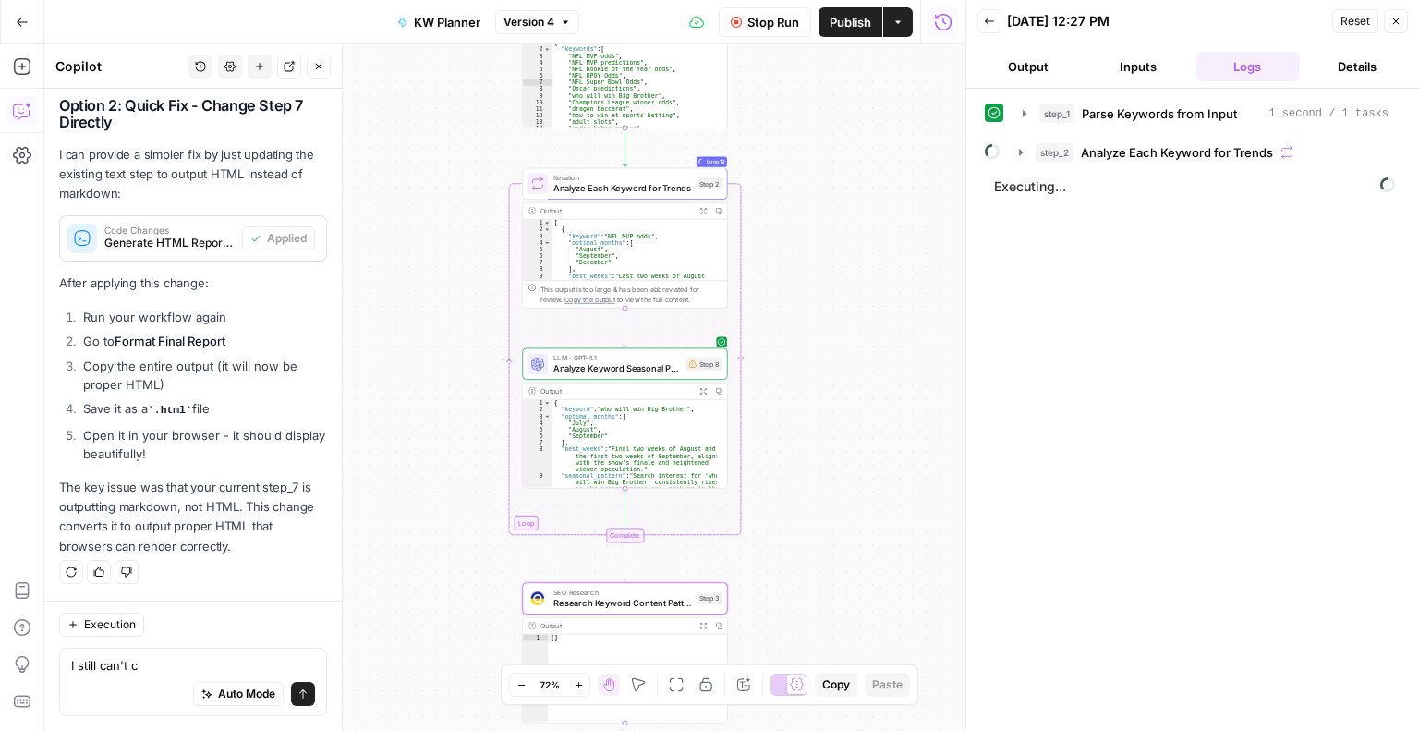
drag, startPoint x: 845, startPoint y: 450, endPoint x: 828, endPoint y: 625, distance: 176.4
click at [828, 625] on div "Workflow Input Settings Inputs Run Code · Python Parse Keywords from Input Step…" at bounding box center [504, 387] width 921 height 686
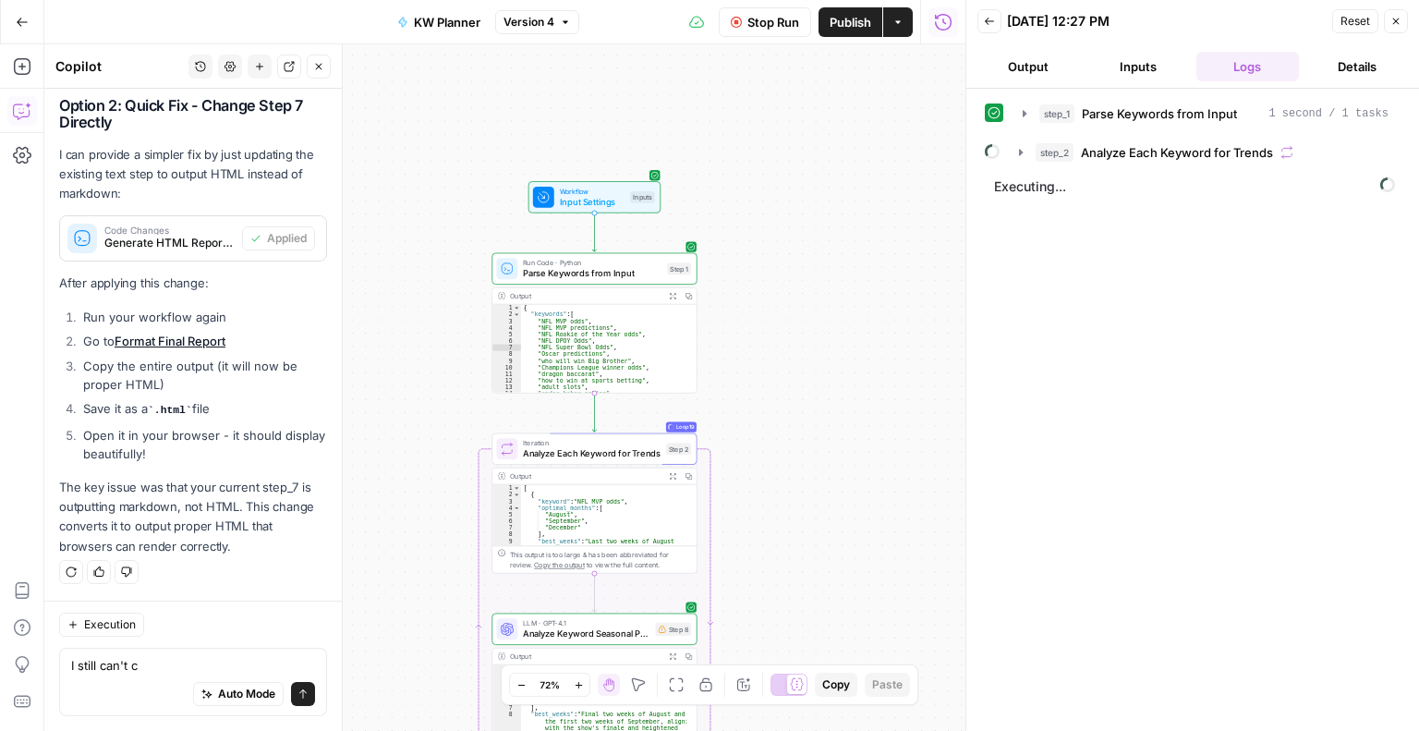
drag, startPoint x: 825, startPoint y: 322, endPoint x: 809, endPoint y: 418, distance: 96.4
click at [809, 418] on div "Workflow Input Settings Inputs Run Code · Python Parse Keywords from Input Step…" at bounding box center [504, 387] width 921 height 686
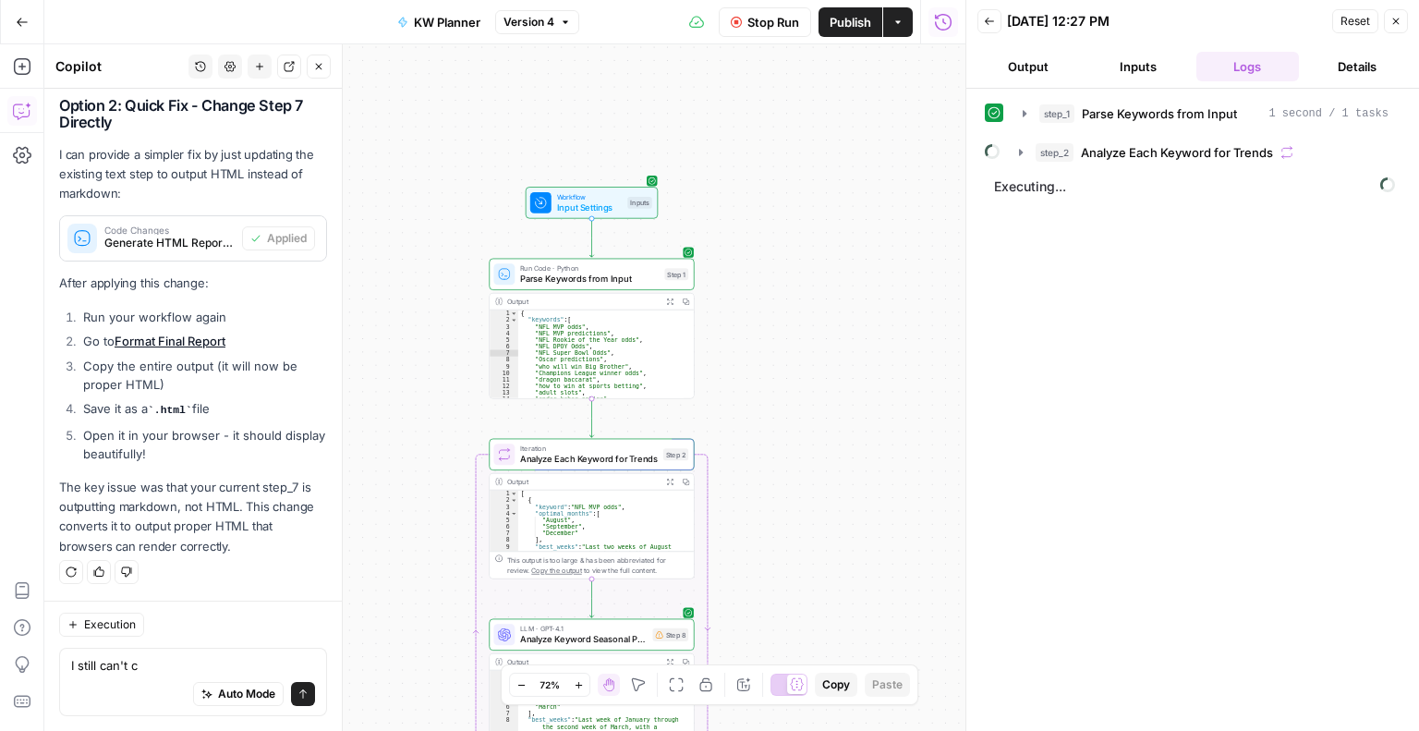
click at [172, 677] on div "Auto Mode Send" at bounding box center [193, 694] width 244 height 41
type textarea "What tool do we use to look for traffic spikes and on which step?"
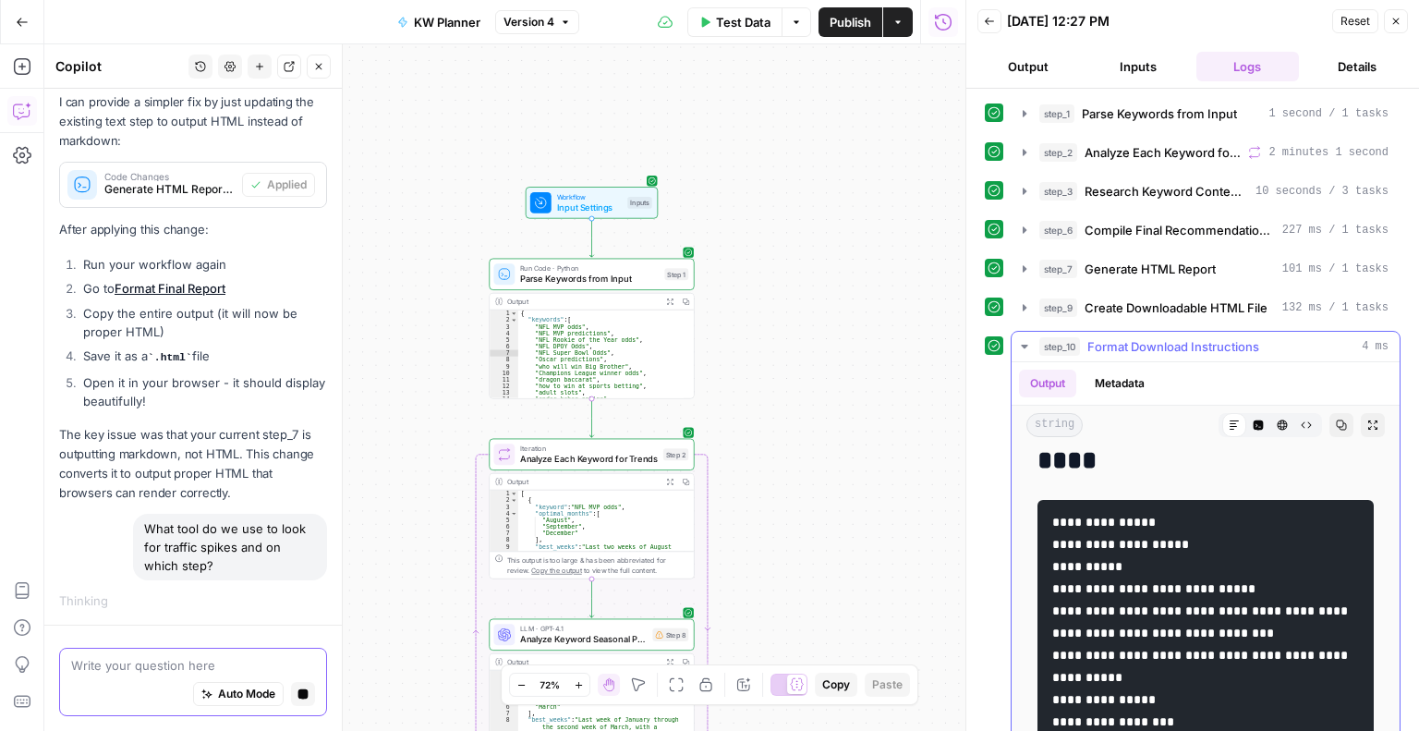
scroll to position [1525, 0]
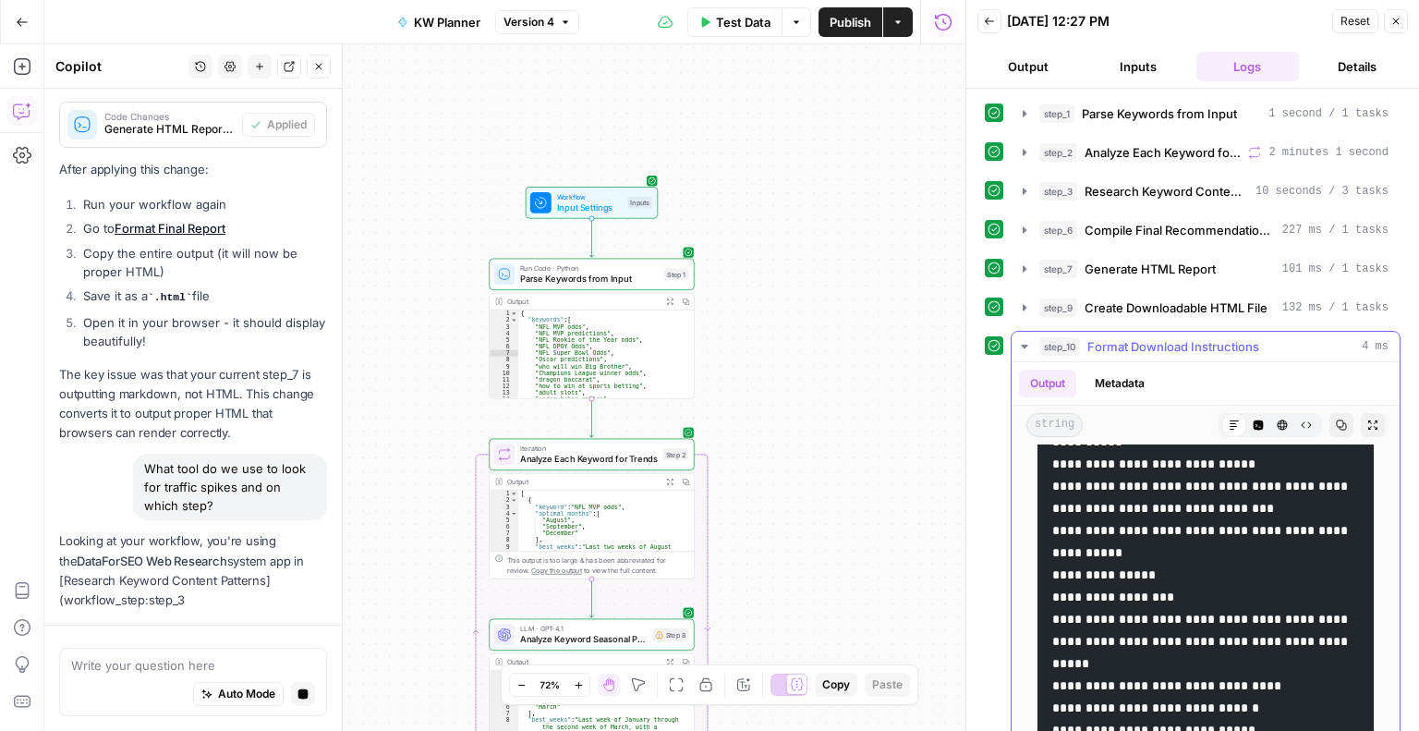
copy code "********"
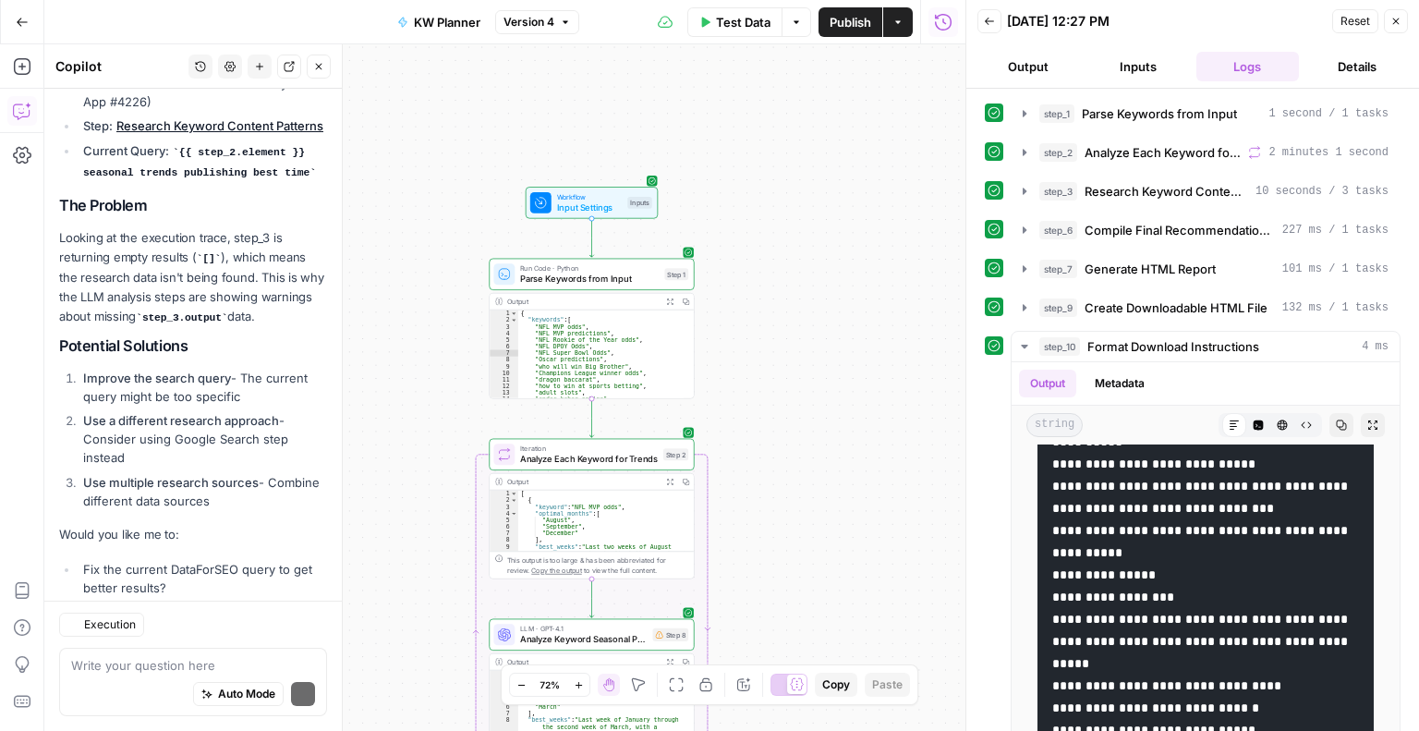
scroll to position [7921, 0]
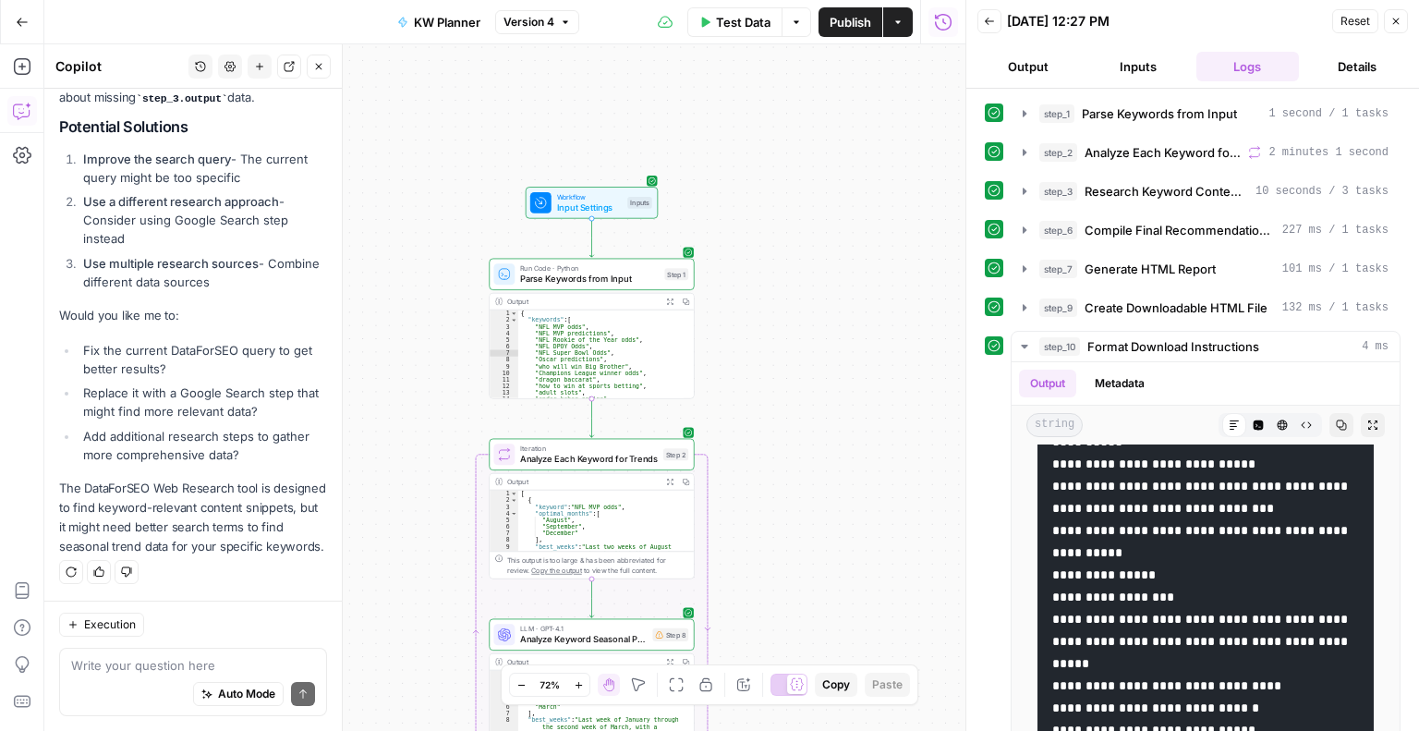
drag, startPoint x: 325, startPoint y: 697, endPoint x: 328, endPoint y: 661, distance: 36.1
click at [328, 661] on div "Hi! How can I help with your workflow? I can explain steps, debug, write prompt…" at bounding box center [192, 410] width 297 height 642
click at [150, 677] on div "Auto Mode Send" at bounding box center [193, 694] width 244 height 41
type textarea "Let's try other tools, please"
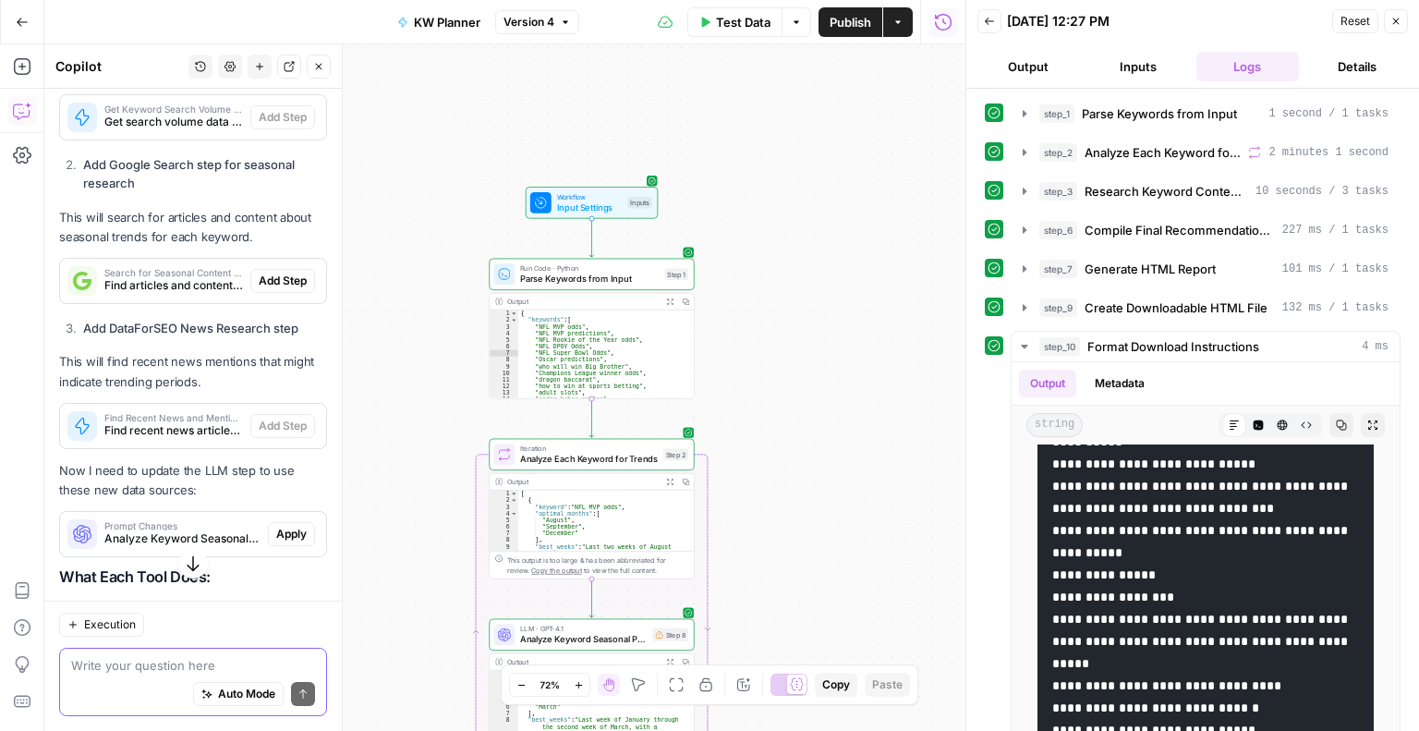
scroll to position [8616, 0]
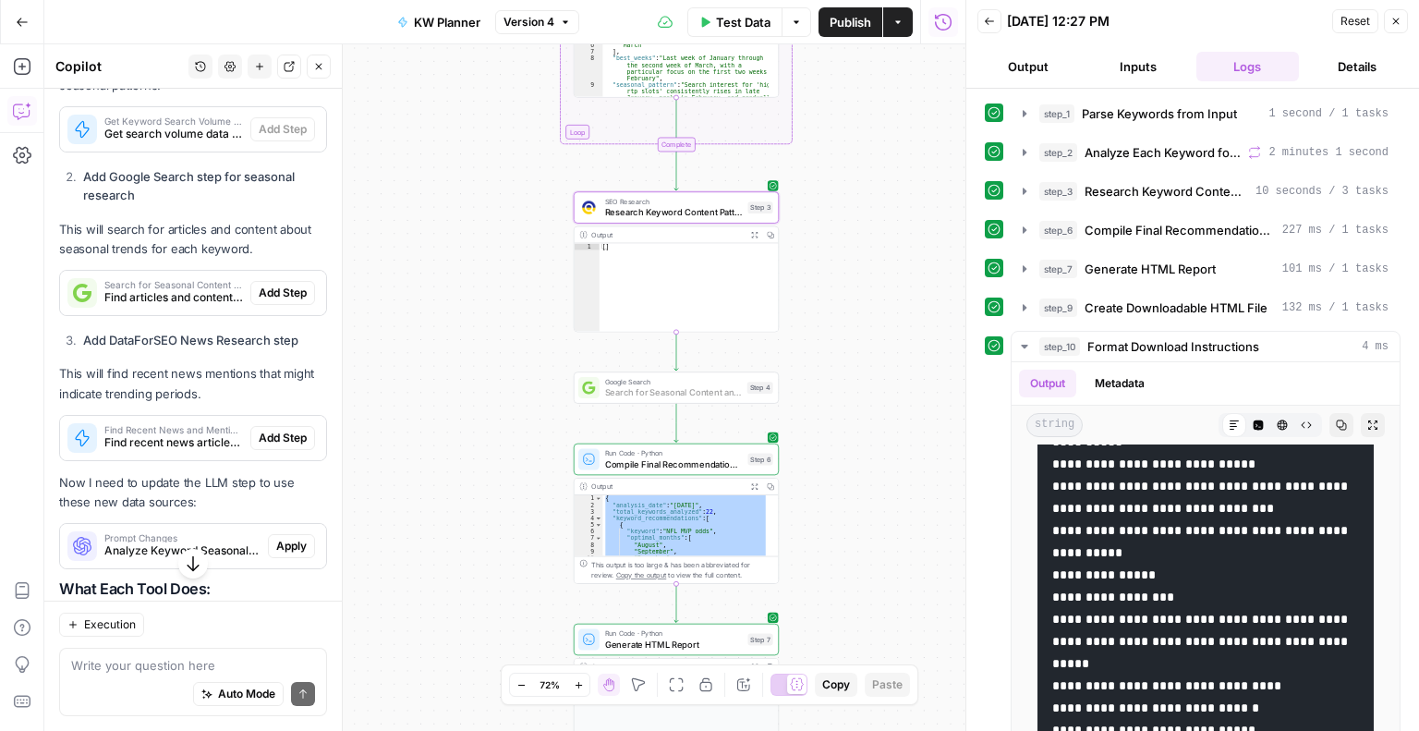
click at [273, 301] on span "Add Step" at bounding box center [283, 293] width 48 height 17
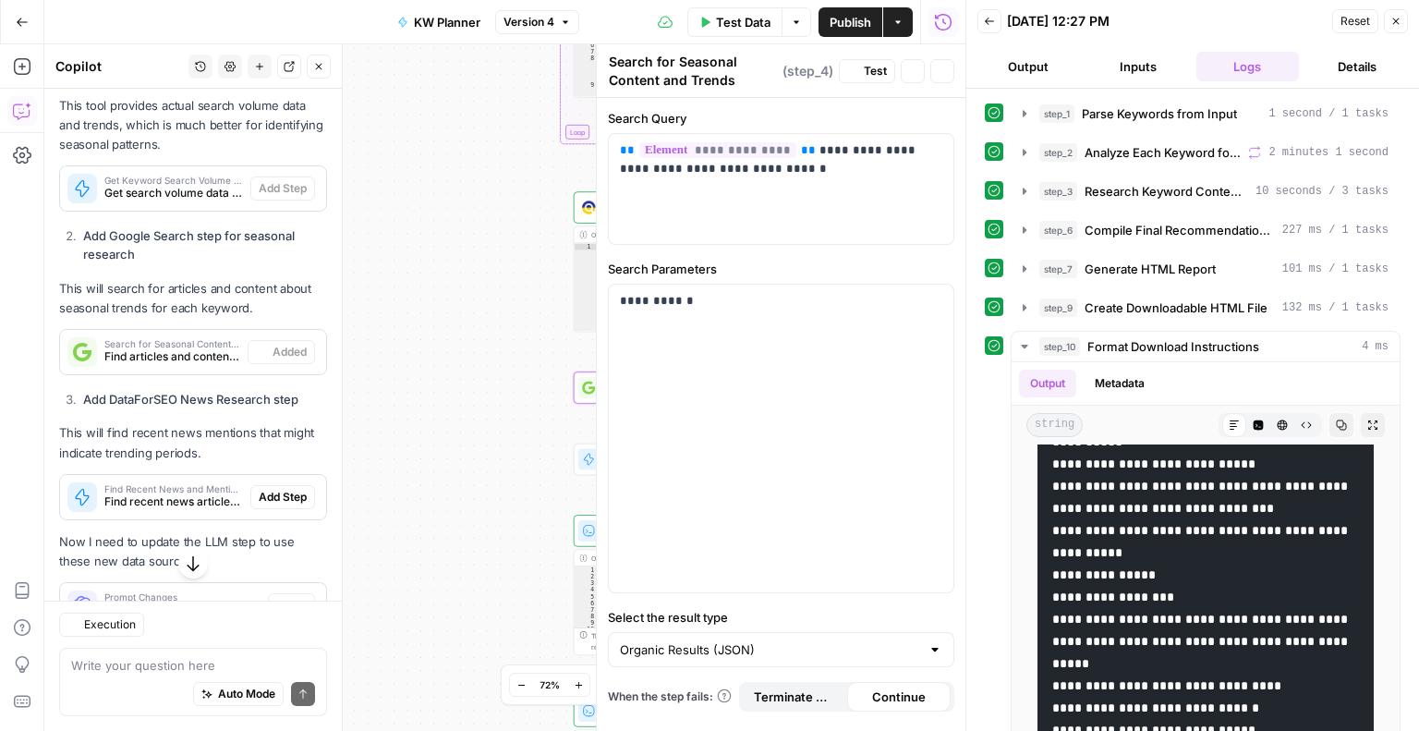
scroll to position [8675, 0]
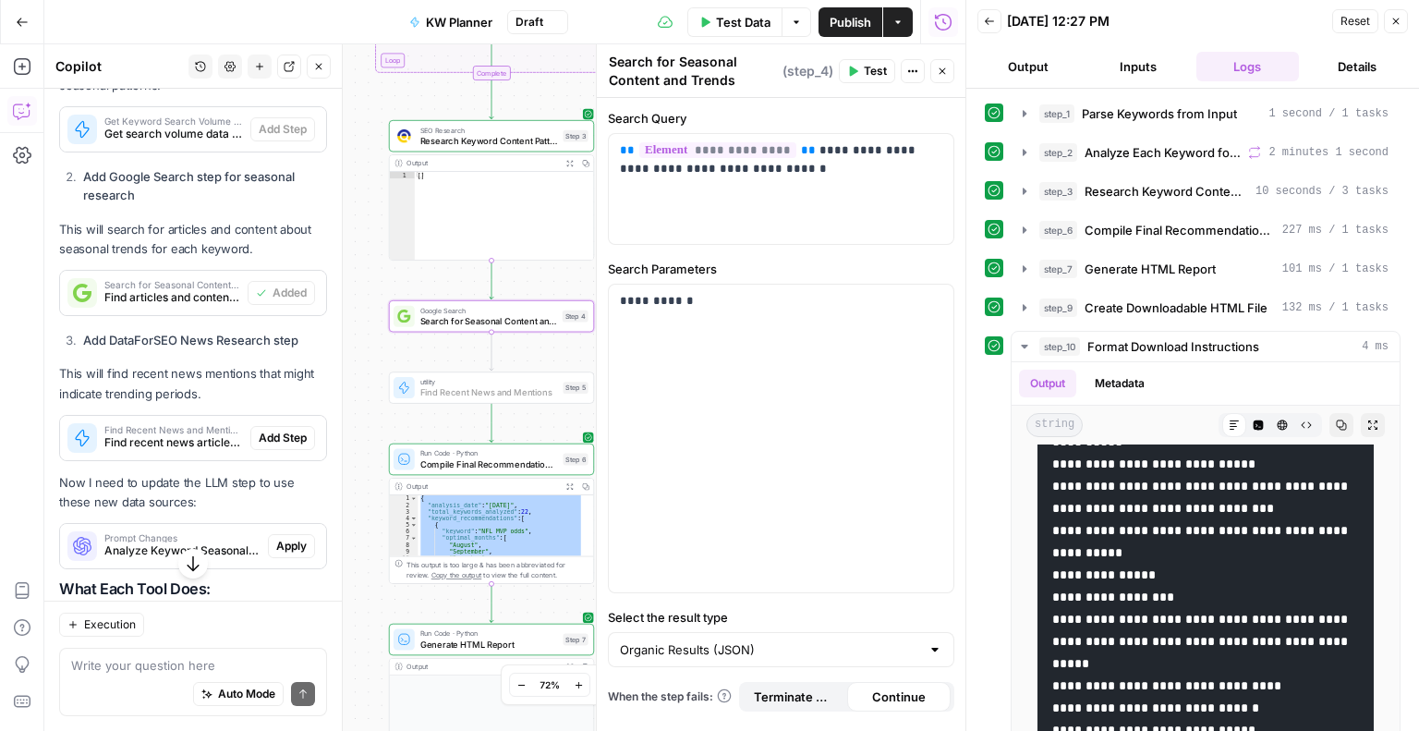
click at [266, 446] on span "Add Step" at bounding box center [283, 438] width 48 height 17
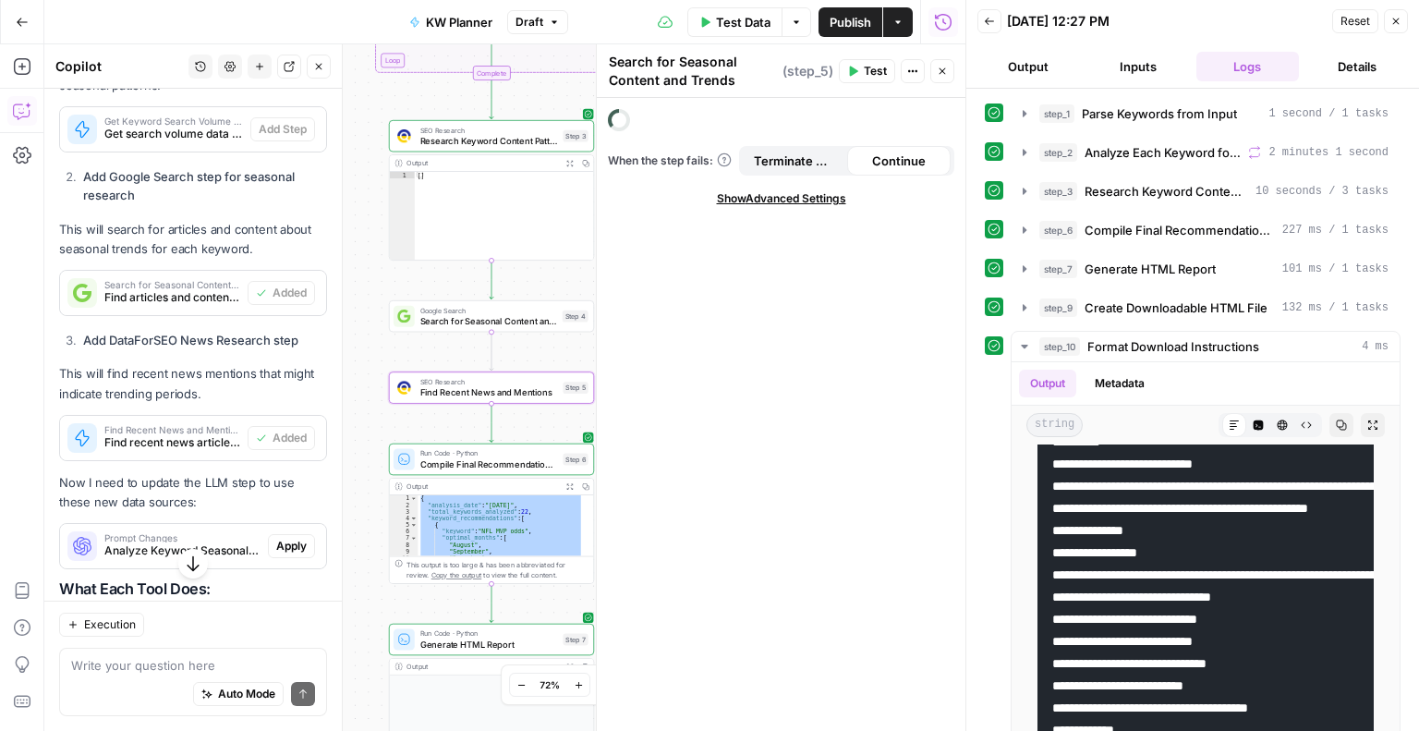
type textarea "Find Recent News and Mentions"
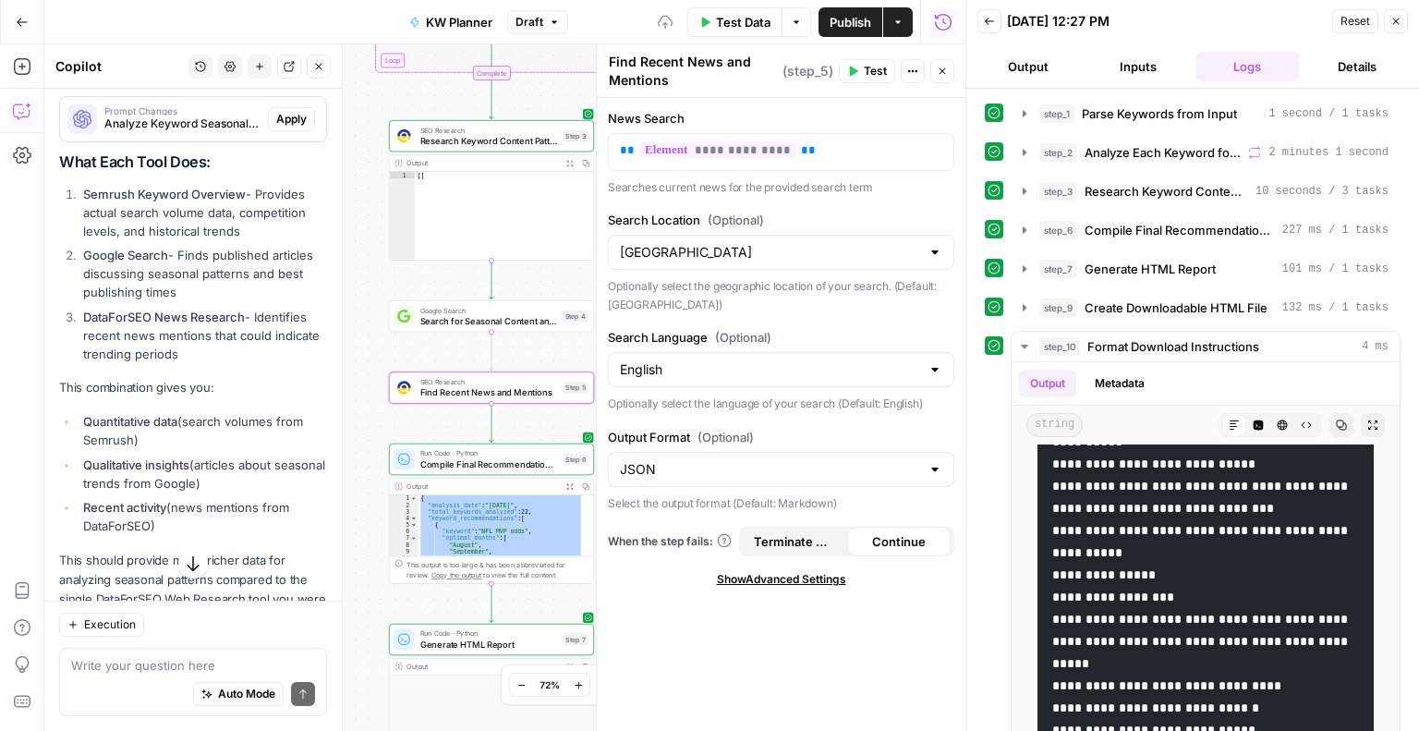
scroll to position [9150, 0]
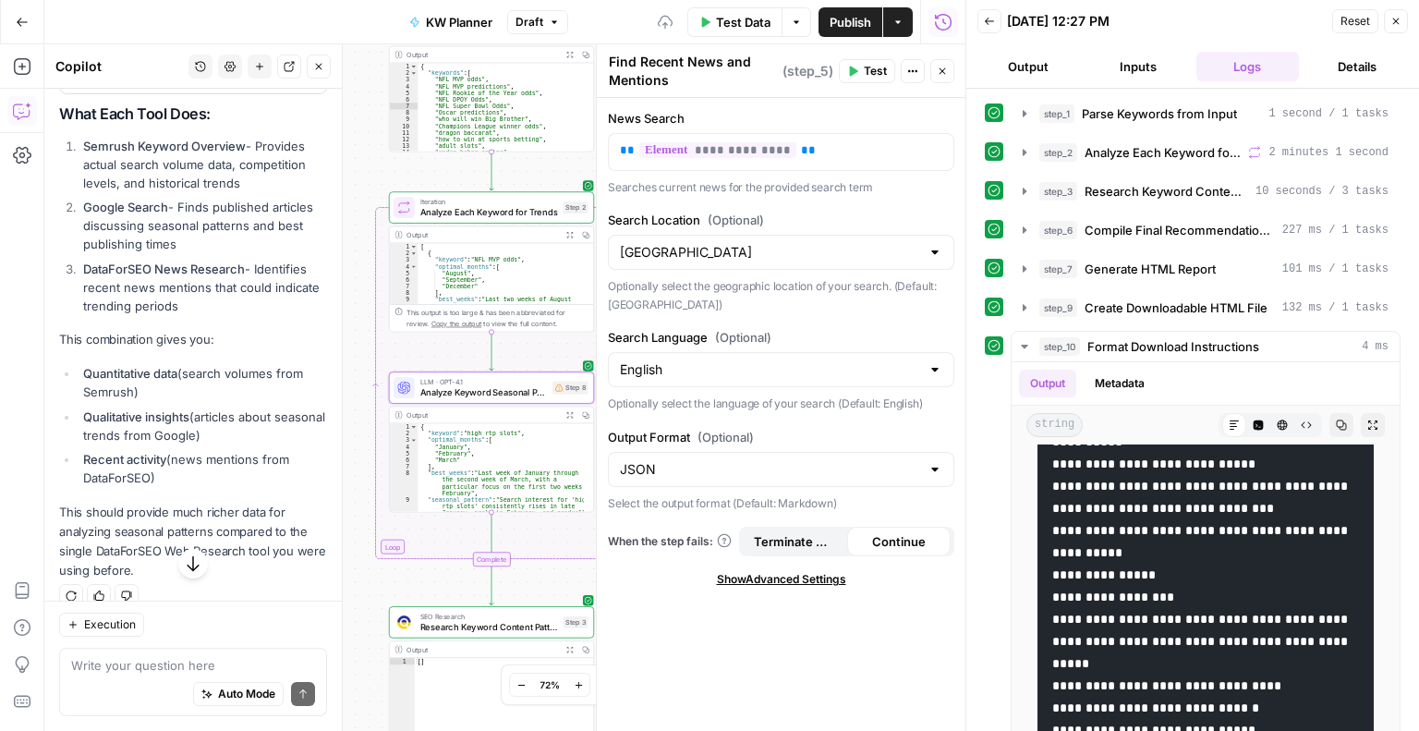
click at [276, 79] on span "Apply" at bounding box center [291, 71] width 30 height 17
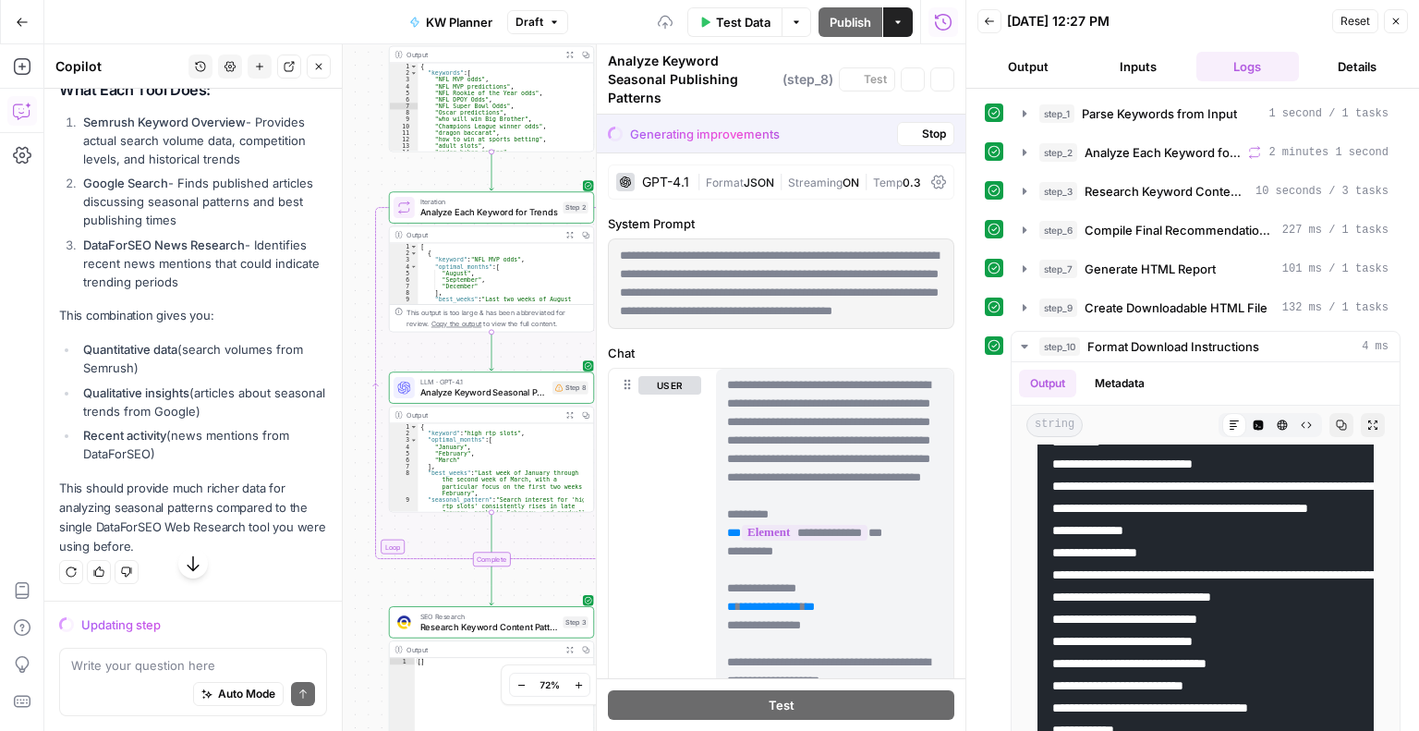
scroll to position [8795, 0]
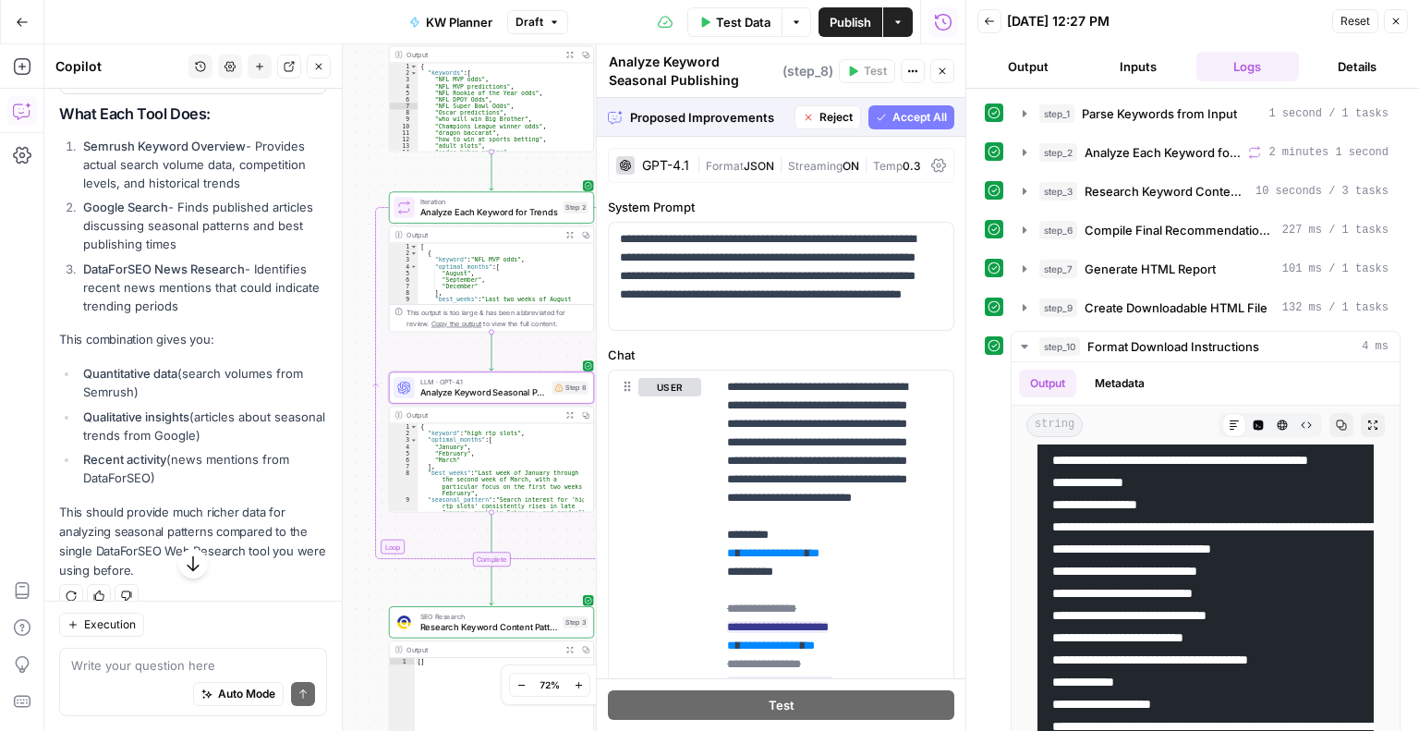
click at [270, 83] on button "Accept" at bounding box center [288, 71] width 53 height 24
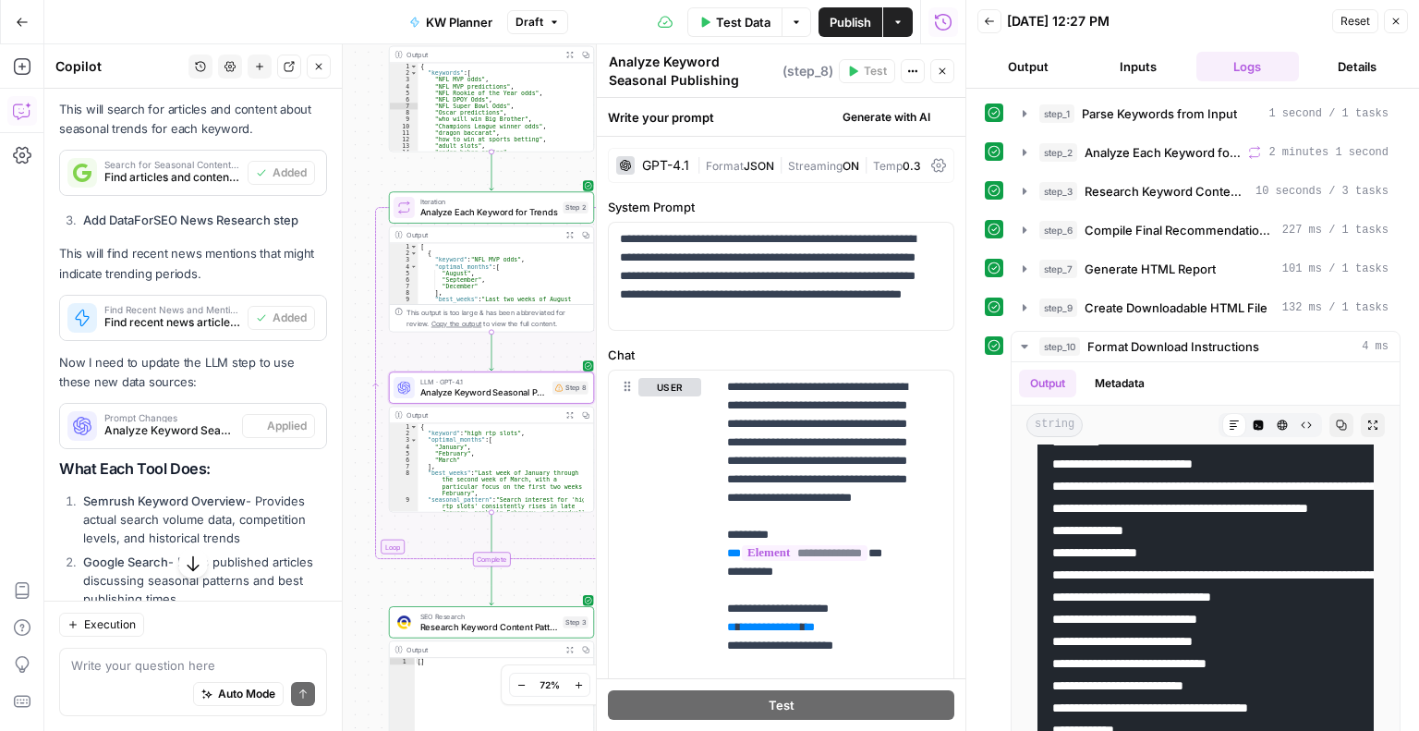
scroll to position [0, 0]
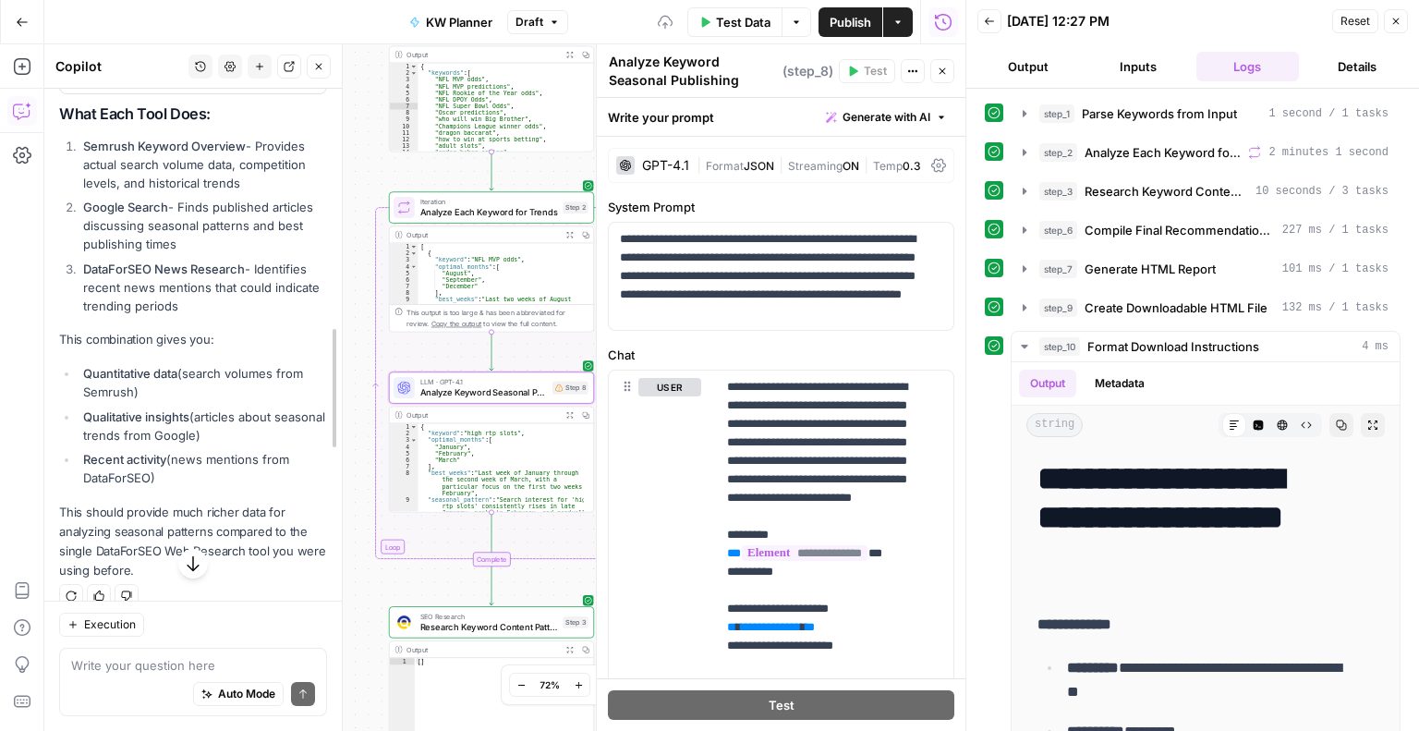
drag, startPoint x: 334, startPoint y: 680, endPoint x: 831, endPoint y: 709, distance: 497.9
click at [743, 23] on span "Test Data" at bounding box center [743, 22] width 55 height 18
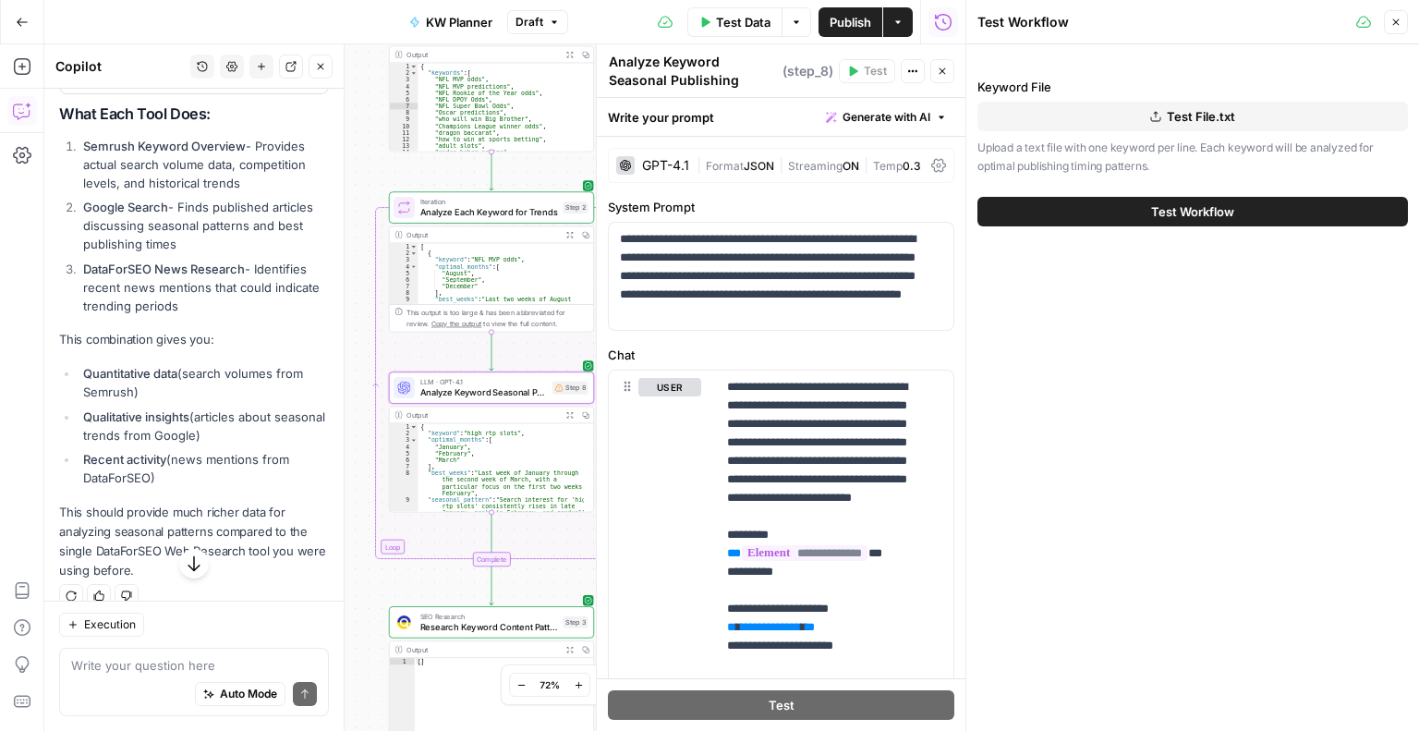
click at [1196, 216] on span "Test Workflow" at bounding box center [1192, 211] width 83 height 18
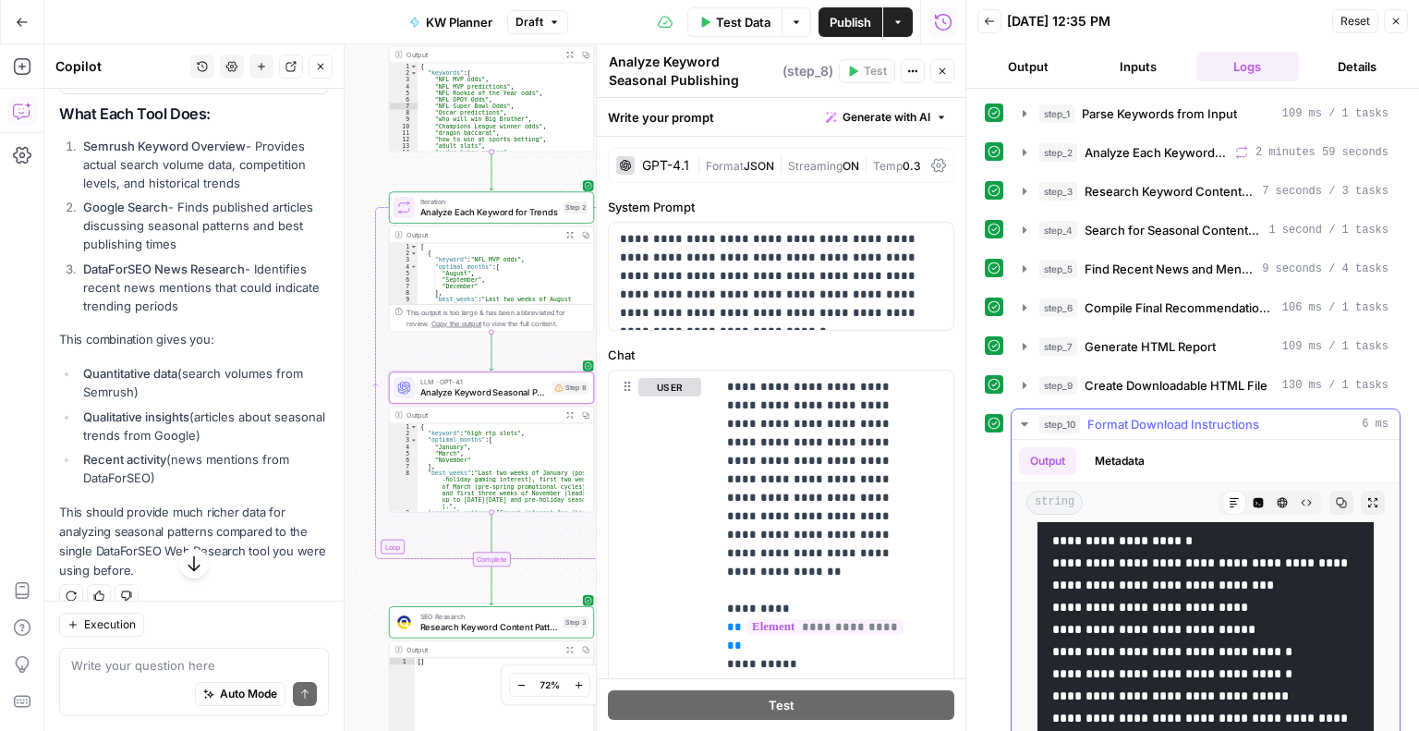
scroll to position [1654, 0]
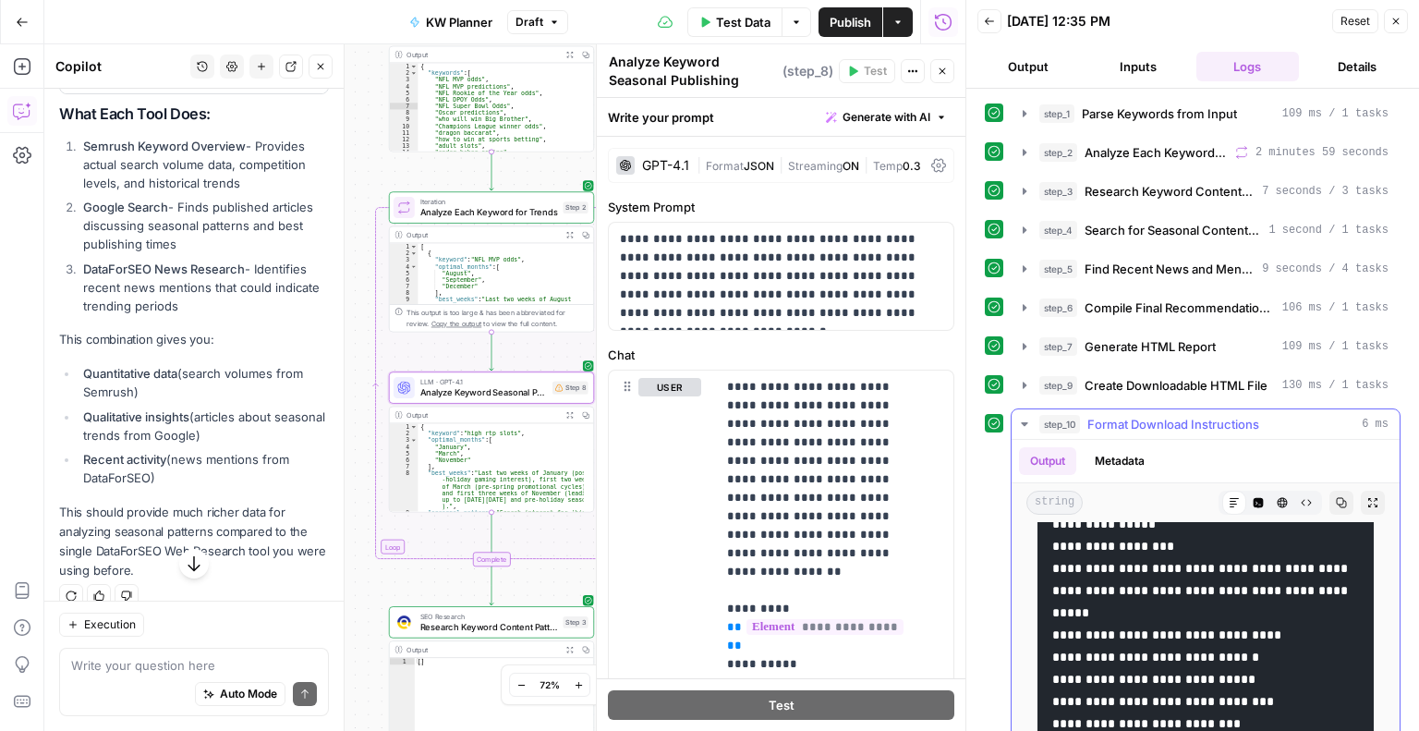
copy code "*"
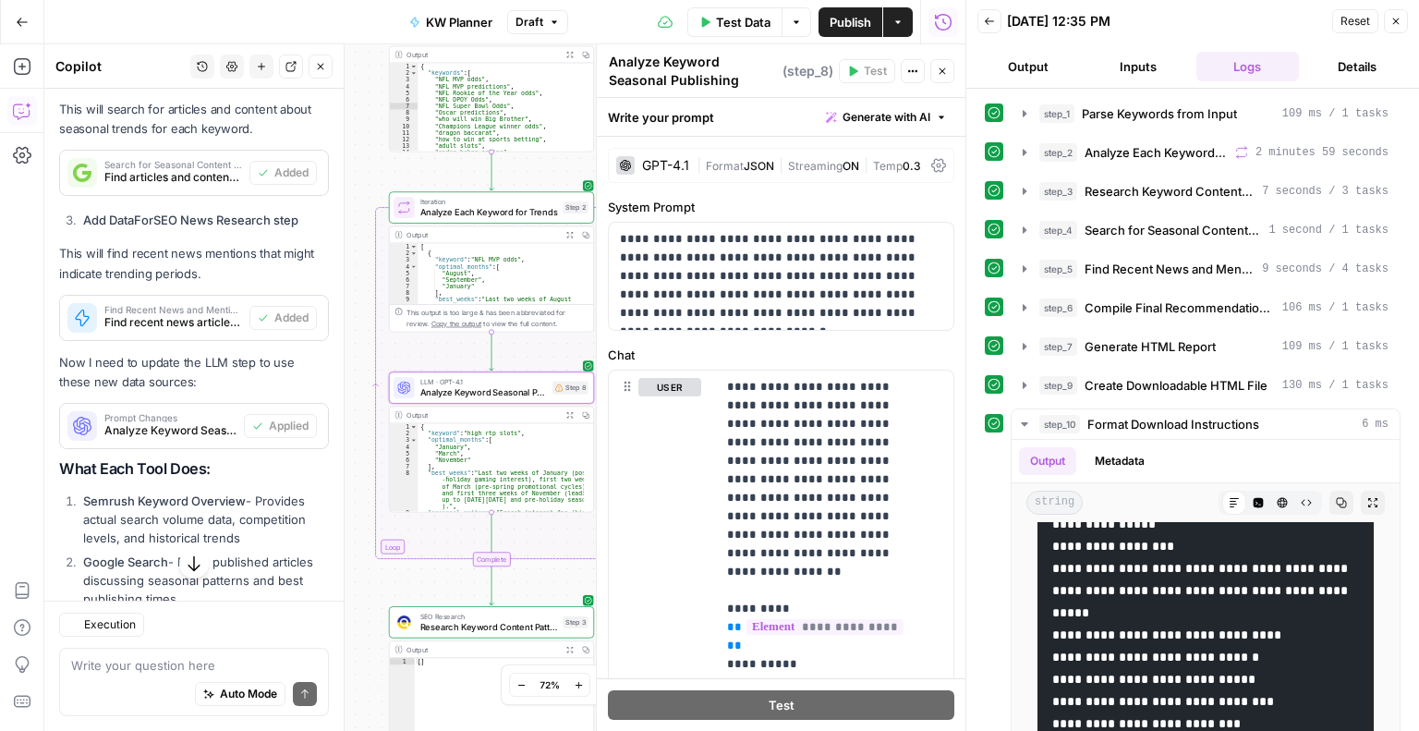
scroll to position [9150, 0]
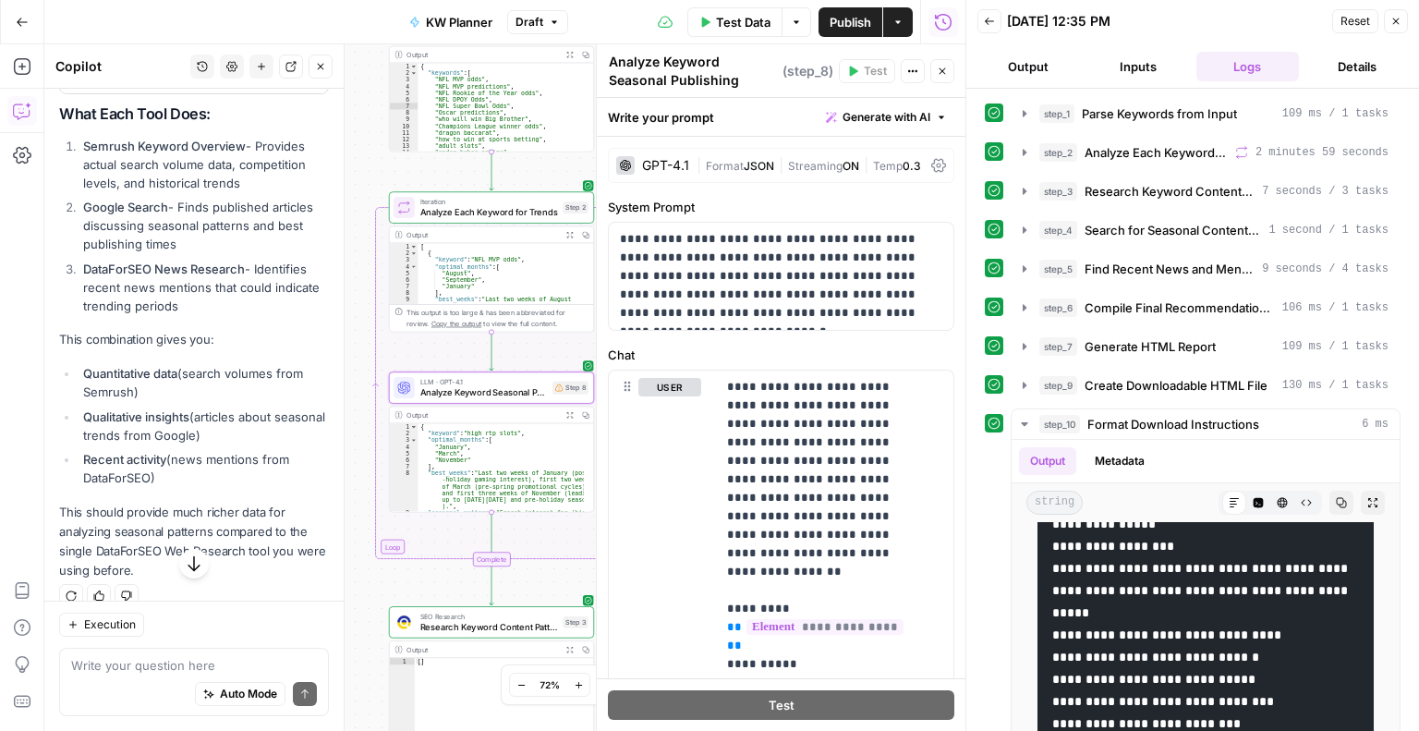
click at [153, 681] on div "Auto Mode Send" at bounding box center [194, 694] width 246 height 41
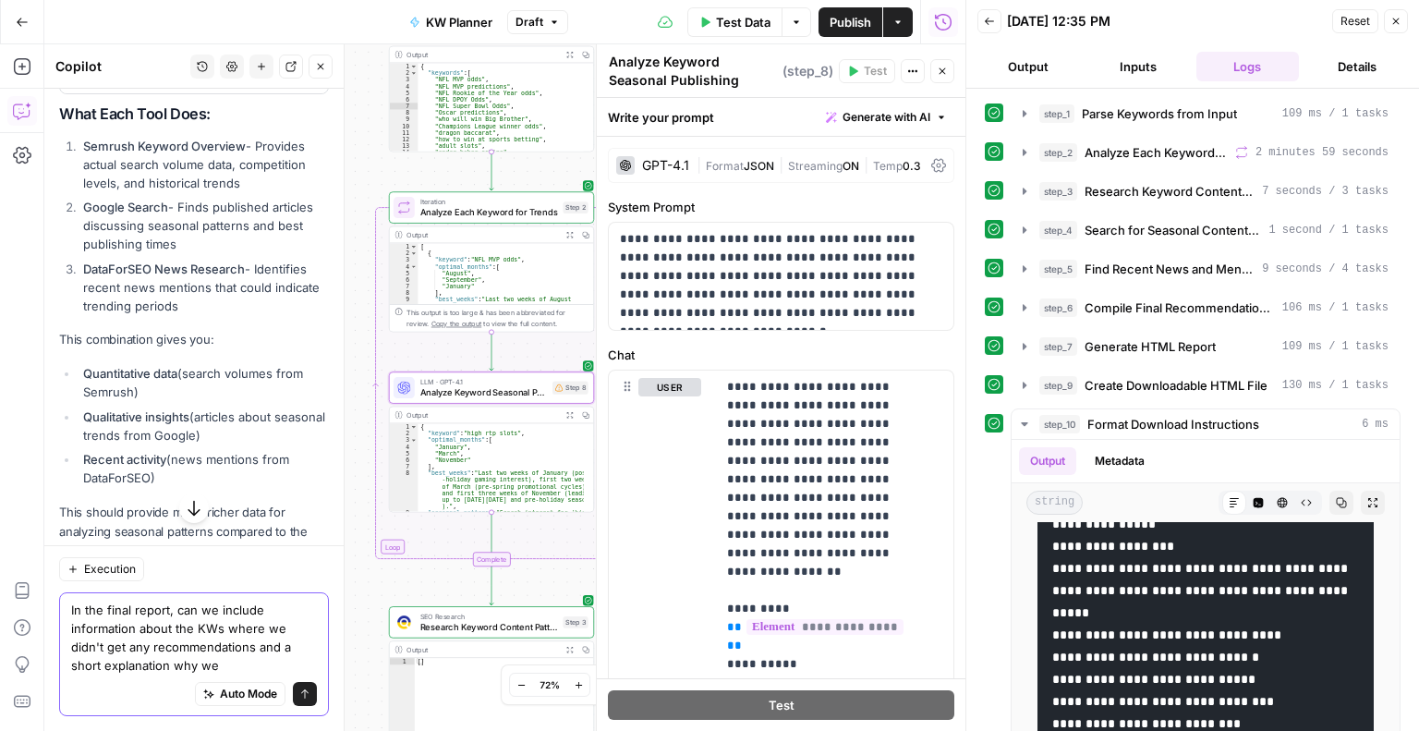
type textarea "In the final report, can we include information about the KWs where we didn't g…"
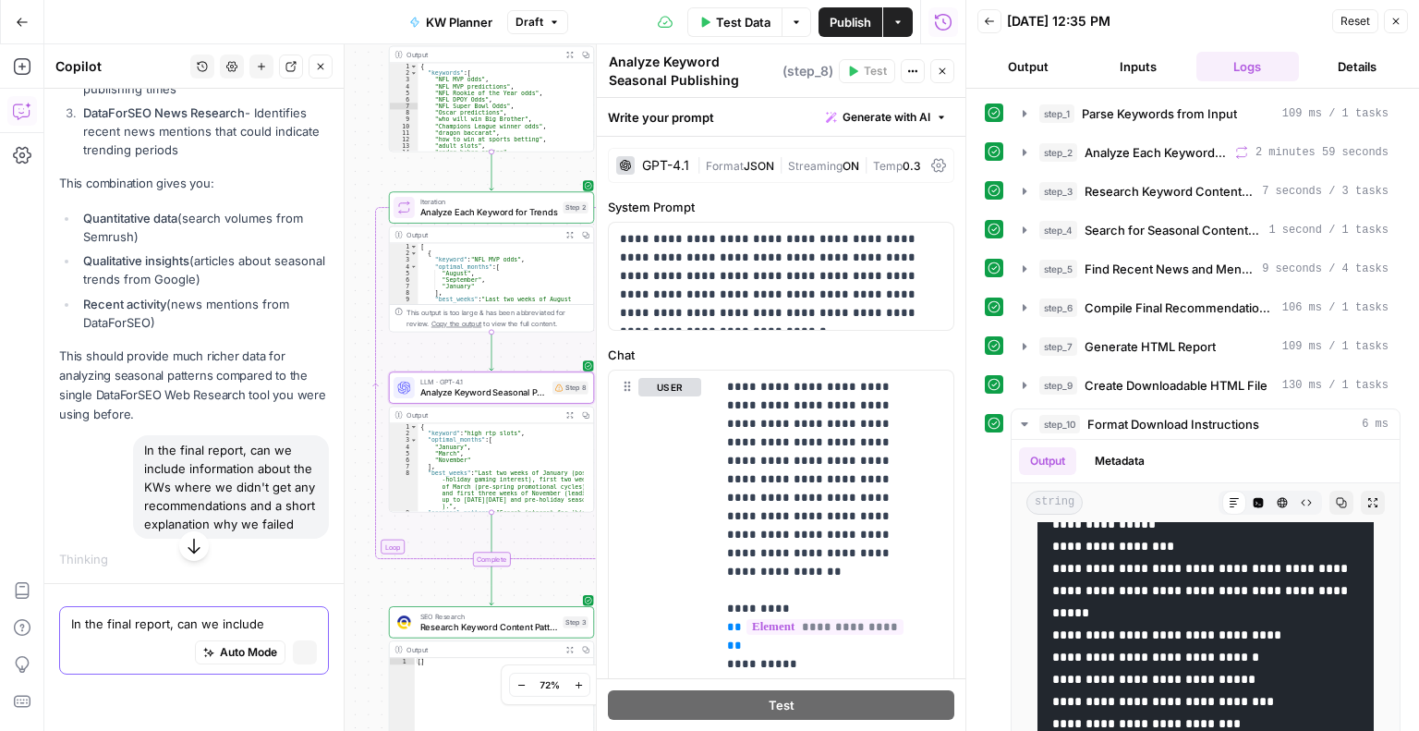
scroll to position [8768, 0]
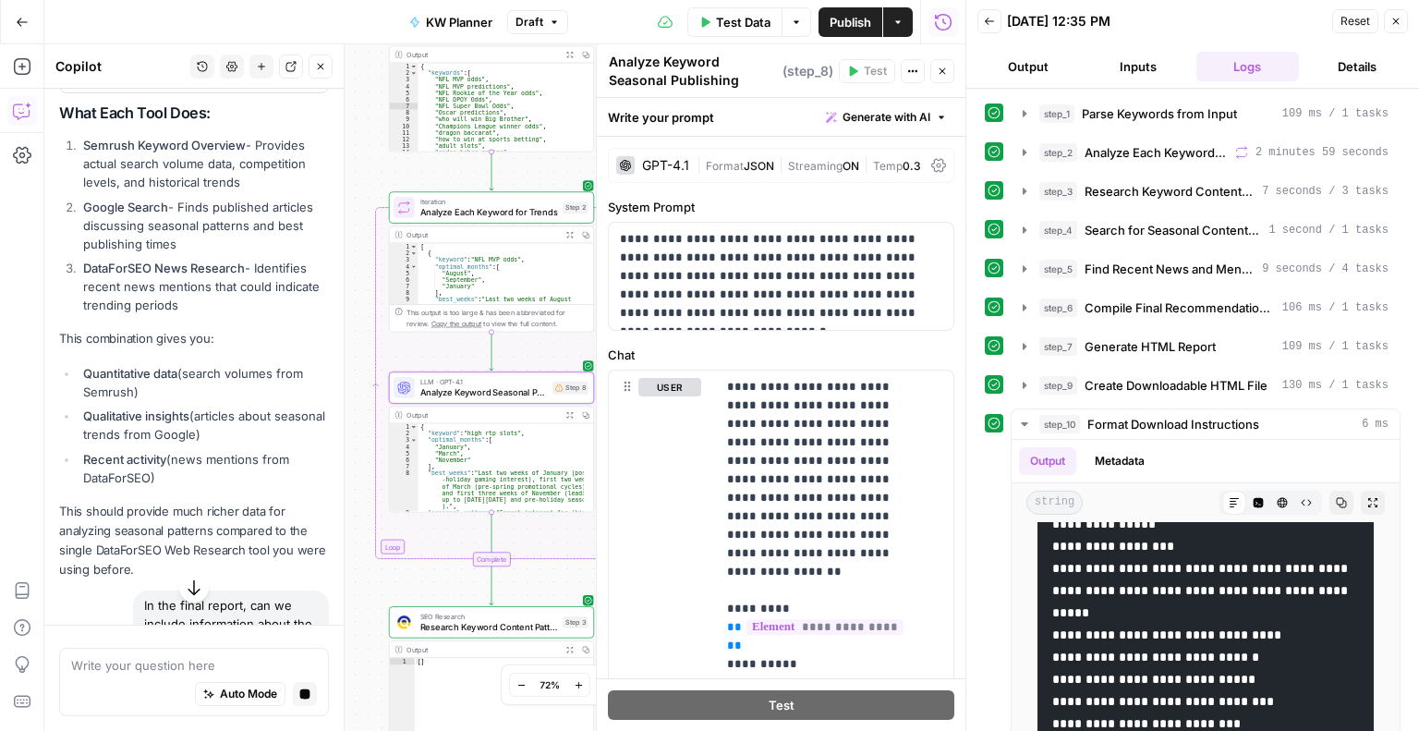
click at [194, 594] on icon "button" at bounding box center [194, 587] width 18 height 18
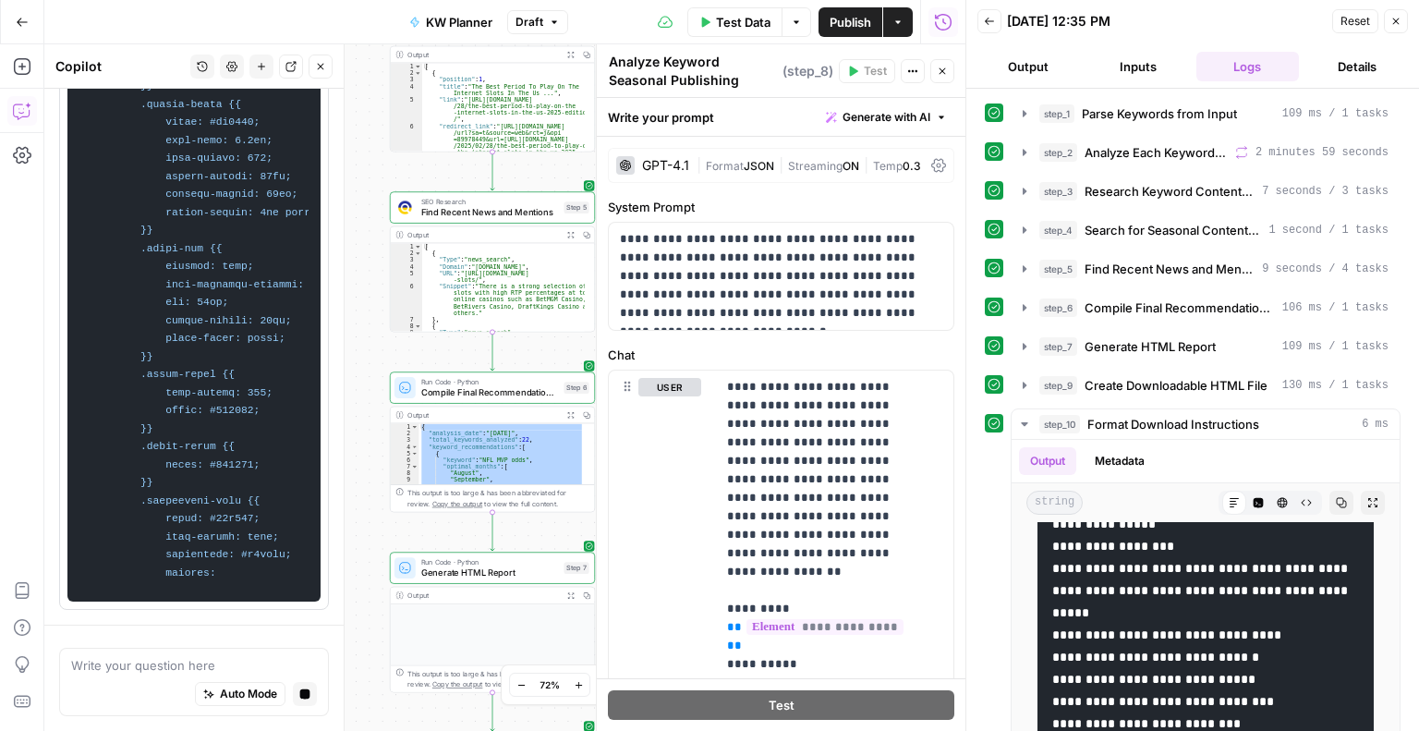
scroll to position [11409, 0]
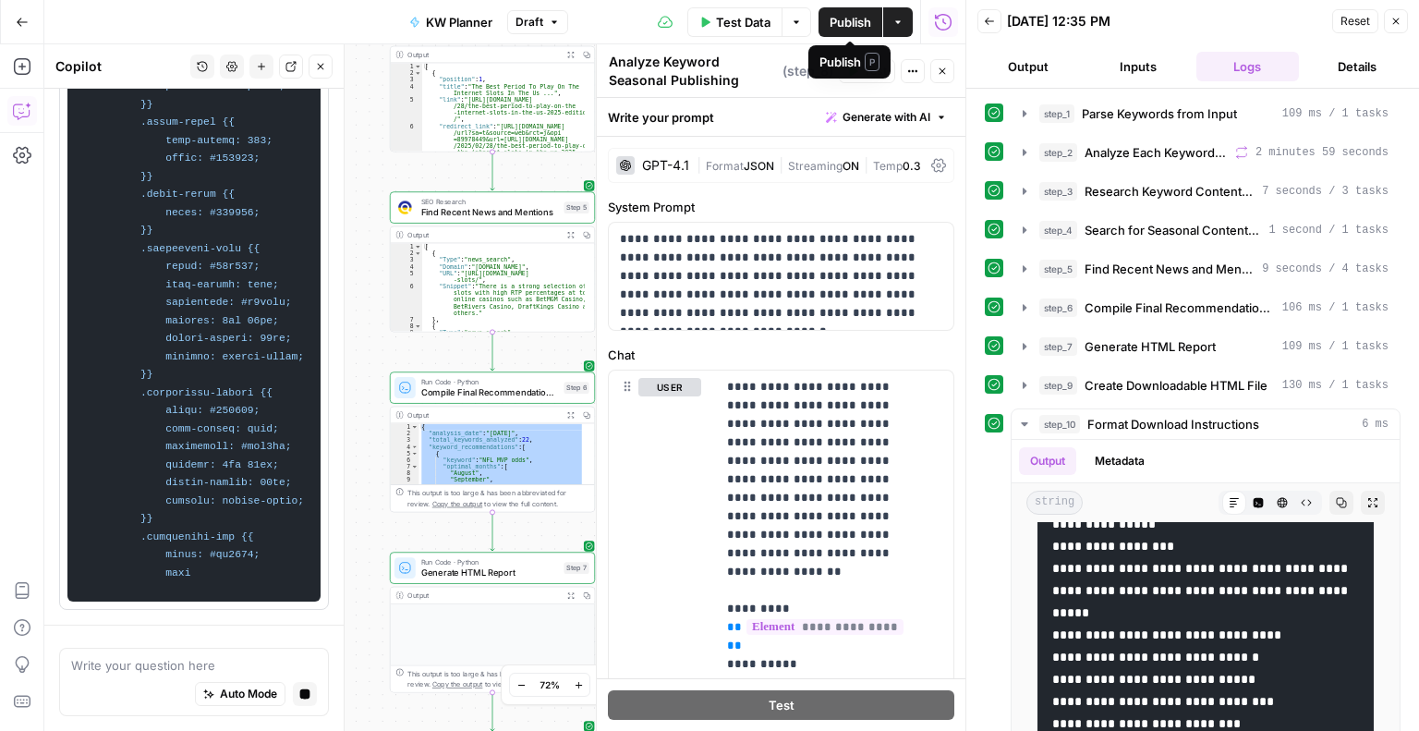
click at [838, 14] on span "Publish" at bounding box center [851, 22] width 42 height 18
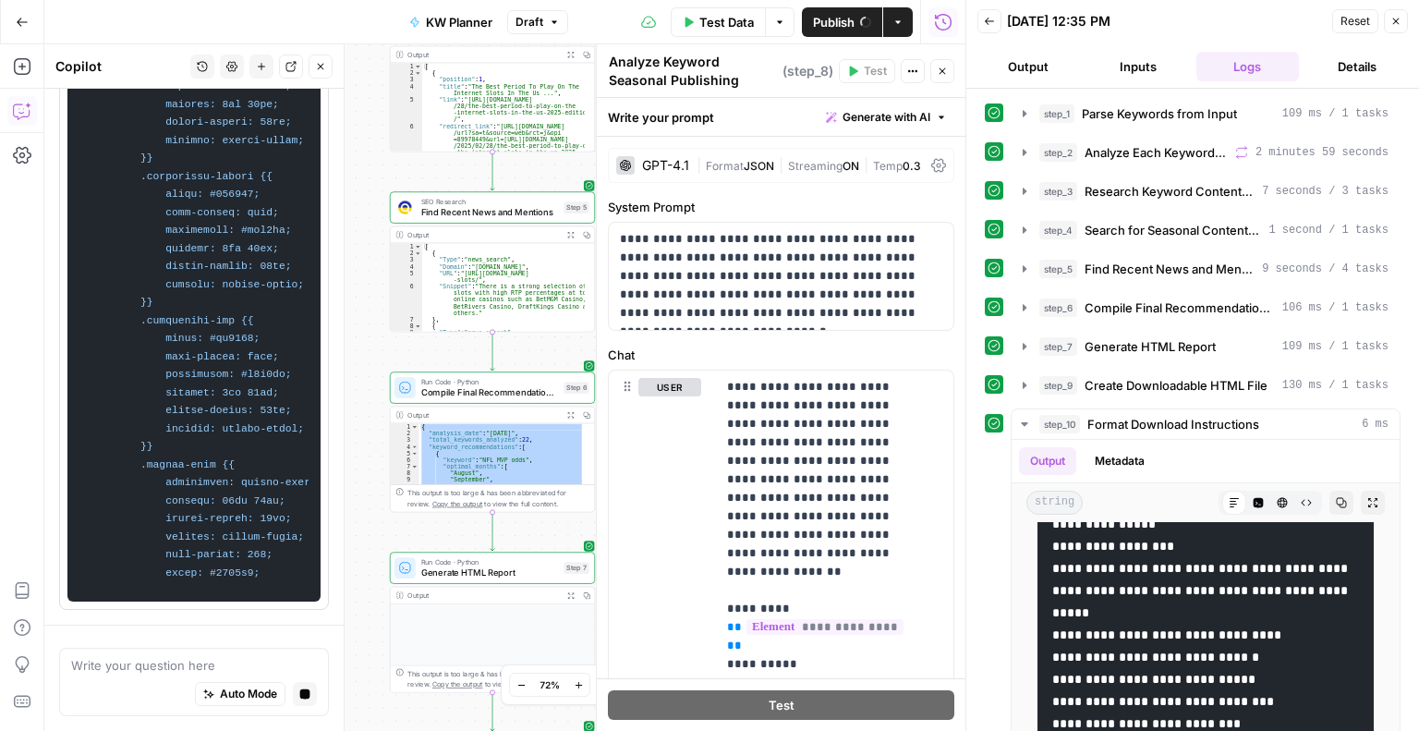
scroll to position [11823, 0]
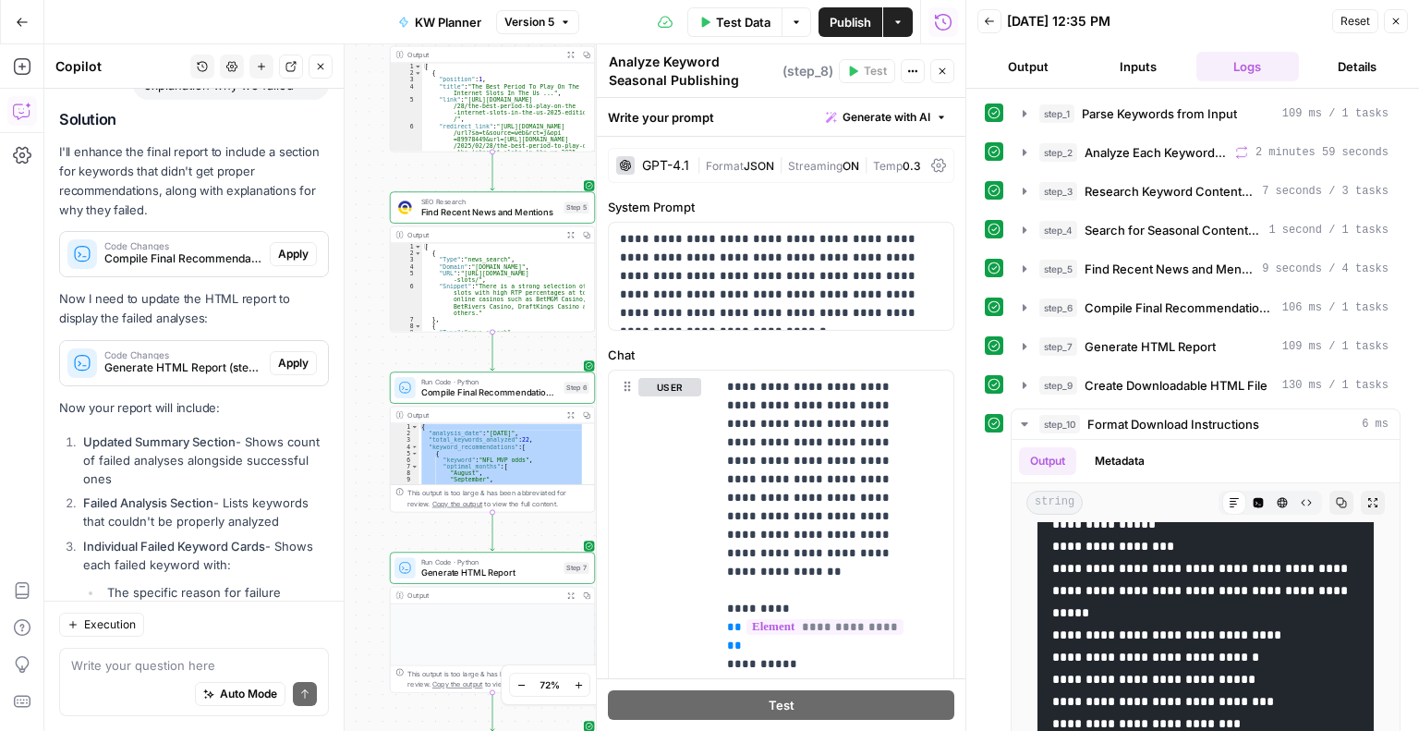
scroll to position [10181, 0]
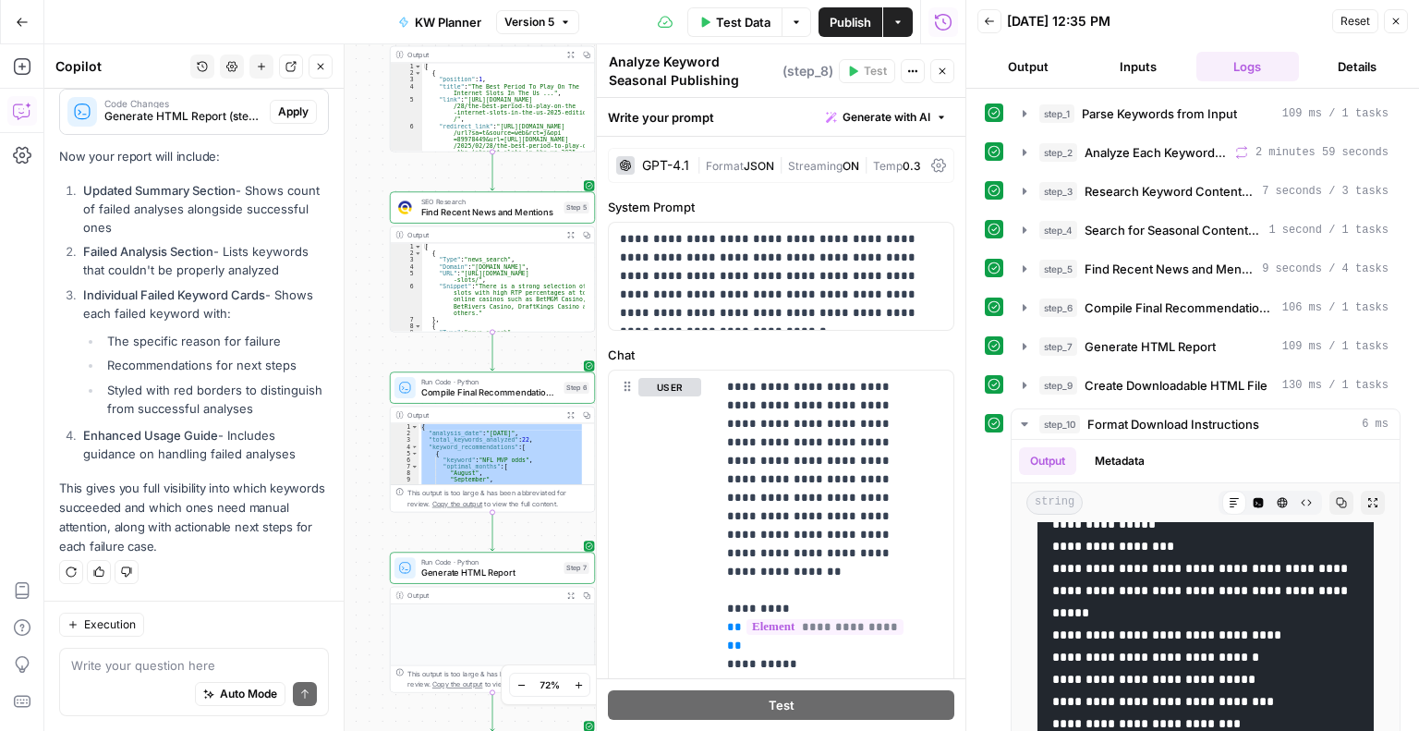
drag, startPoint x: 323, startPoint y: 688, endPoint x: 324, endPoint y: 667, distance: 21.3
click at [324, 667] on div "Execution Write your question here Auto Mode Send" at bounding box center [193, 665] width 299 height 130
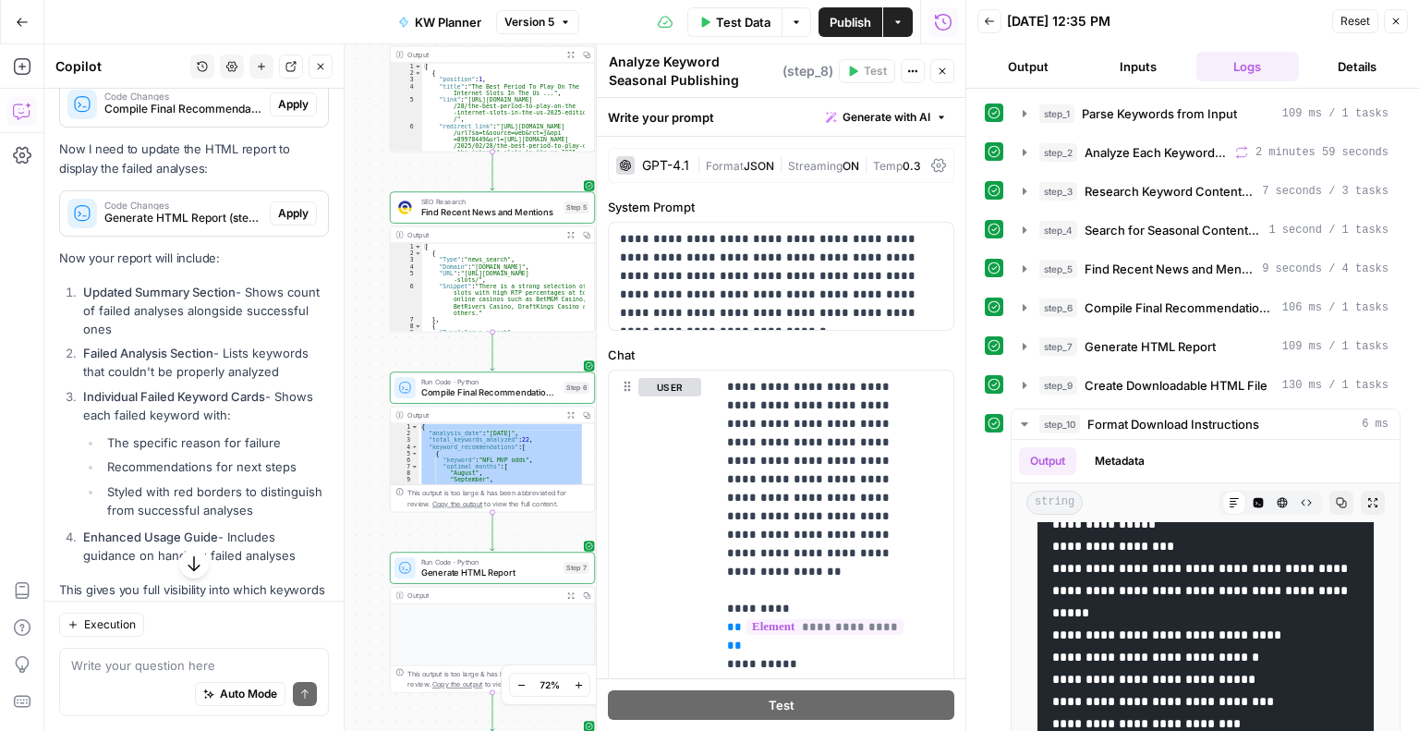
scroll to position [9881, 0]
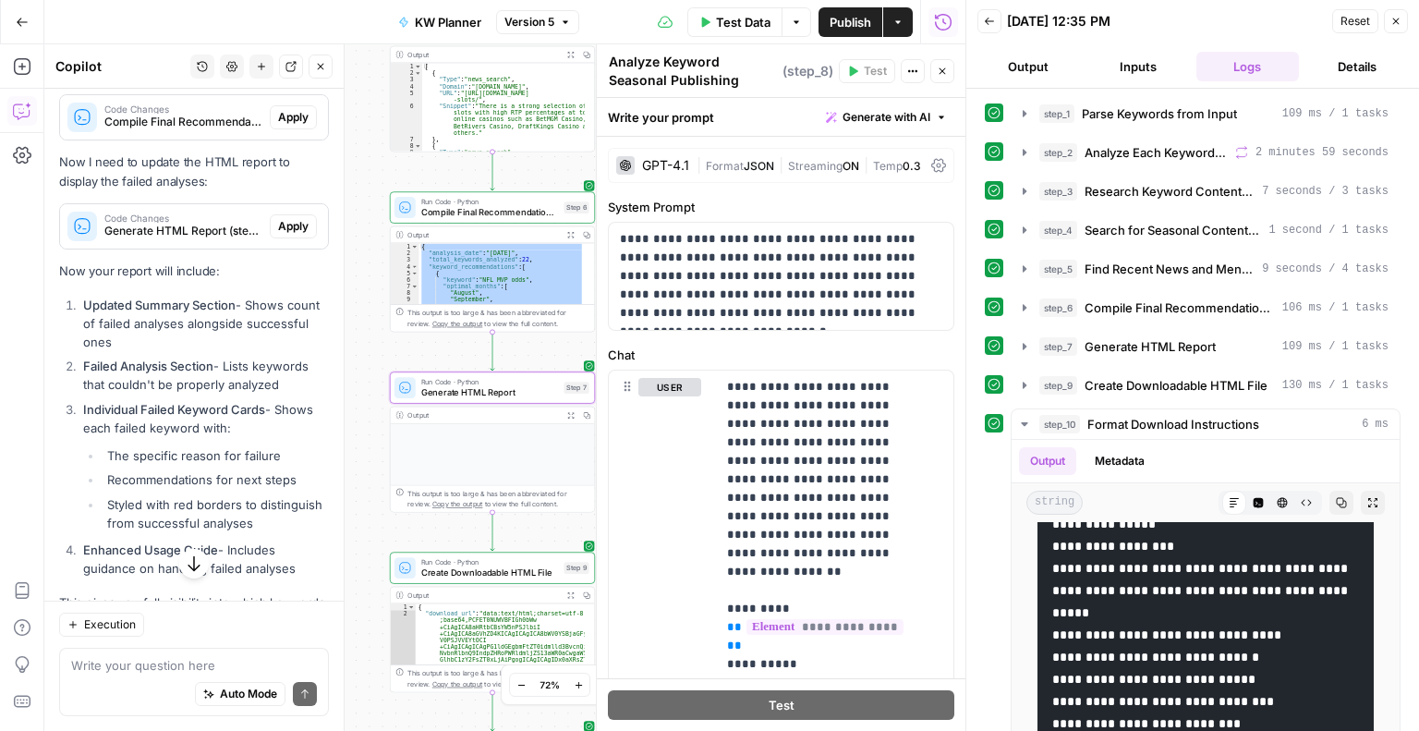
click at [285, 235] on span "Apply" at bounding box center [293, 226] width 30 height 17
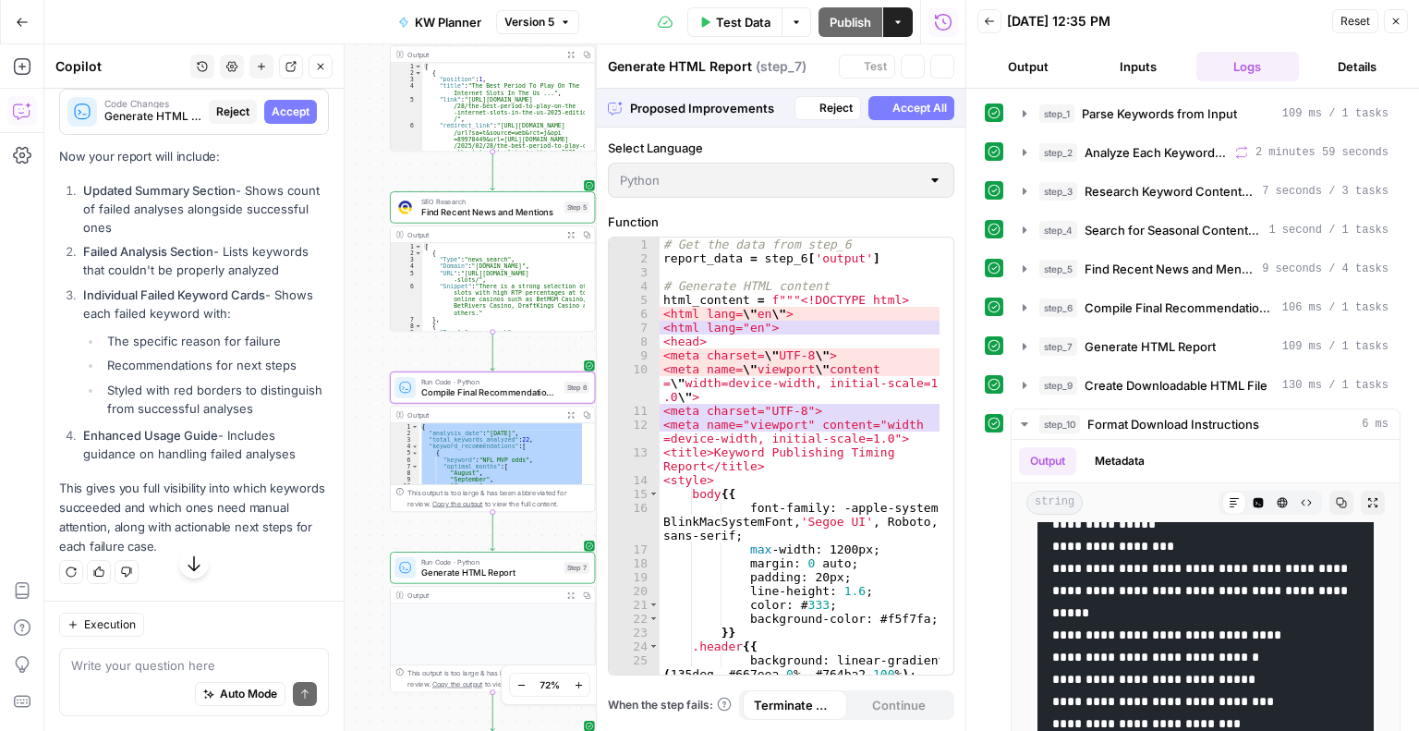
scroll to position [9527, 0]
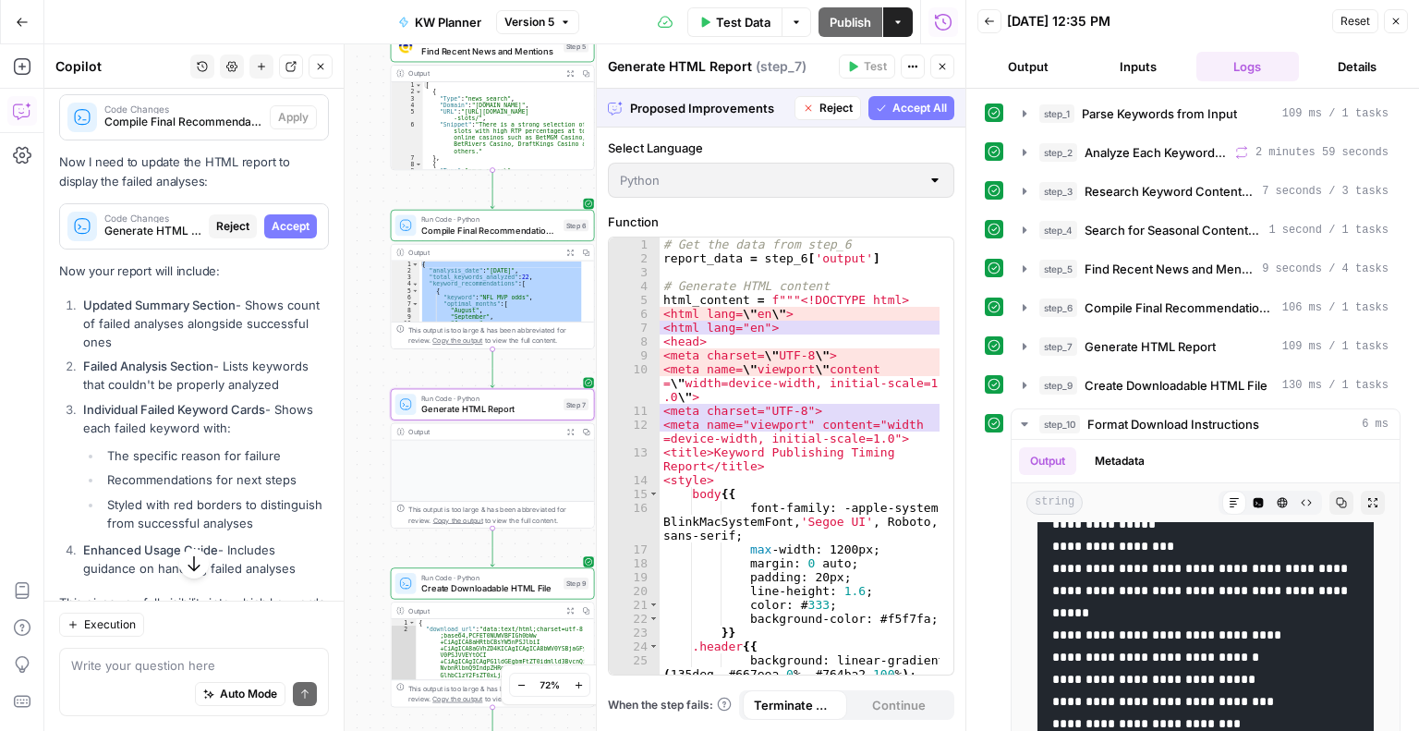
click at [281, 235] on span "Accept" at bounding box center [291, 226] width 38 height 17
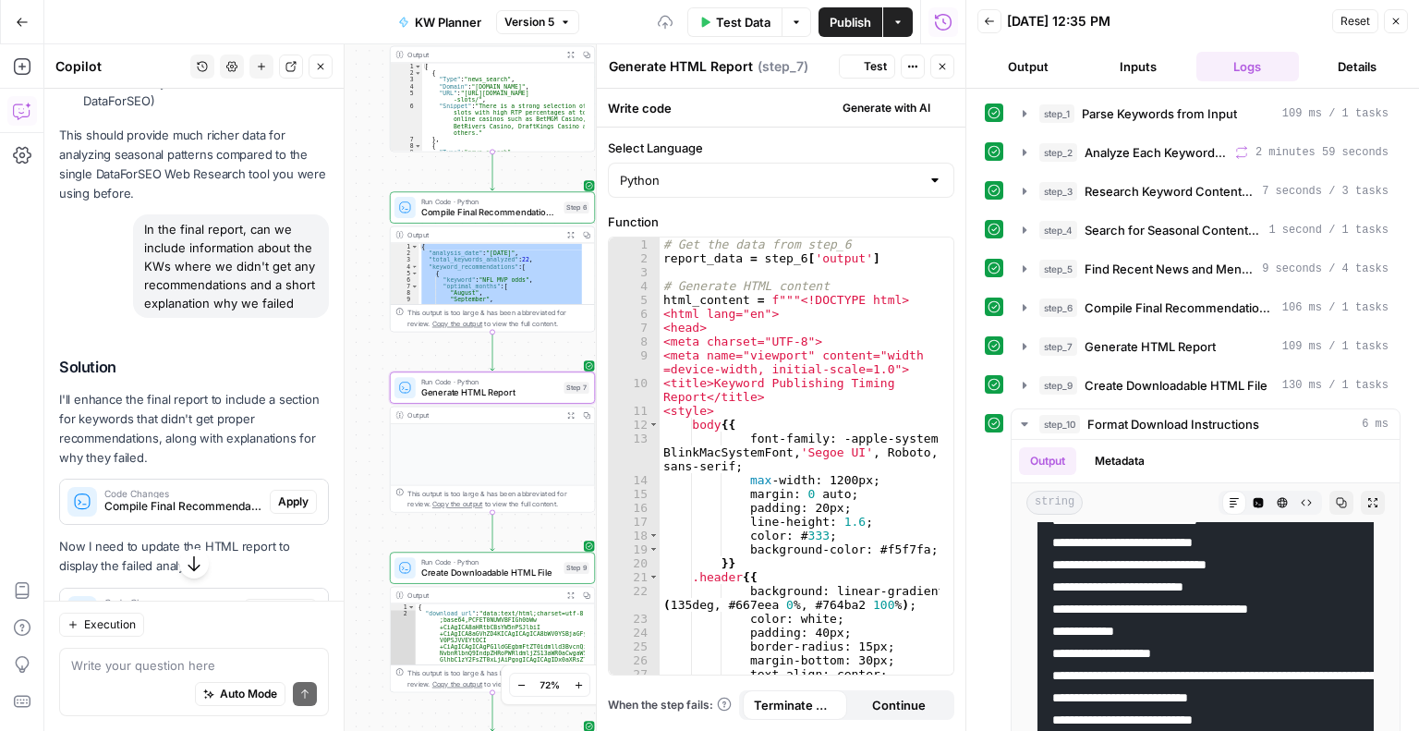
scroll to position [0, 0]
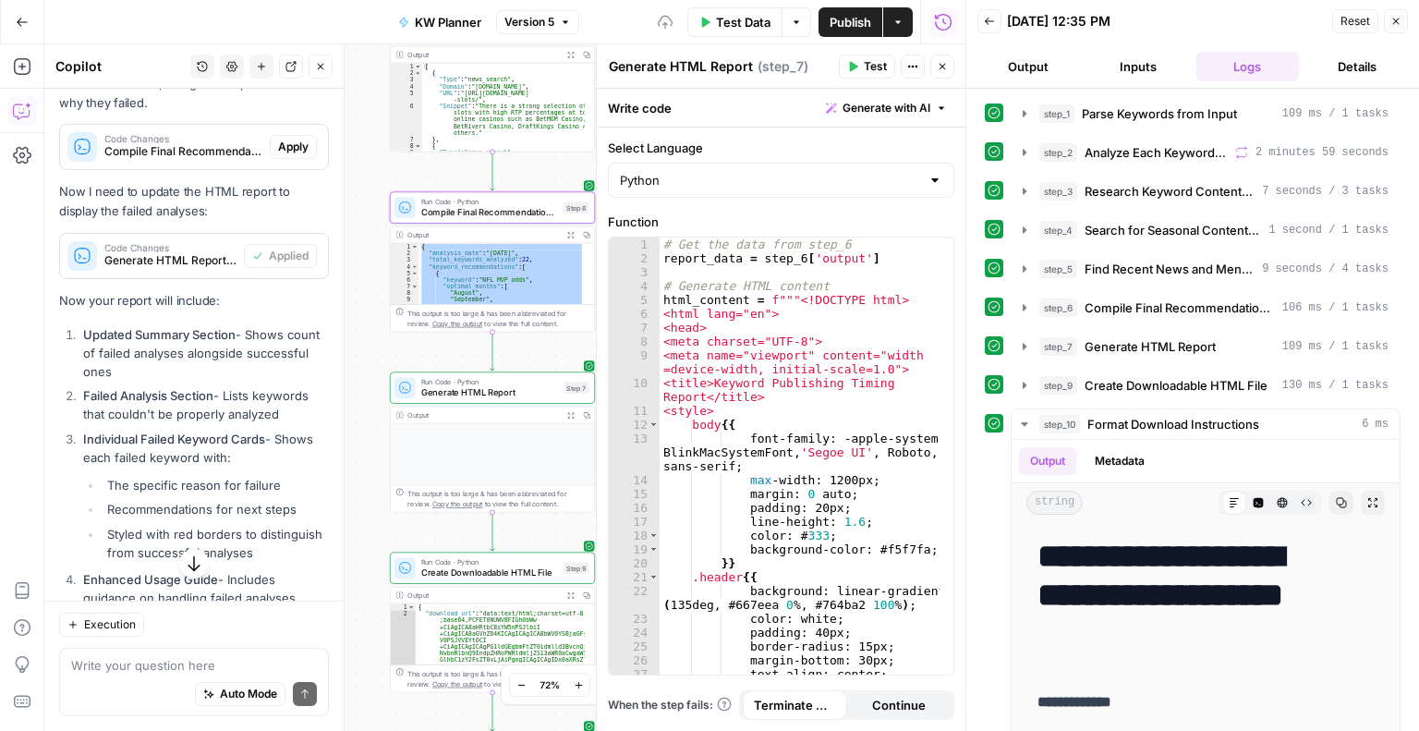
click at [283, 155] on span "Apply" at bounding box center [293, 147] width 30 height 17
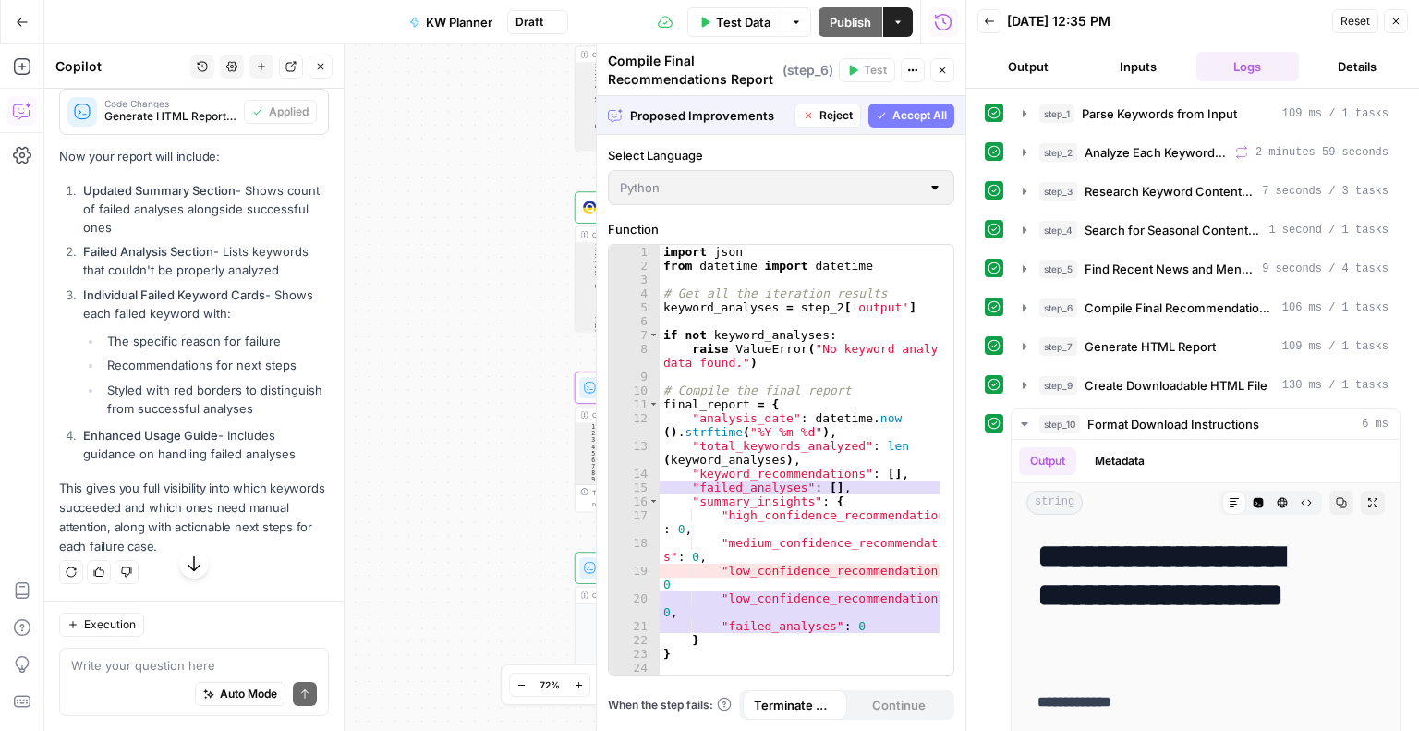
click at [285, 11] on span "Accept" at bounding box center [291, 2] width 38 height 17
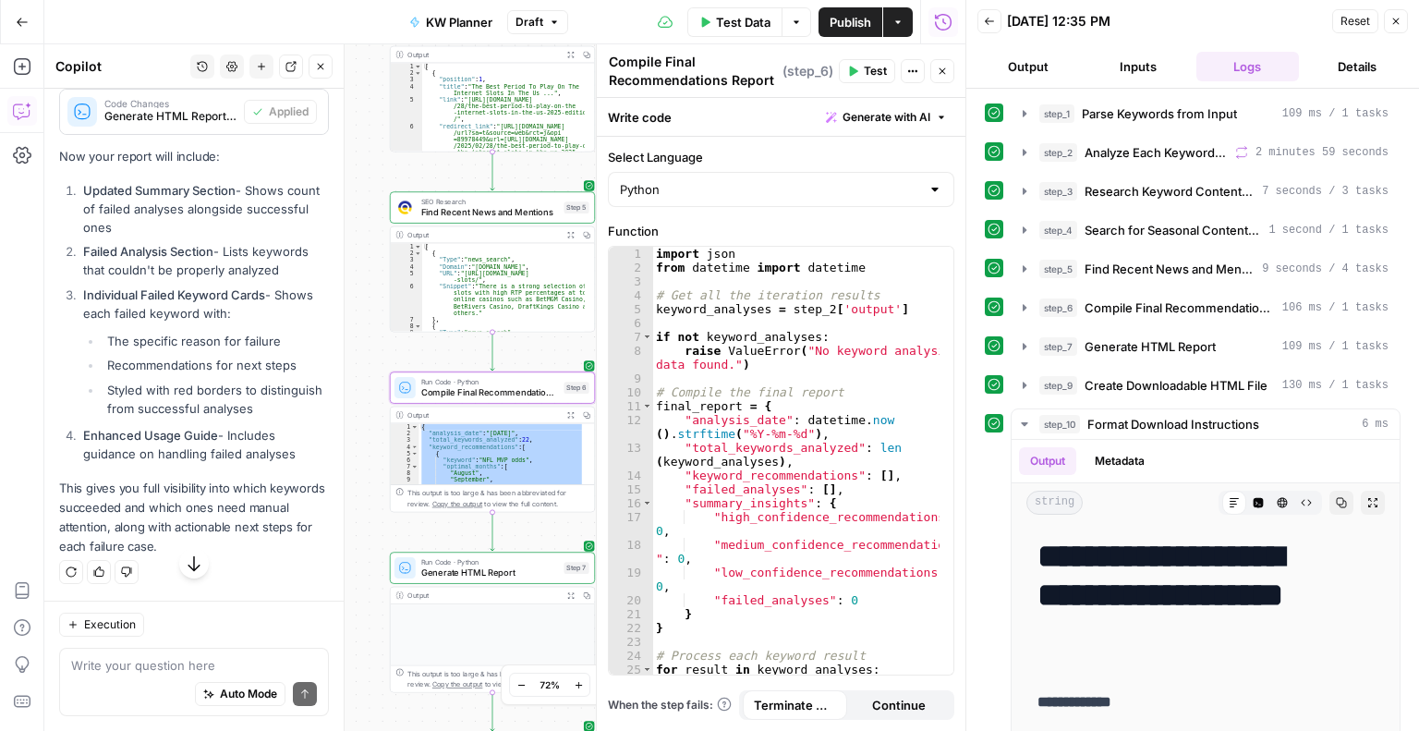
scroll to position [10210, 0]
drag, startPoint x: 329, startPoint y: 673, endPoint x: 334, endPoint y: 719, distance: 46.5
click at [334, 719] on div "Copilot History Settings New chat Detach Close Hi! How can I help with your wor…" at bounding box center [194, 387] width 300 height 686
click at [742, 31] on button "Test Data" at bounding box center [734, 22] width 95 height 30
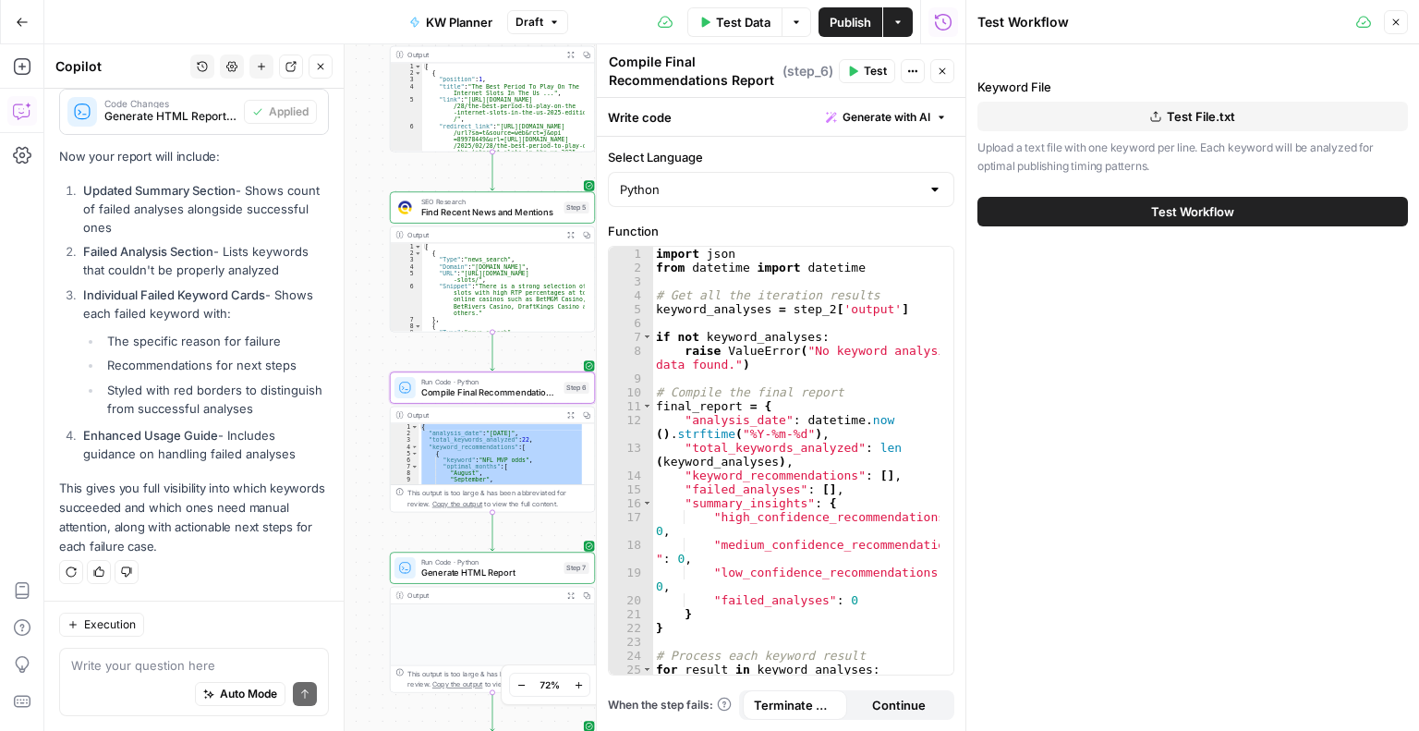
click at [1214, 206] on span "Test Workflow" at bounding box center [1192, 211] width 83 height 18
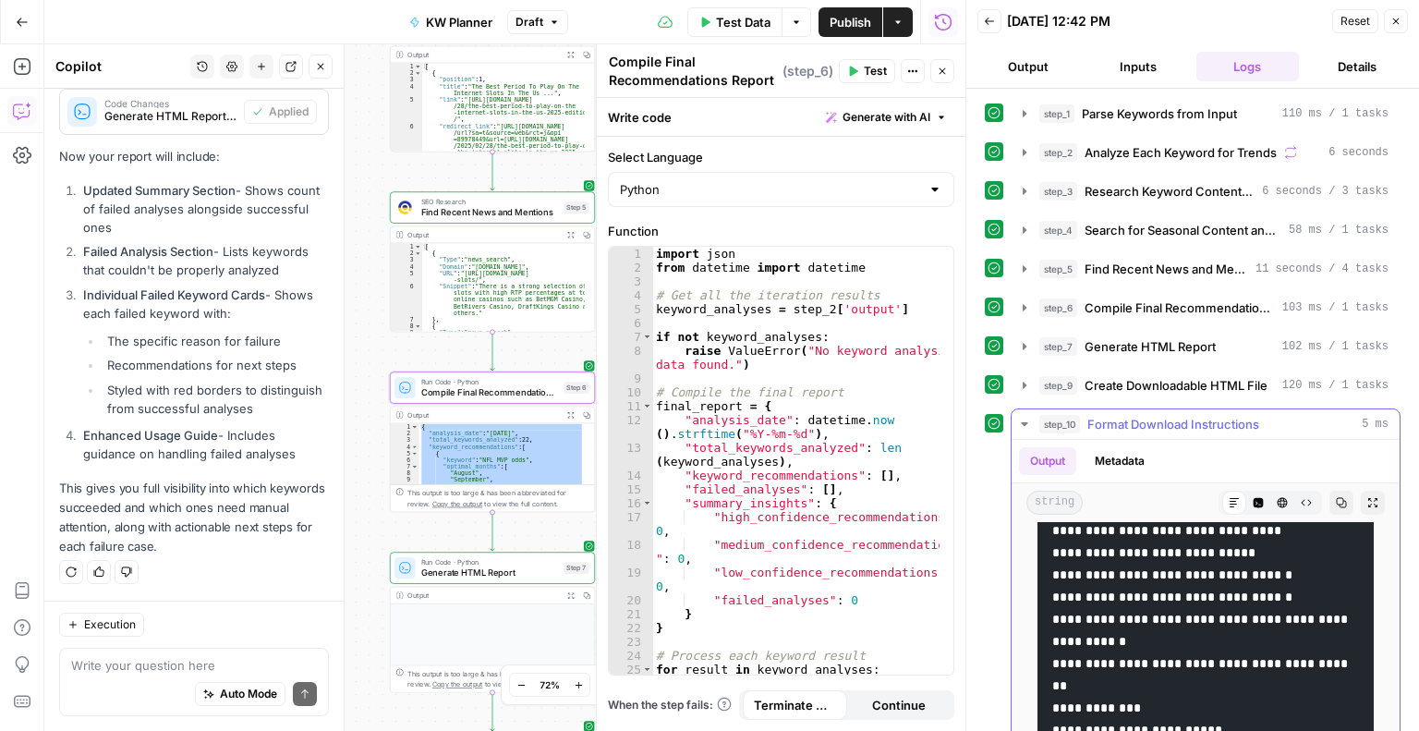
scroll to position [1913, 0]
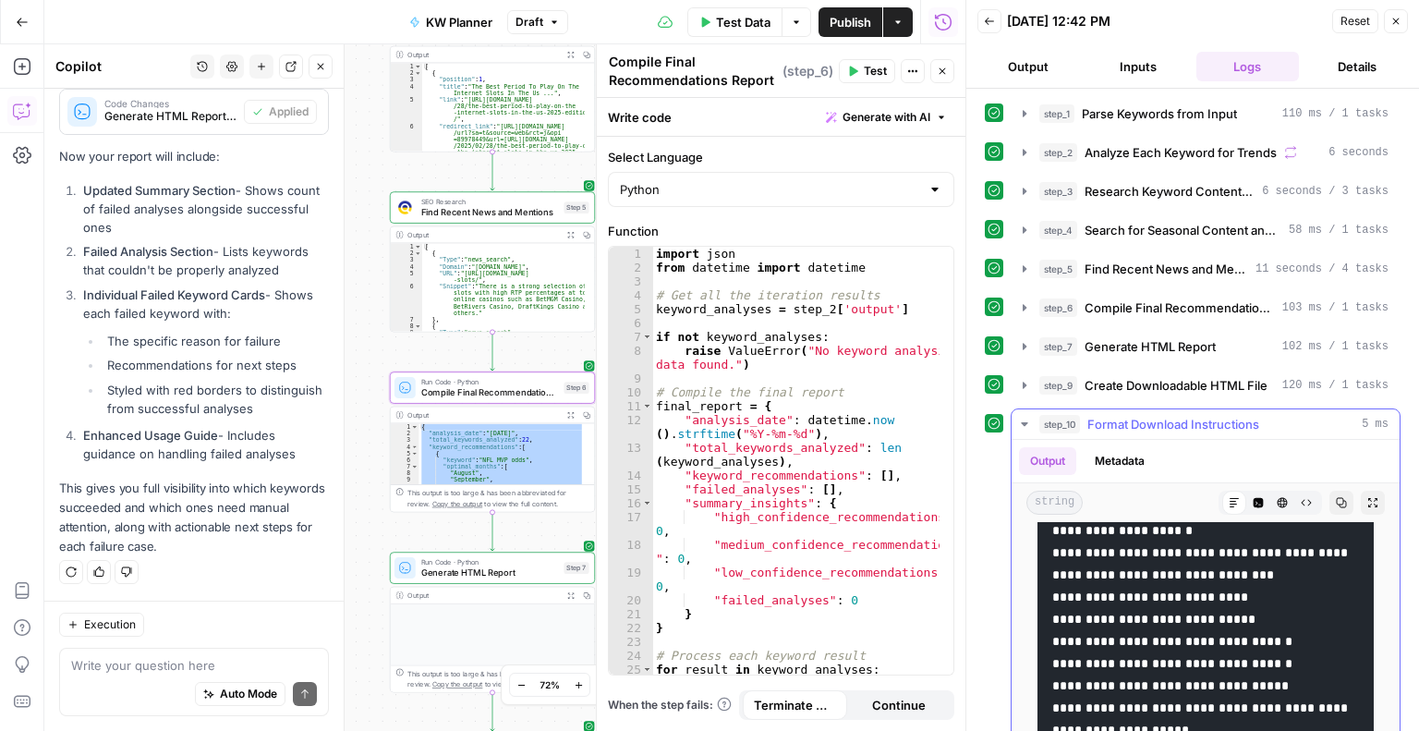
click at [214, 652] on div "Write your question here Auto Mode Send" at bounding box center [194, 682] width 270 height 68
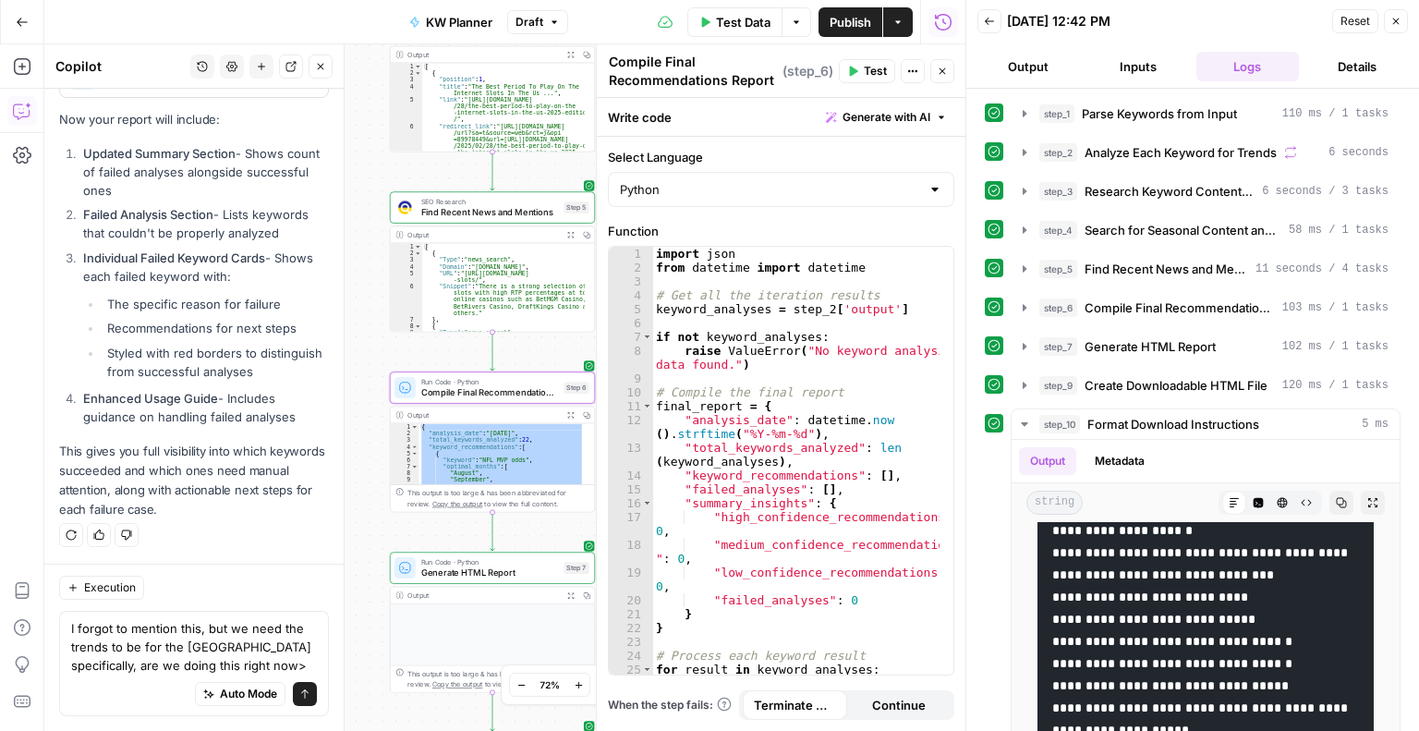
scroll to position [10247, 0]
type textarea "I forgot to mention this, but we need the trends to be for the [GEOGRAPHIC_DATA…"
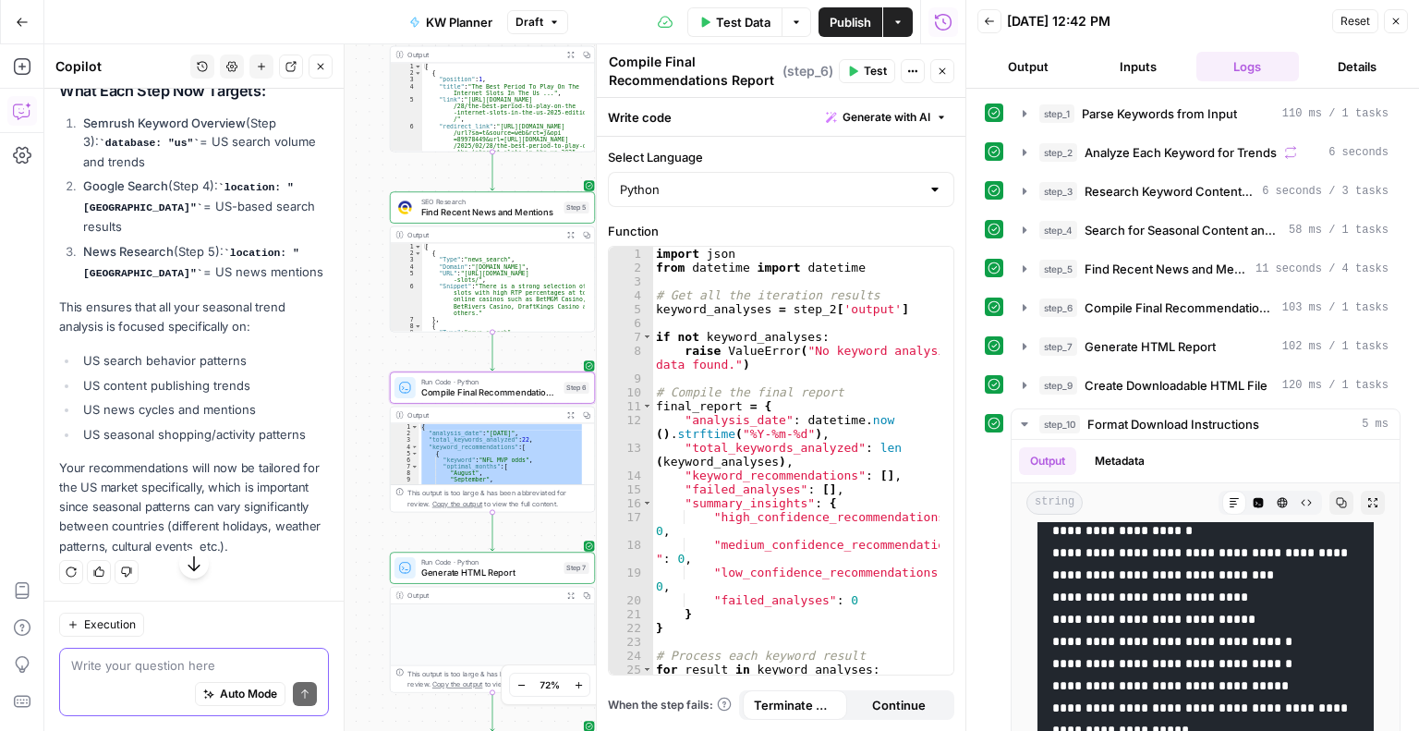
scroll to position [10997, 0]
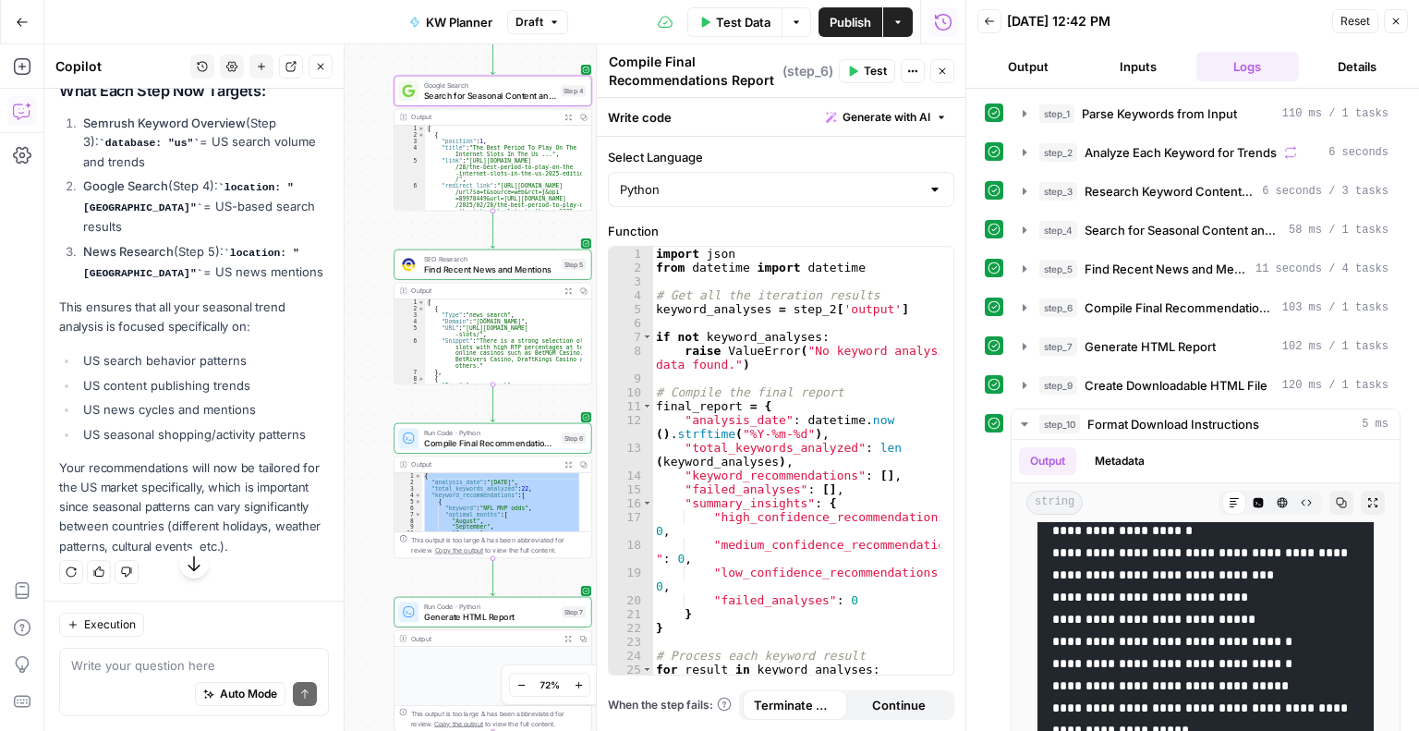
click at [278, 56] on span "Apply" at bounding box center [293, 48] width 30 height 17
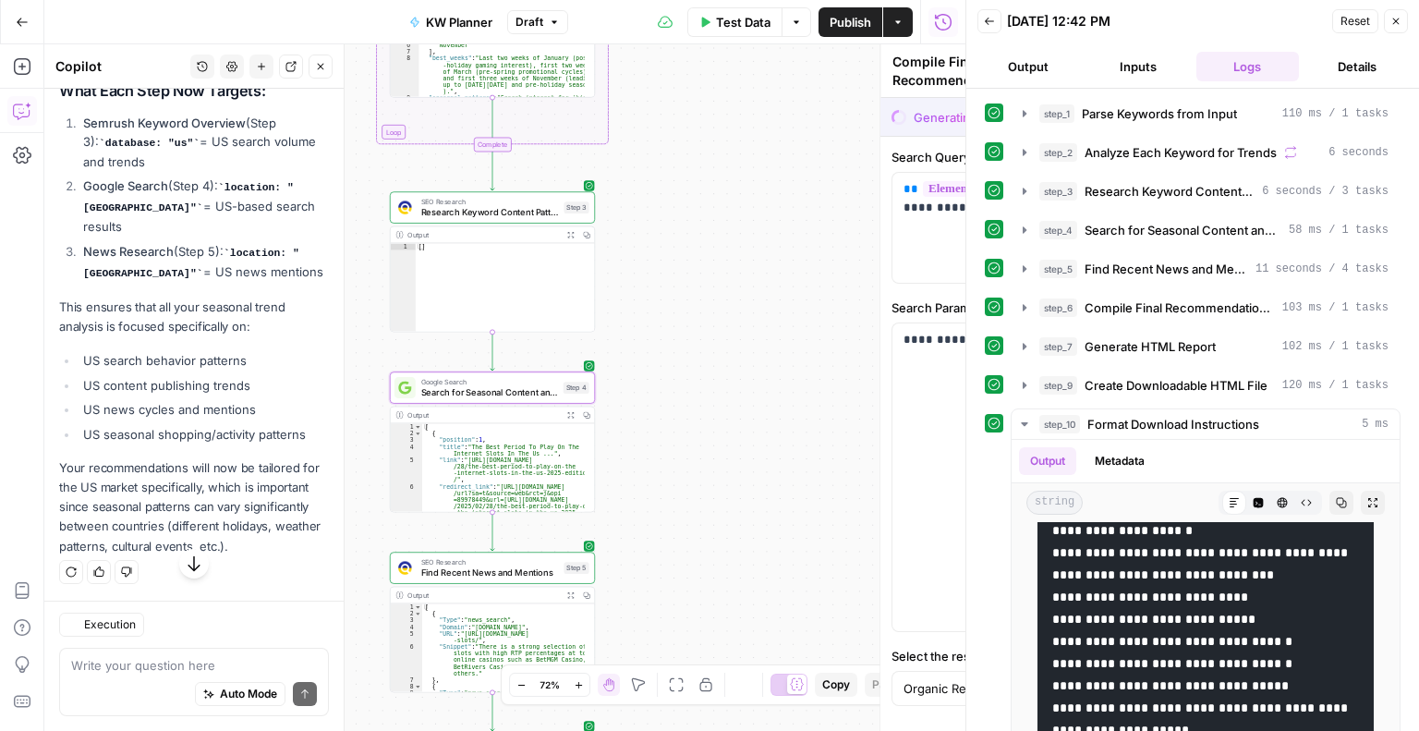
type textarea "Search for Seasonal Content and Trends"
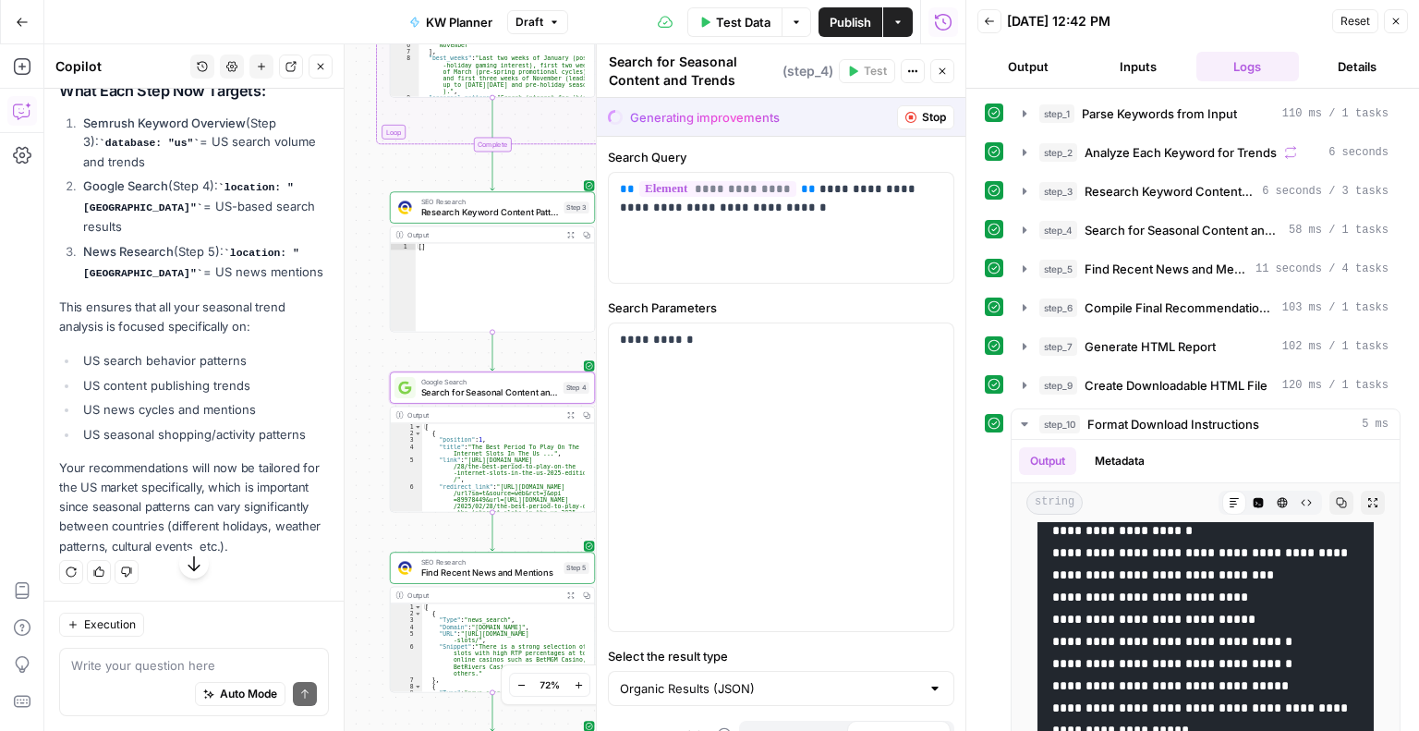
scroll to position [10613, 0]
click at [285, 56] on span "Accept" at bounding box center [291, 48] width 38 height 17
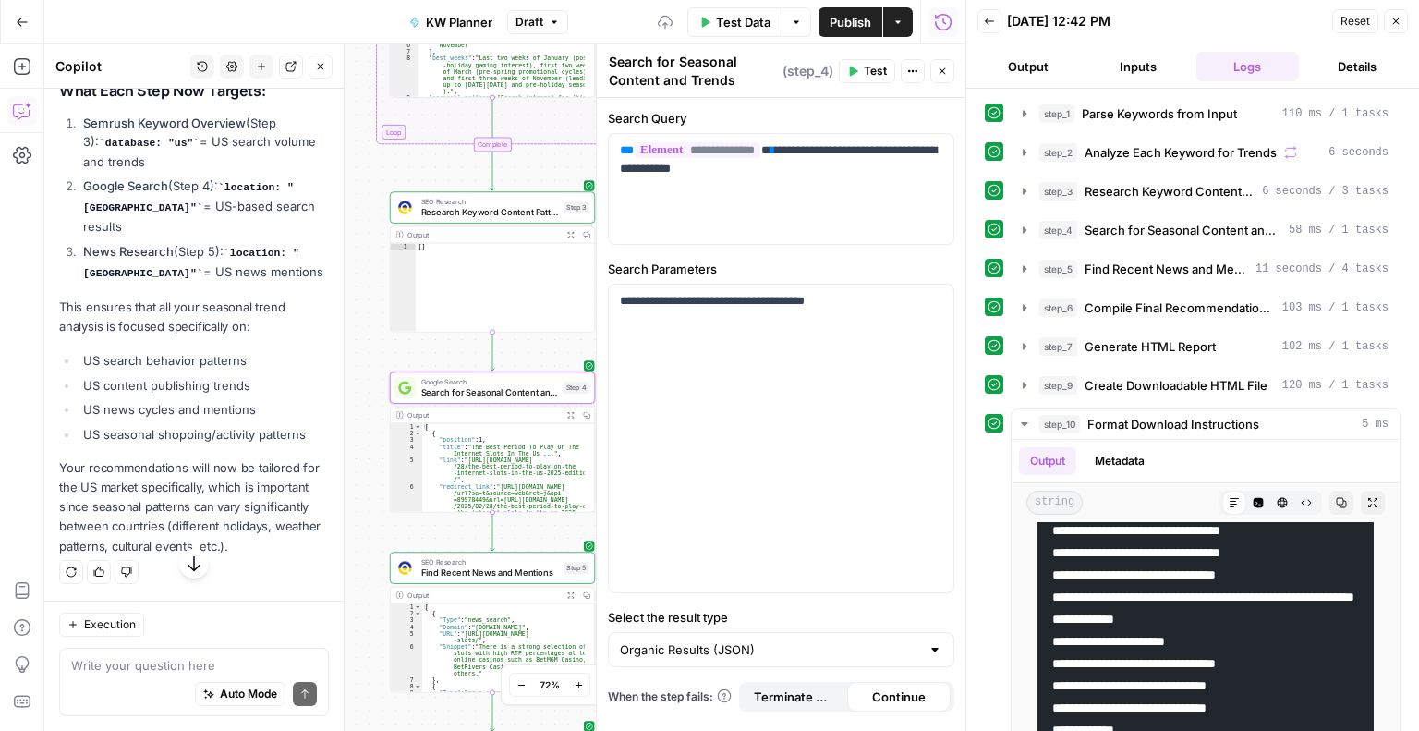
scroll to position [0, 0]
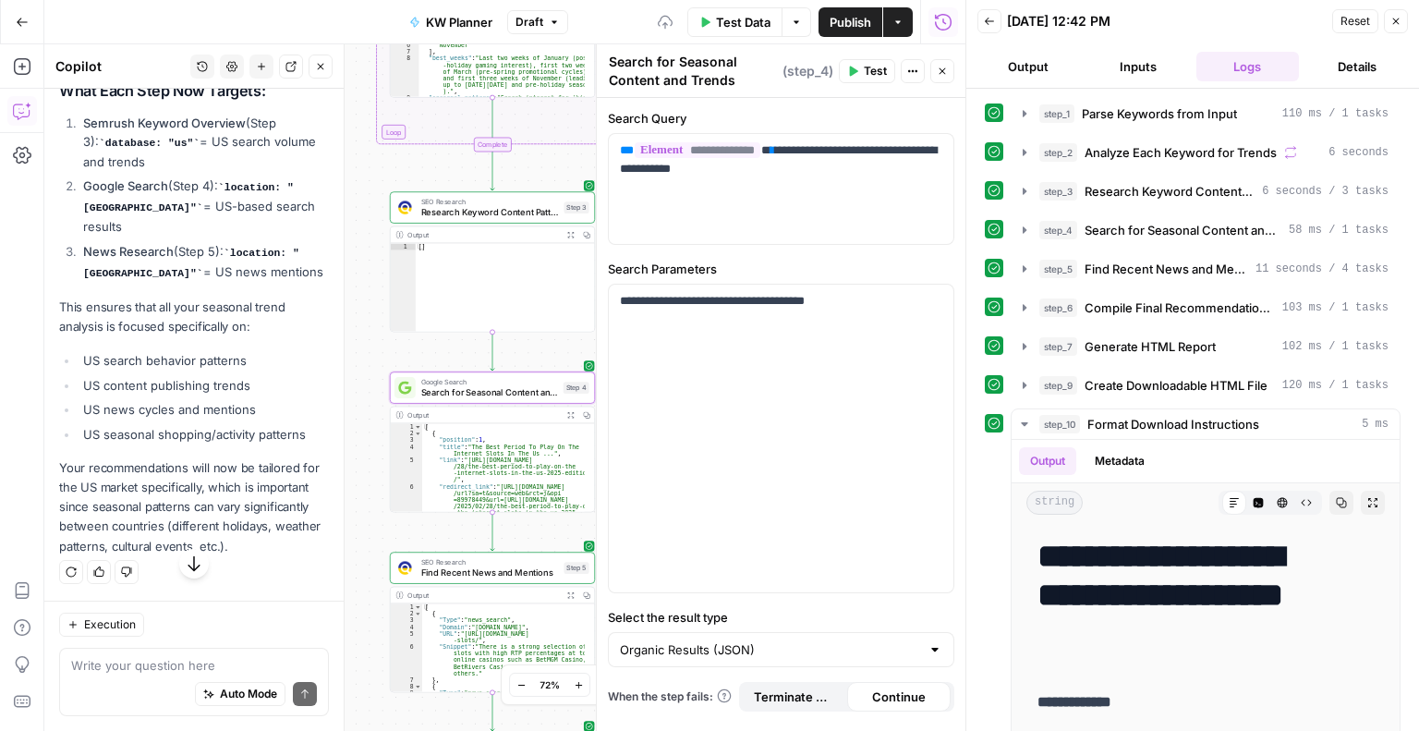
click at [738, 25] on span "Test Data" at bounding box center [743, 22] width 55 height 18
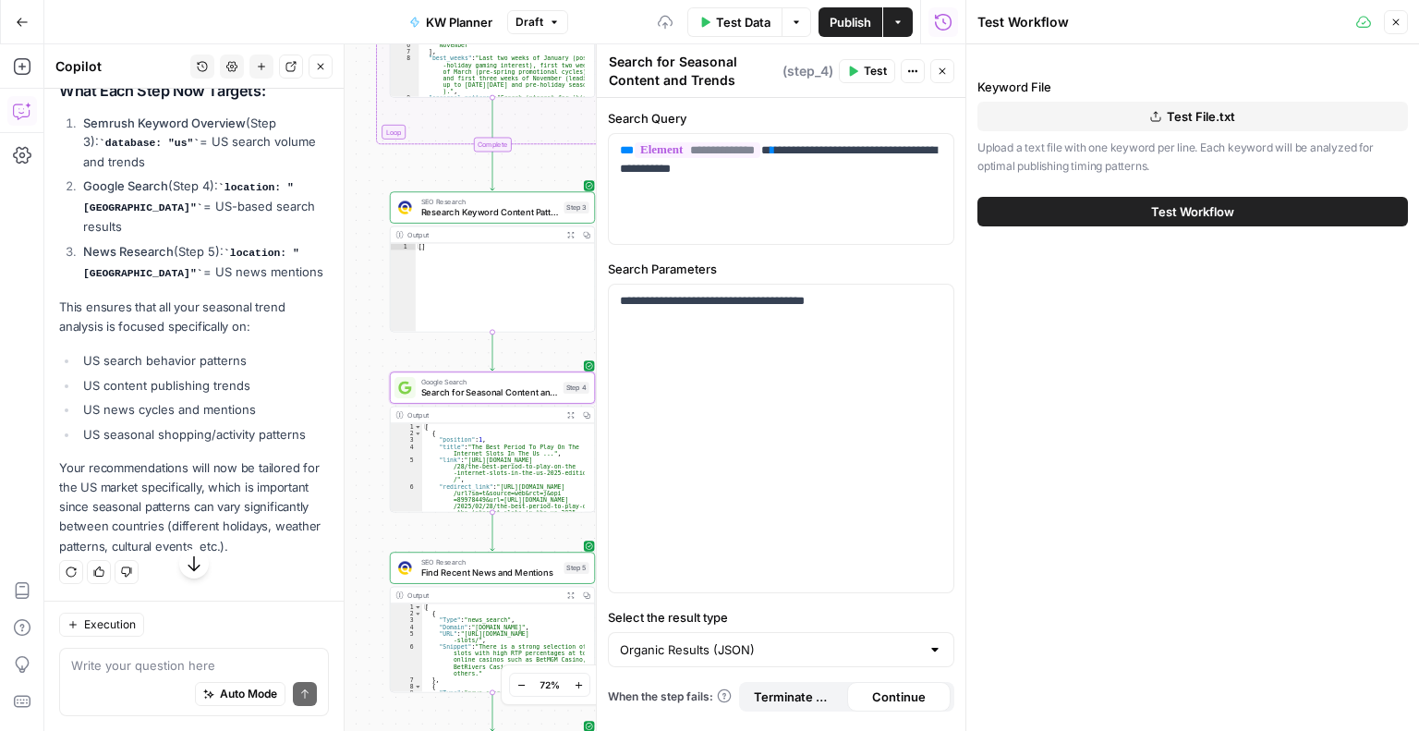
click at [1171, 206] on span "Test Workflow" at bounding box center [1192, 211] width 83 height 18
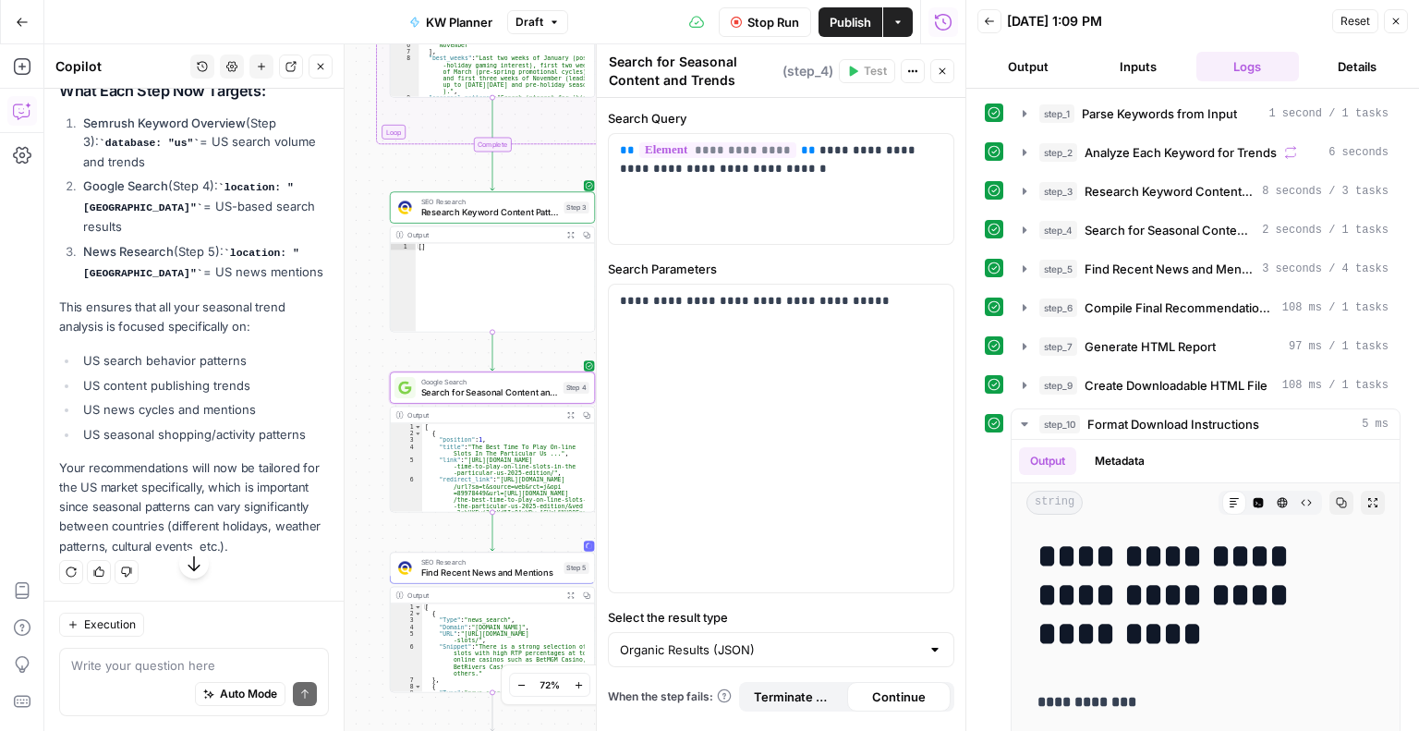
click at [1399, 487] on div "**********" at bounding box center [1192, 410] width 453 height 642
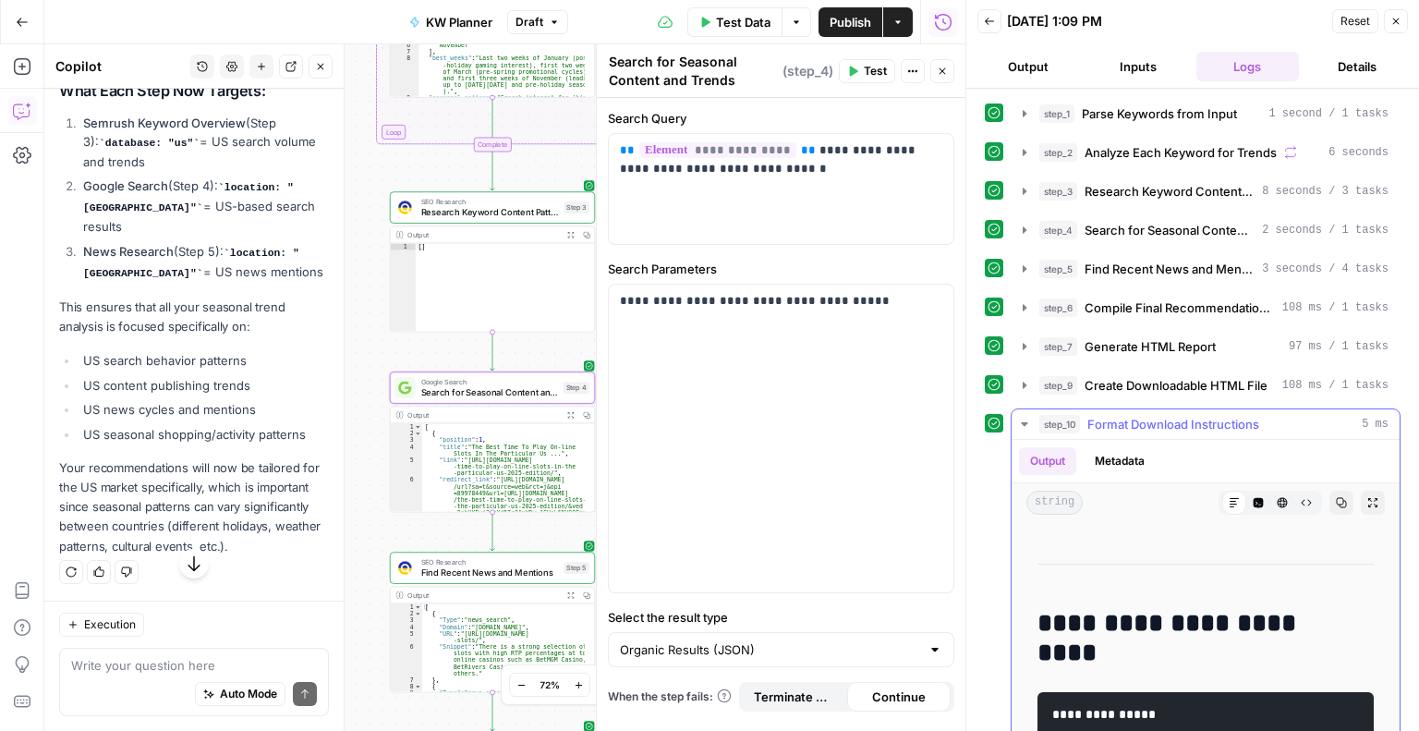
scroll to position [3418, 0]
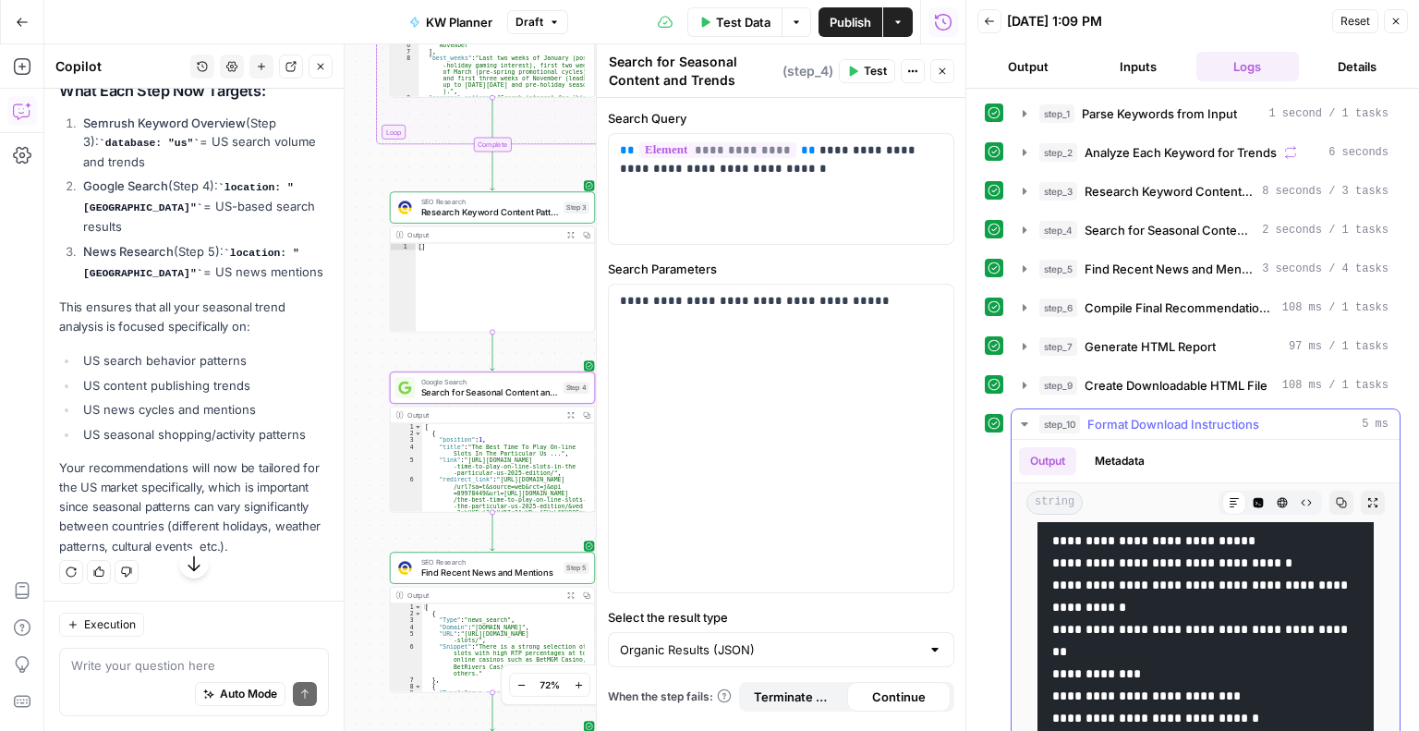
copy code "*"
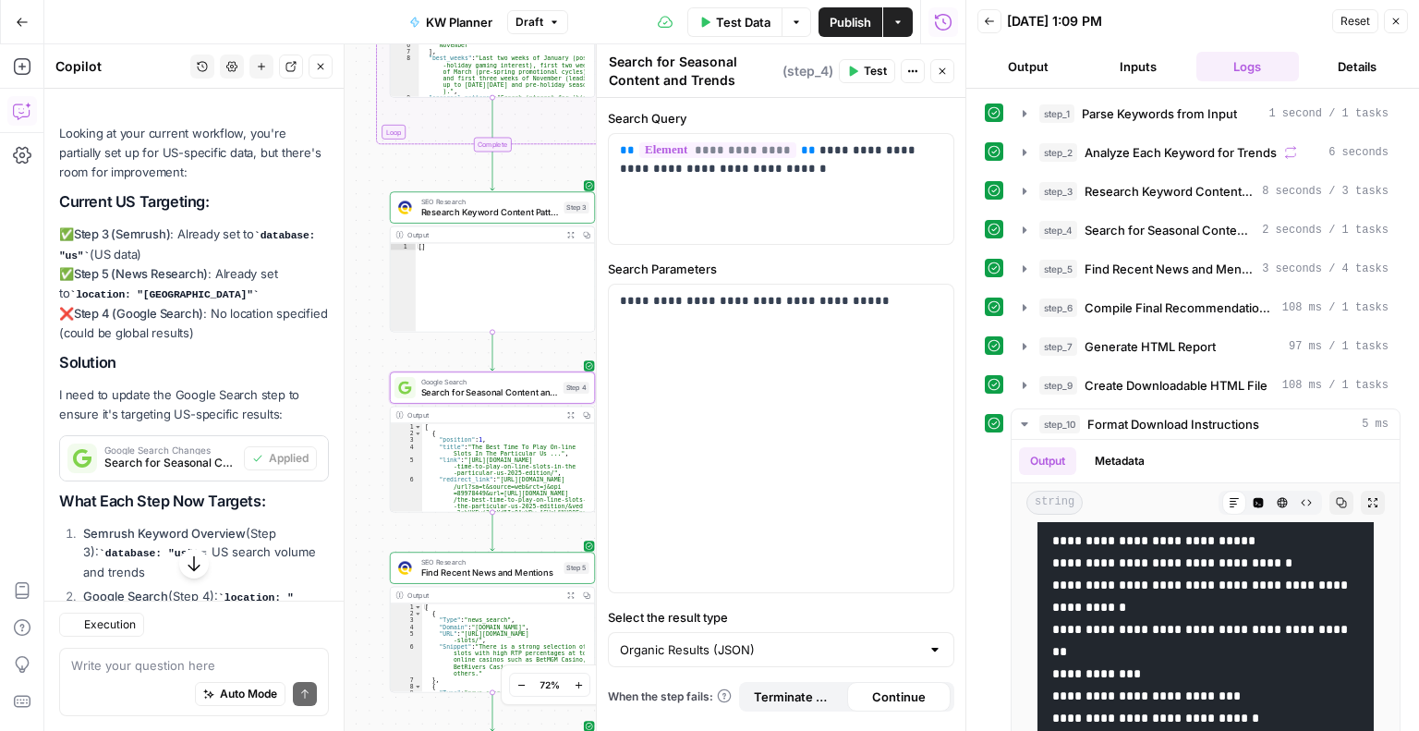
scroll to position [11027, 0]
